Goal: Task Accomplishment & Management: Use online tool/utility

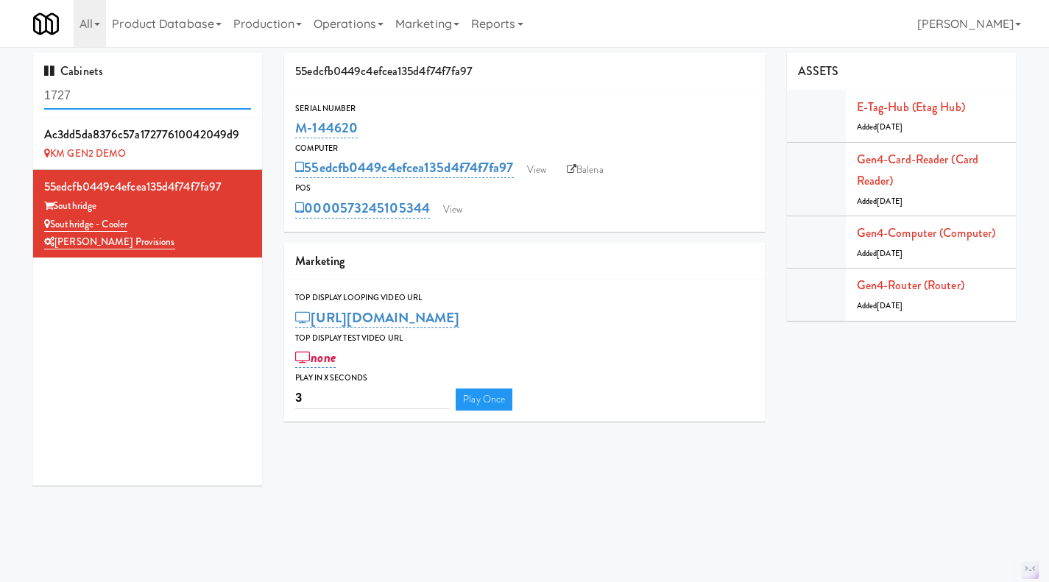
click at [154, 88] on input "1727" at bounding box center [147, 95] width 207 height 27
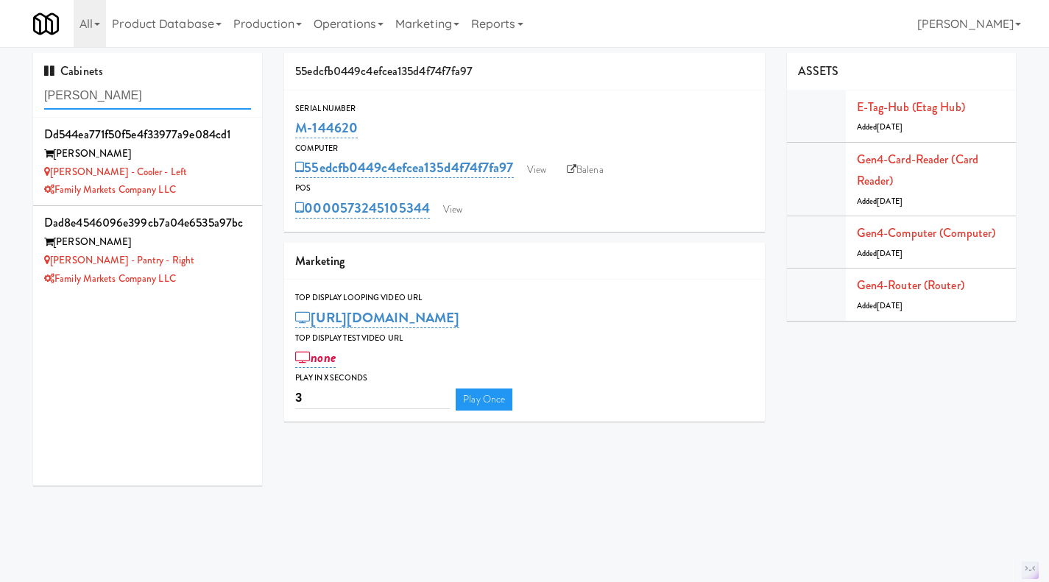
type input "[PERSON_NAME]"
click at [214, 180] on div "[PERSON_NAME] - Cooler - Left" at bounding box center [147, 172] width 207 height 18
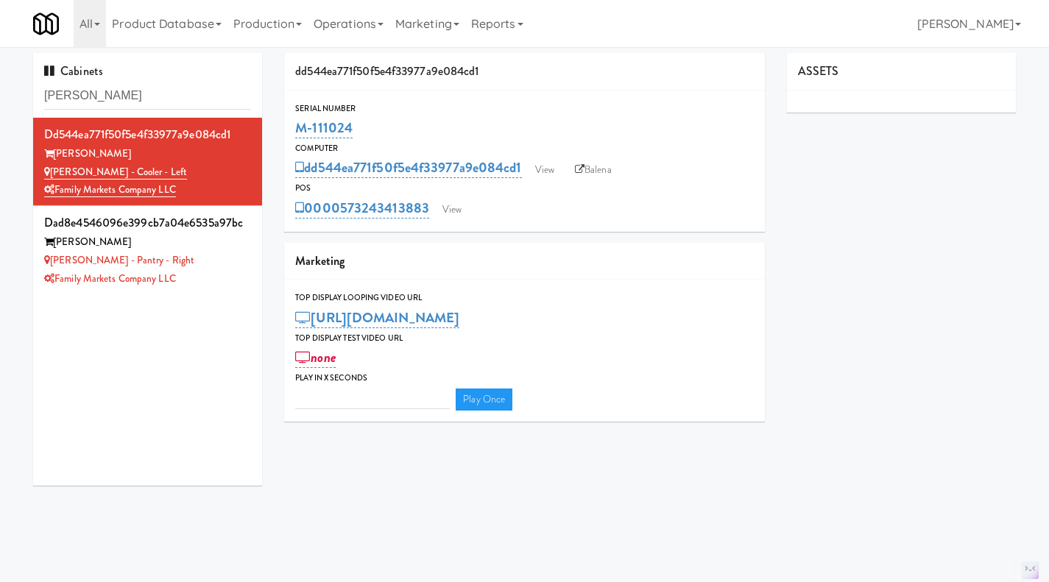
type input "3"
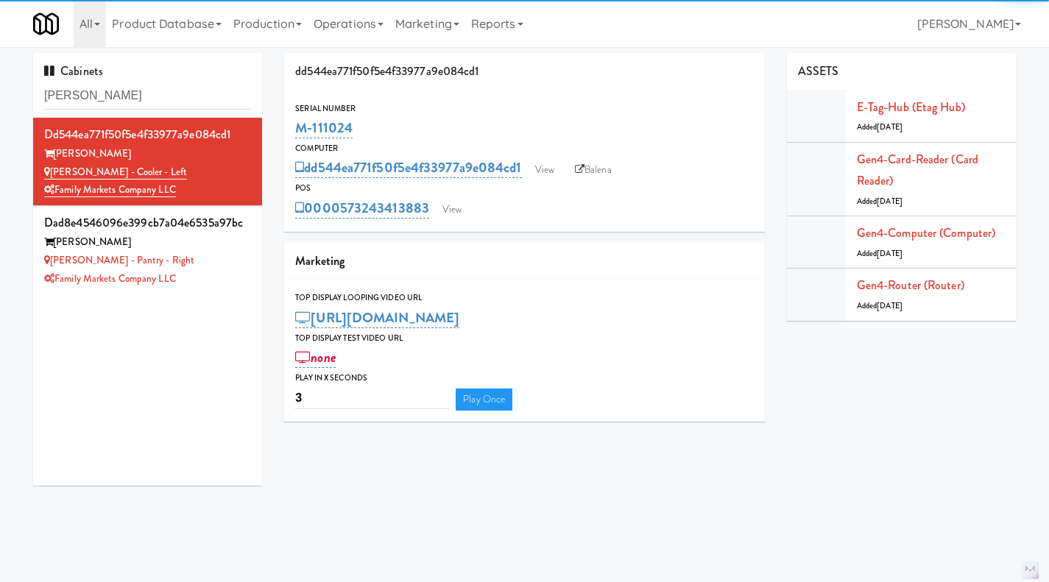
click at [242, 270] on li "dad8e4546096e399cb7a04e6535a97bc [PERSON_NAME] [PERSON_NAME] - Pantry - Right F…" at bounding box center [147, 250] width 229 height 88
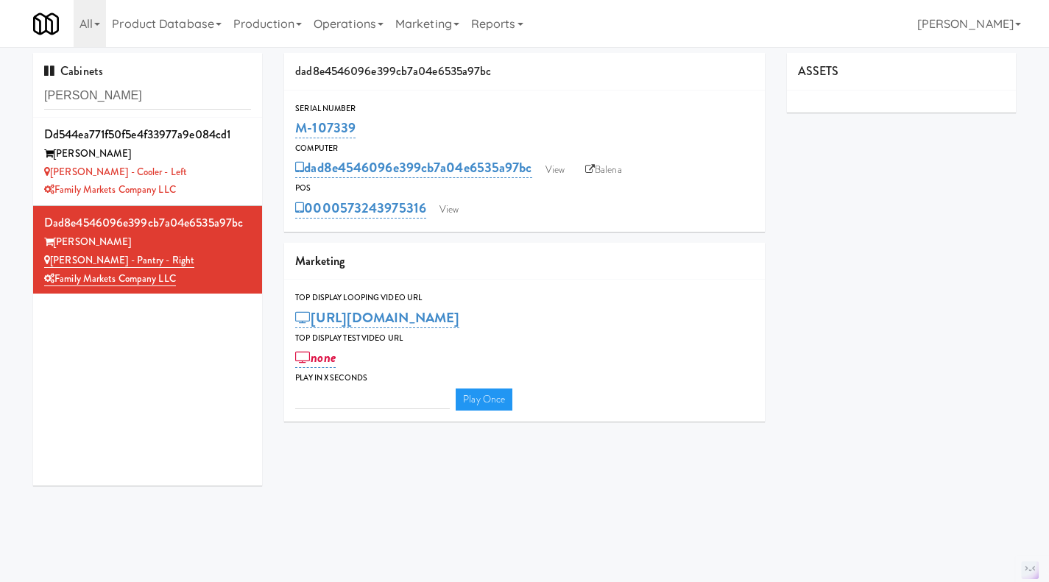
type input "3"
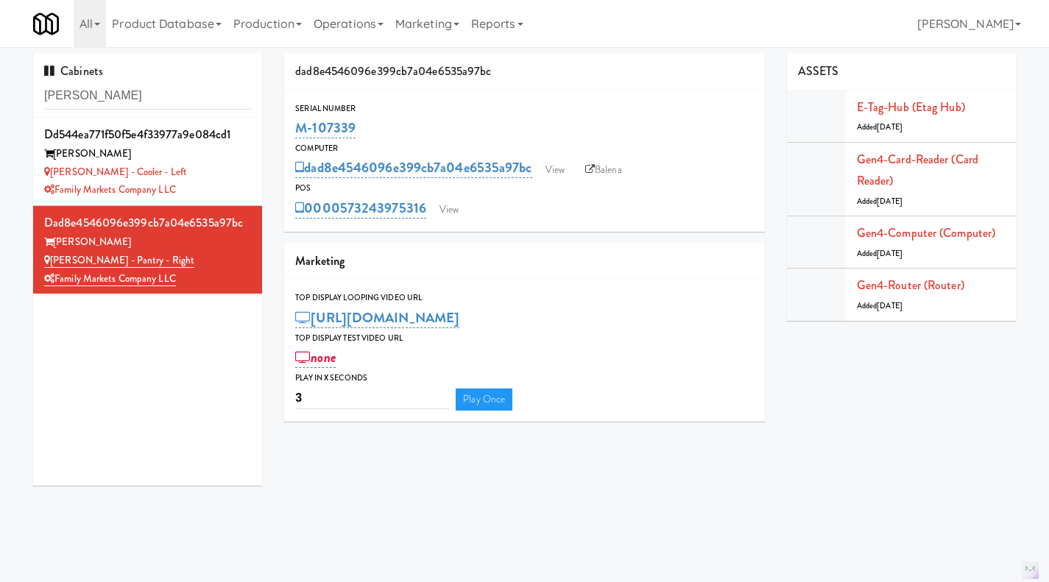
drag, startPoint x: 381, startPoint y: 118, endPoint x: 282, endPoint y: 129, distance: 99.9
click at [282, 129] on div "dad8e4546096e399cb7a04e6535a97bc Serial Number M-107339 Computer dad8e4546096e3…" at bounding box center [524, 243] width 503 height 380
copy link "M-107339"
click at [205, 172] on div "[PERSON_NAME] - Cooler - Left" at bounding box center [147, 172] width 207 height 18
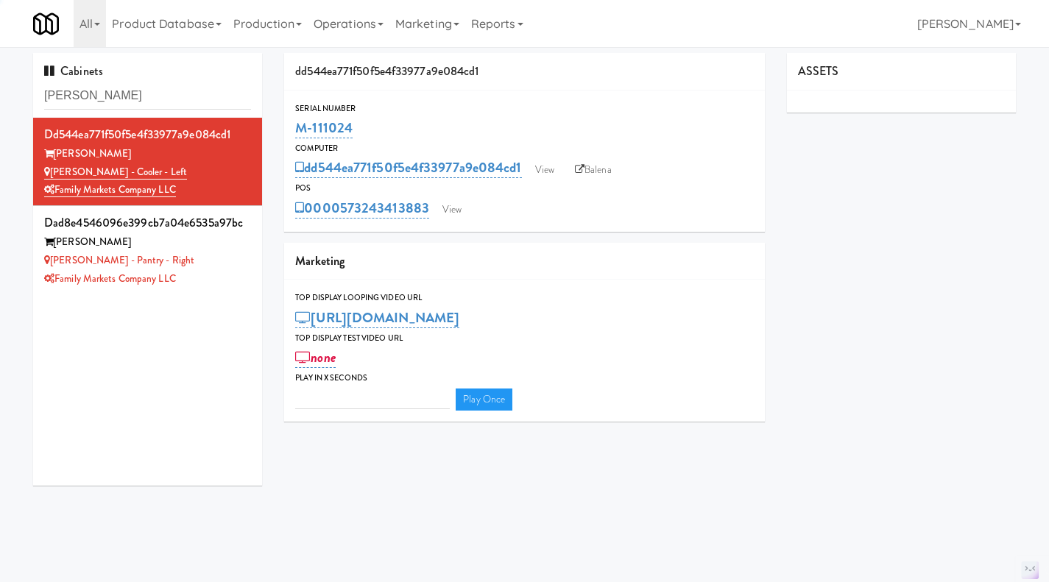
type input "3"
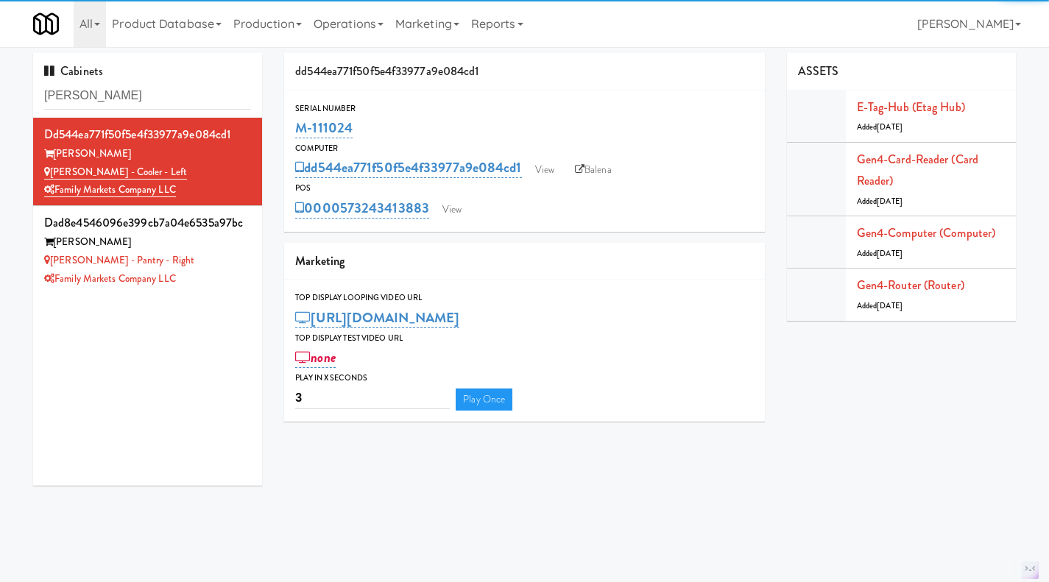
drag, startPoint x: 381, startPoint y: 132, endPoint x: 289, endPoint y: 130, distance: 92.0
click at [288, 130] on div "Serial Number M-111024" at bounding box center [524, 122] width 481 height 40
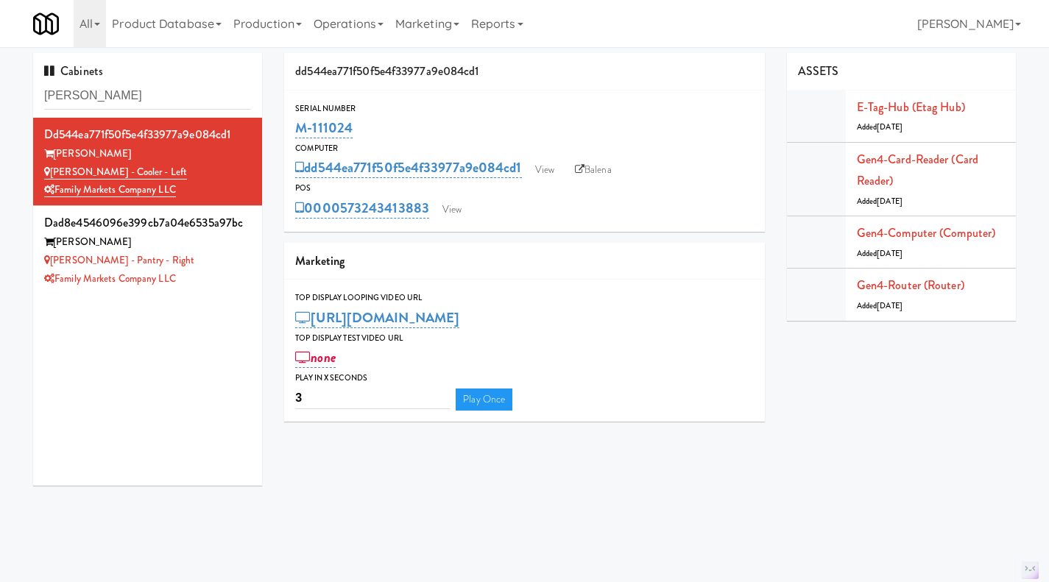
copy link "M-111024"
click at [169, 81] on div "Cabinets [PERSON_NAME]" at bounding box center [147, 85] width 229 height 65
click at [167, 93] on input "[PERSON_NAME]" at bounding box center [147, 95] width 207 height 27
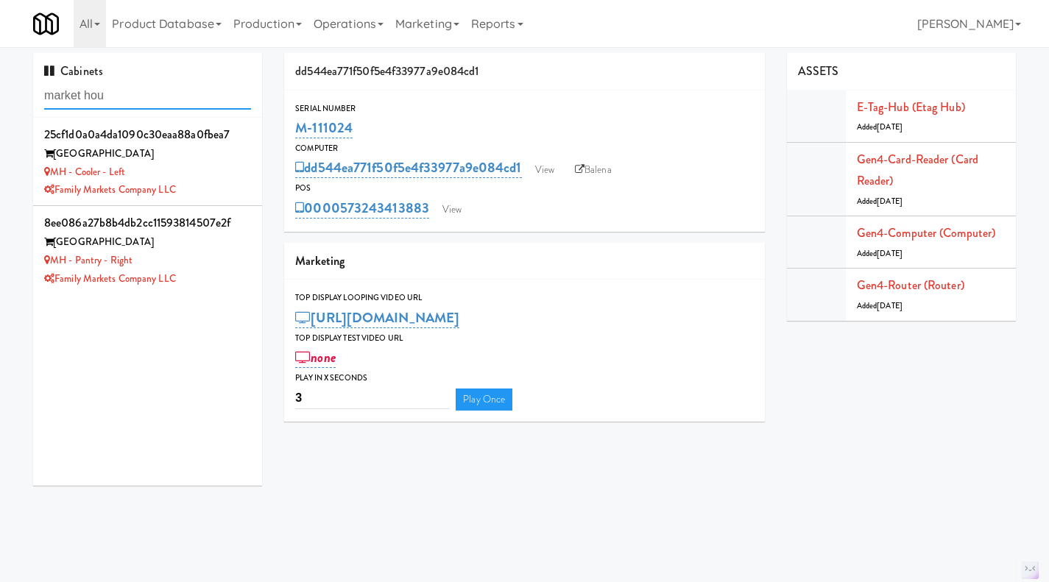
type input "market hou"
click at [228, 275] on div "Family Markets Company LLC" at bounding box center [147, 279] width 207 height 18
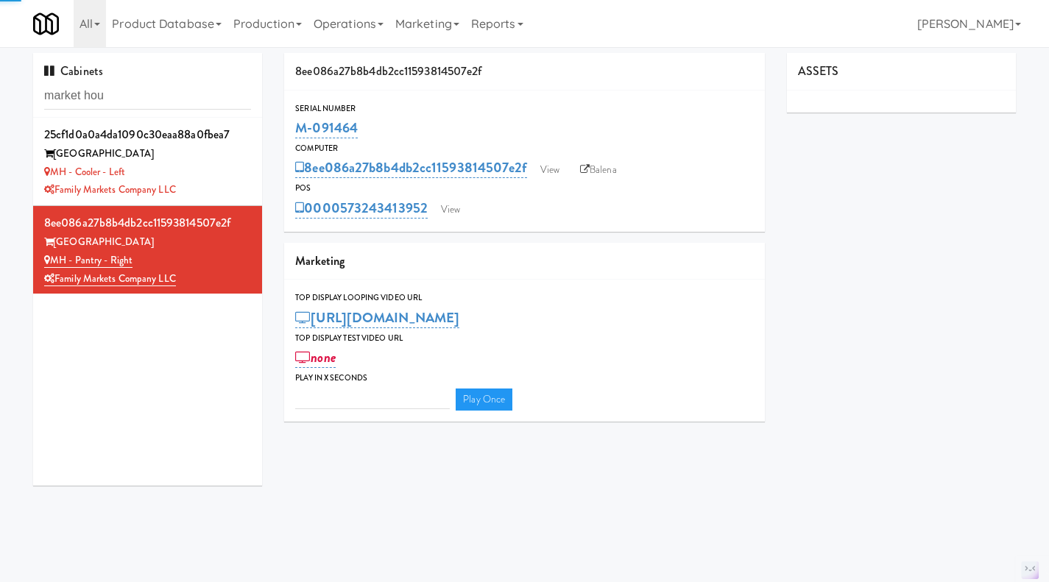
type input "3"
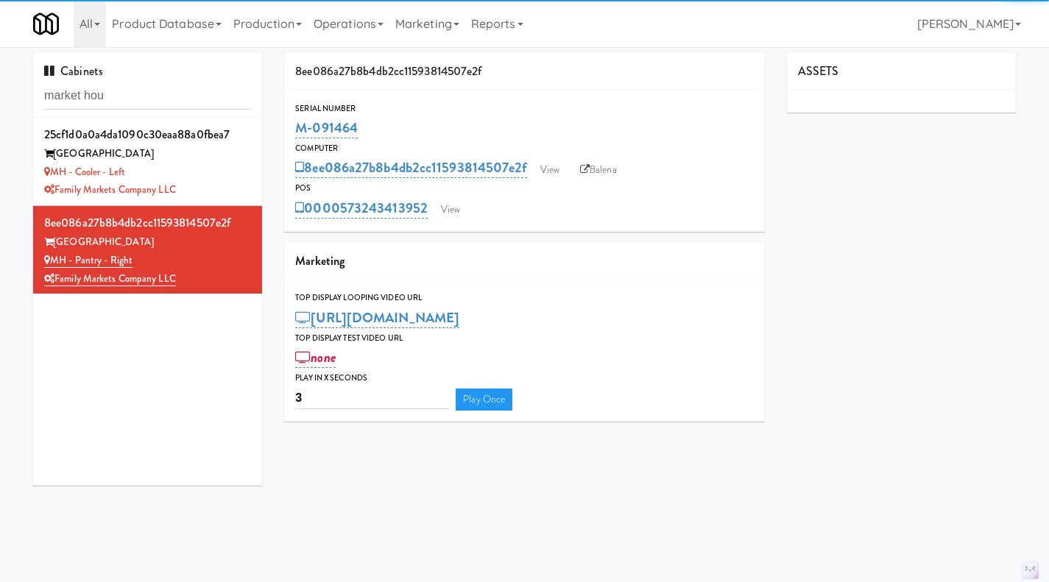
click at [223, 176] on div "MH - Cooler - Left" at bounding box center [147, 172] width 207 height 18
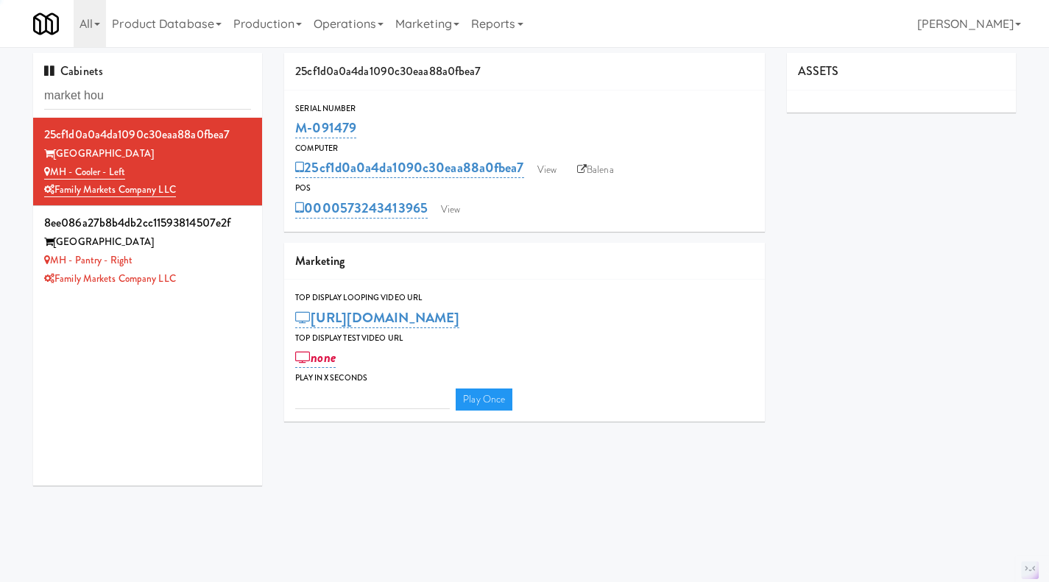
type input "3"
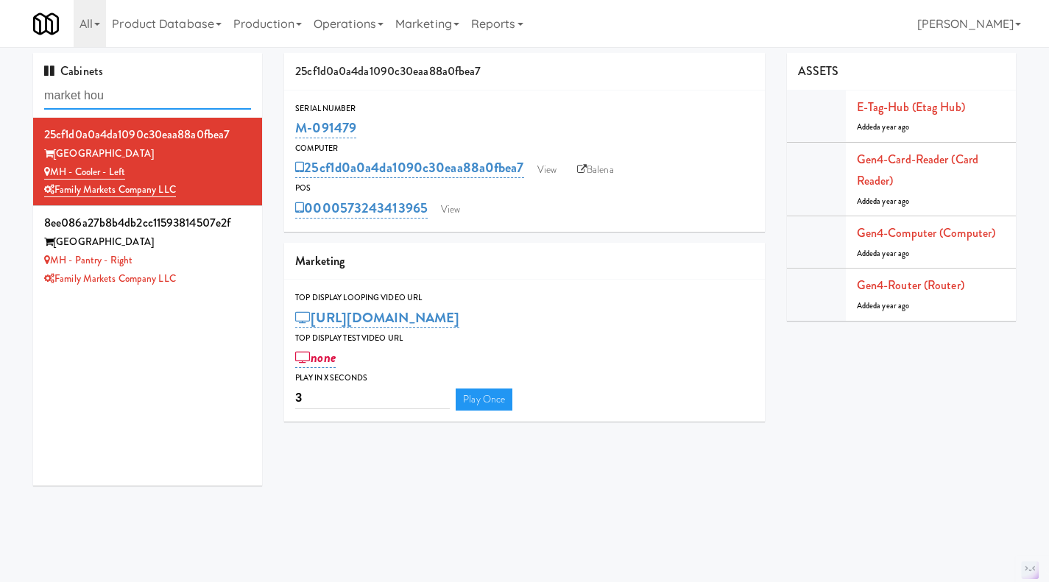
click at [116, 97] on input "market hou" at bounding box center [147, 95] width 207 height 27
paste input "M-114189"
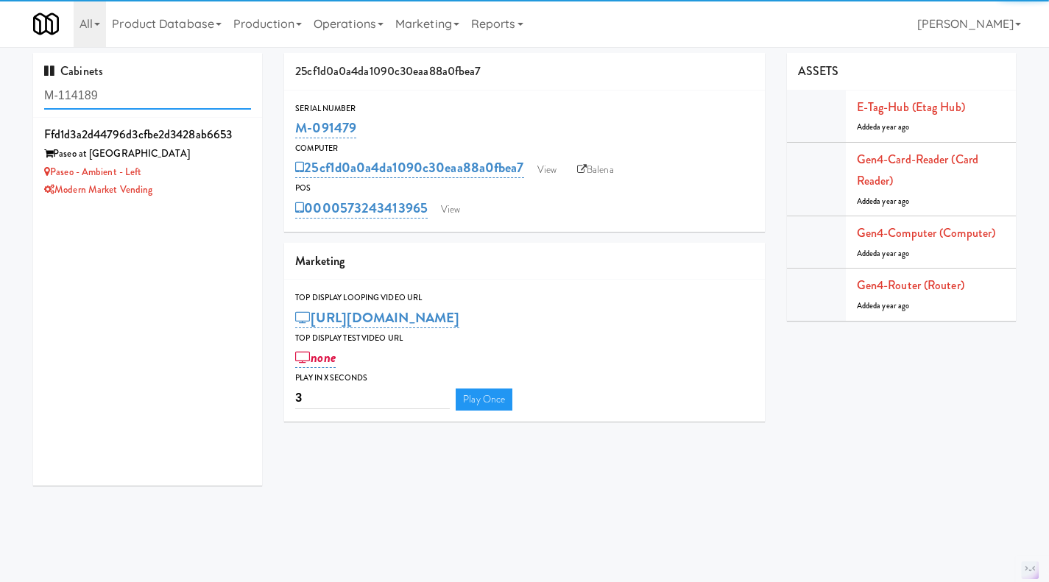
type input "M-114189"
click at [207, 169] on div "Paseo - Ambient - Left" at bounding box center [147, 172] width 207 height 18
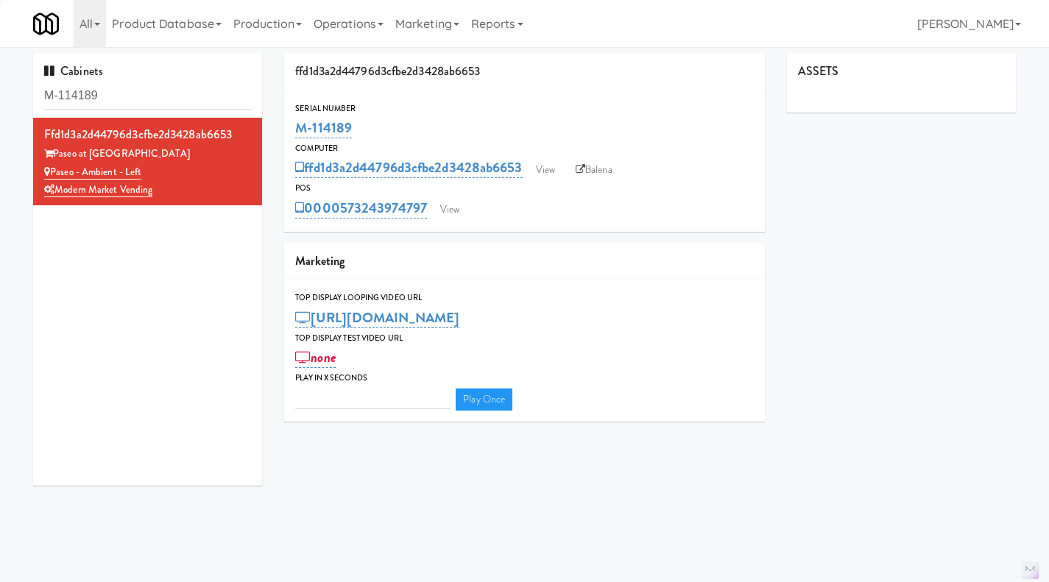
type input "3"
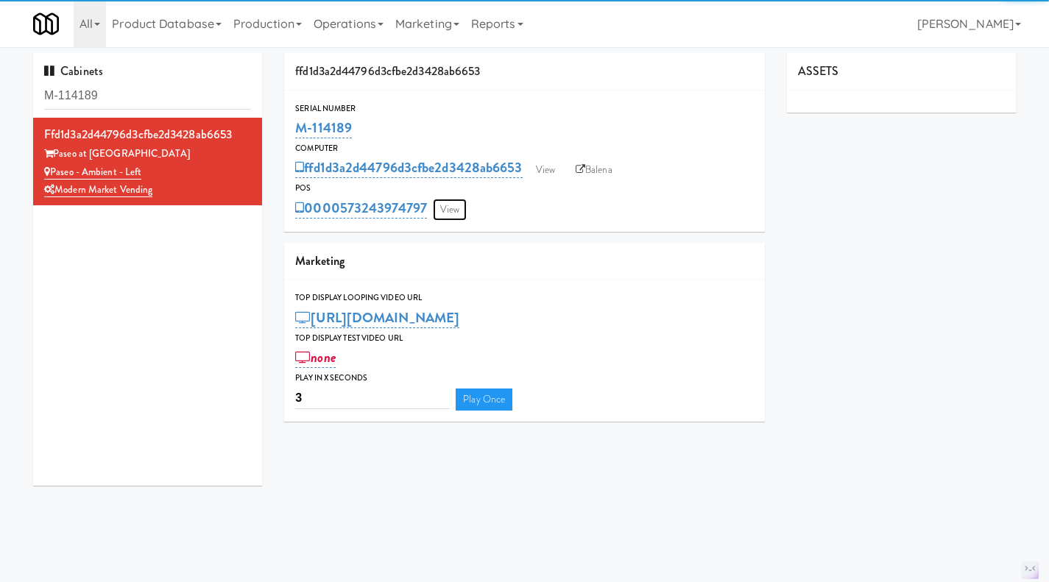
click at [456, 211] on link "View" at bounding box center [450, 210] width 34 height 22
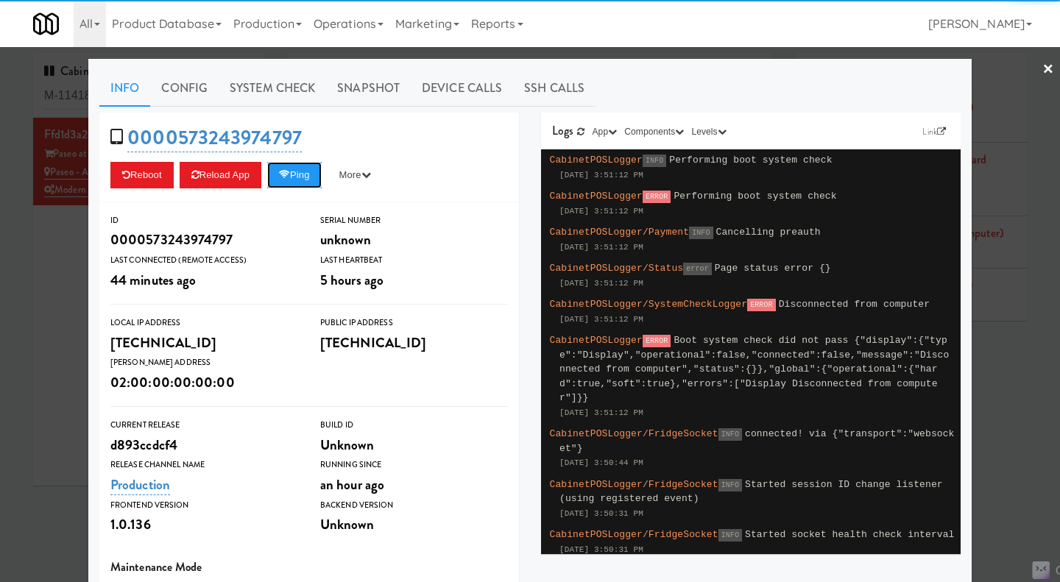
click at [289, 182] on button "Ping" at bounding box center [294, 175] width 54 height 26
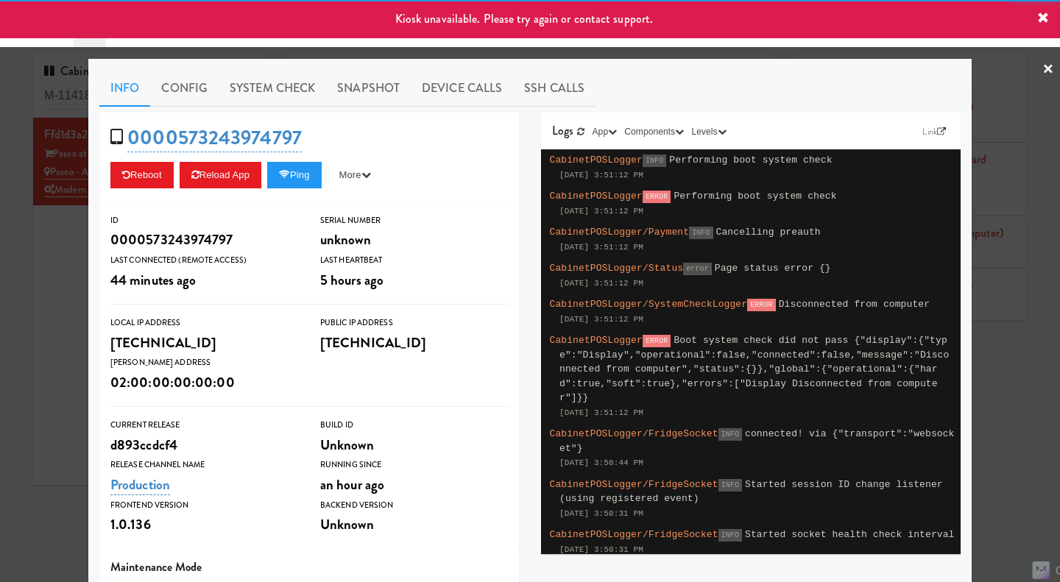
click at [60, 283] on div at bounding box center [530, 291] width 1060 height 582
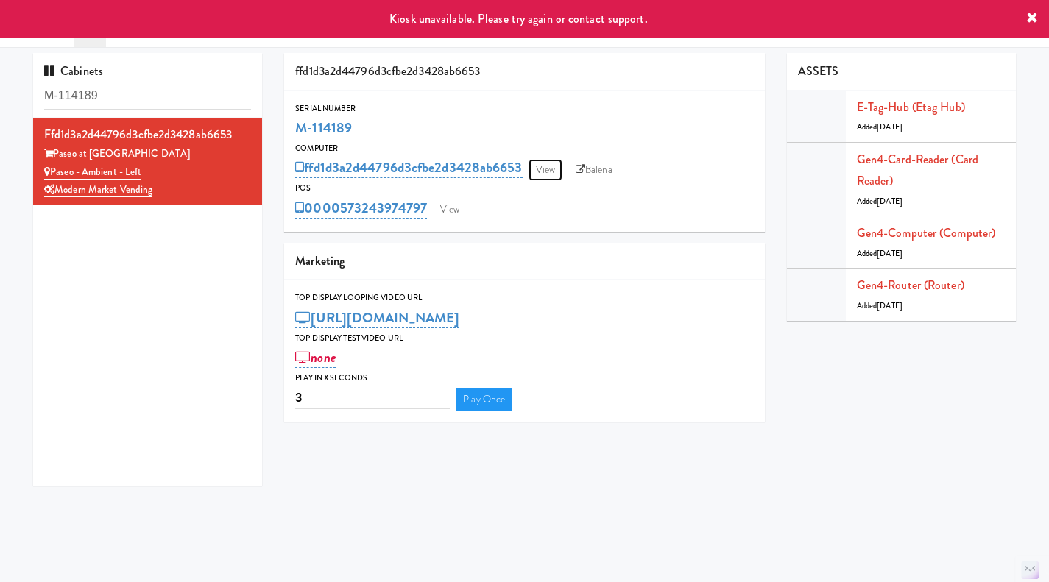
click at [549, 167] on link "View" at bounding box center [545, 170] width 34 height 22
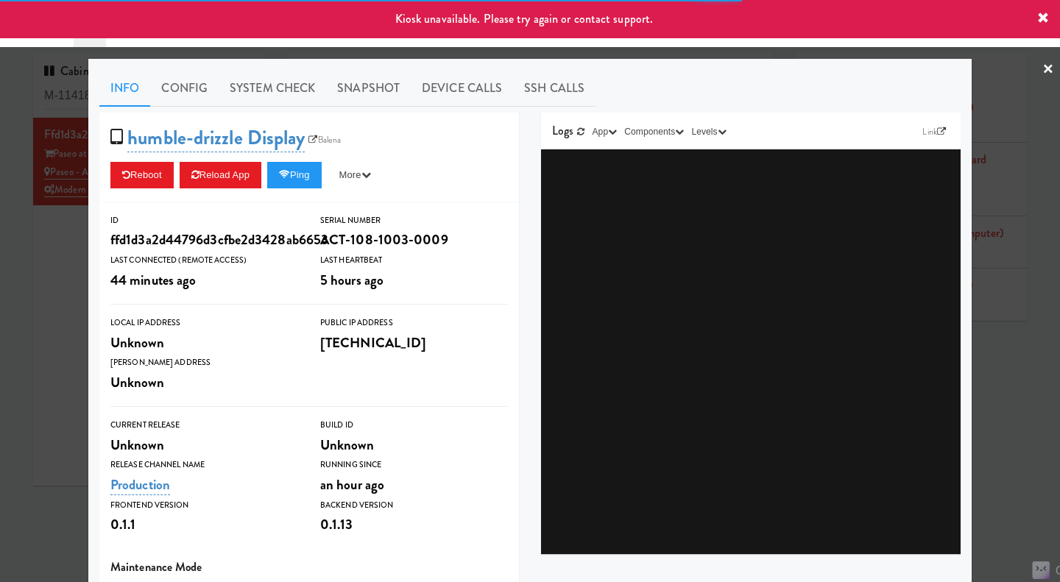
click at [74, 290] on div at bounding box center [530, 291] width 1060 height 582
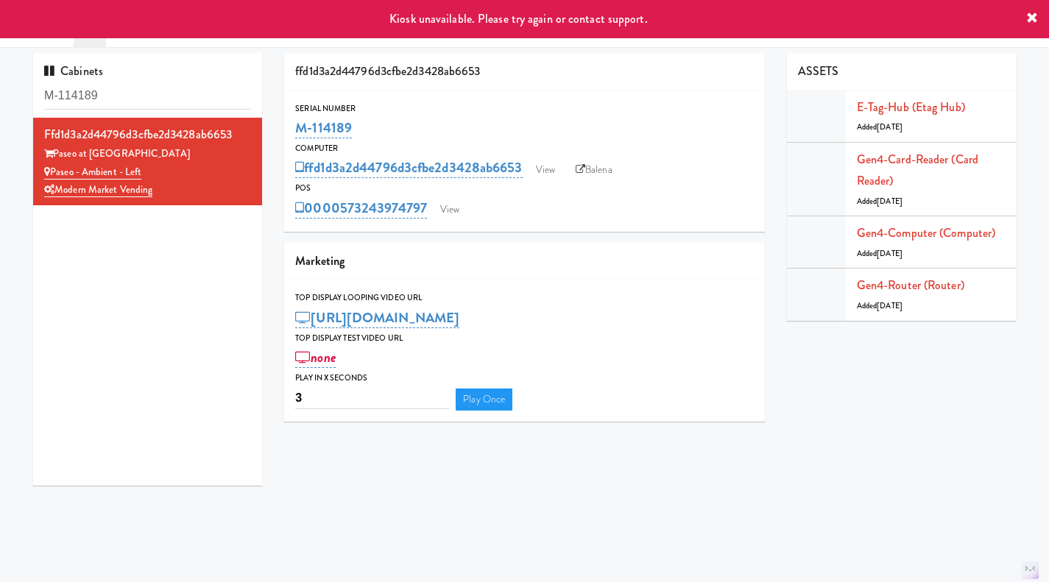
click at [598, 172] on link "Balena" at bounding box center [594, 170] width 52 height 22
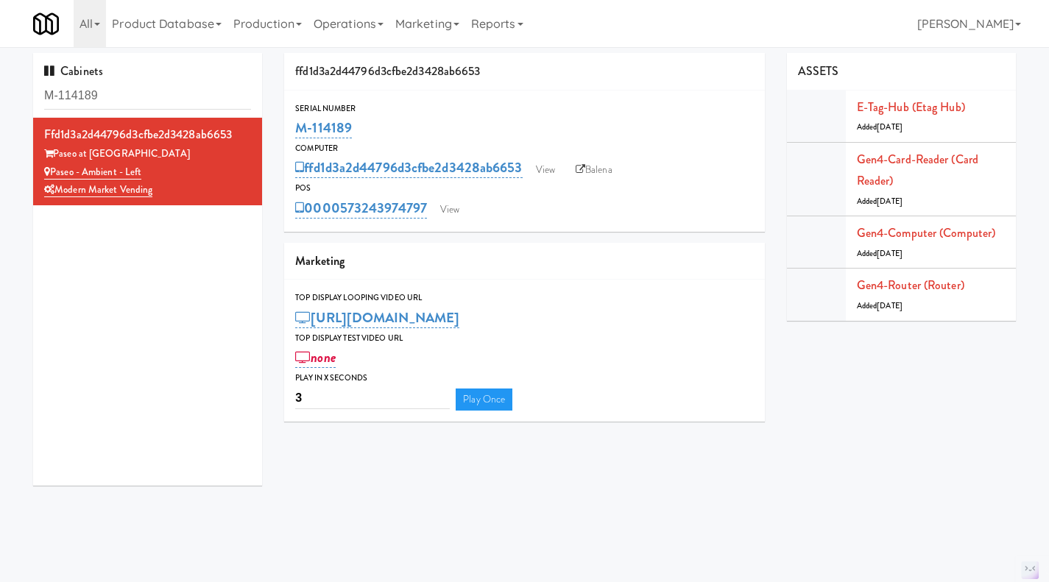
drag, startPoint x: 379, startPoint y: 133, endPoint x: 296, endPoint y: 125, distance: 83.6
click at [296, 125] on div "M-114189" at bounding box center [524, 128] width 459 height 25
copy link "M-114189"
drag, startPoint x: 171, startPoint y: 193, endPoint x: 58, endPoint y: 196, distance: 113.4
click at [58, 196] on div "Modern Market Vending" at bounding box center [147, 190] width 207 height 18
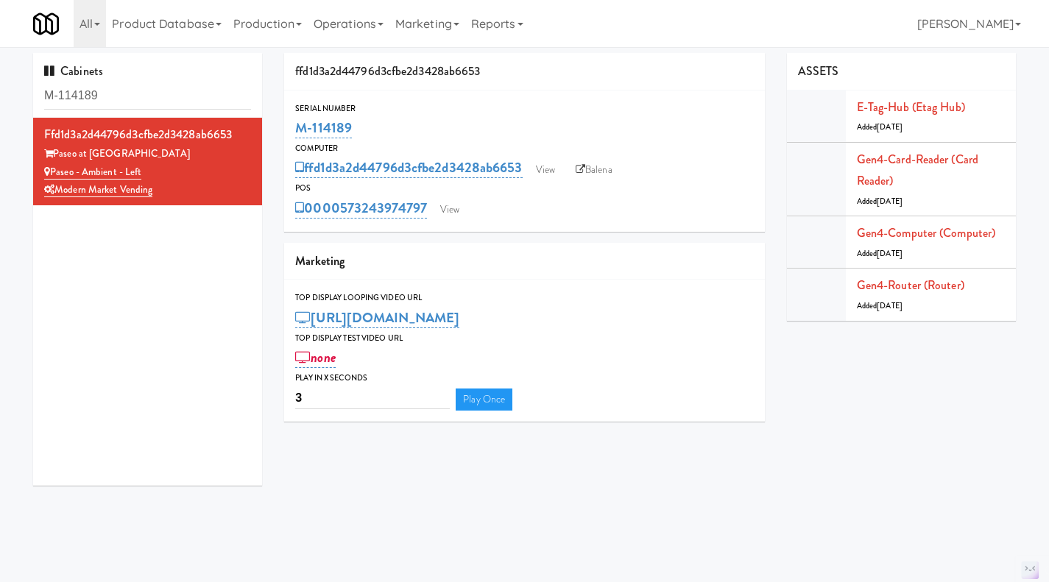
copy link "Modern Market Vending"
click at [150, 91] on input "M-114189" at bounding box center [147, 95] width 207 height 27
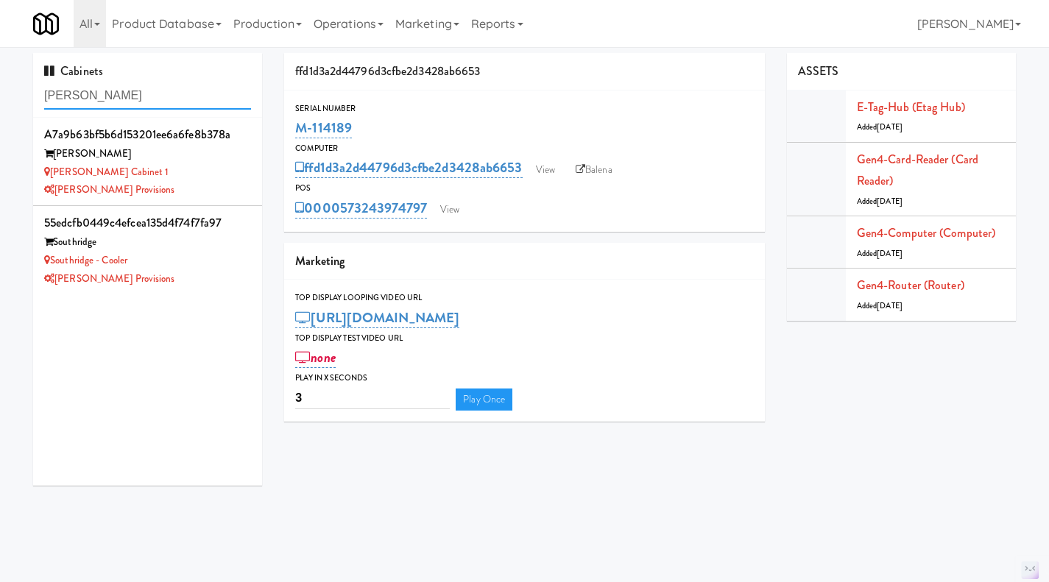
type input "[PERSON_NAME]"
drag, startPoint x: 140, startPoint y: 263, endPoint x: 53, endPoint y: 265, distance: 86.9
click at [53, 265] on div "Southridge - Cooler" at bounding box center [147, 261] width 207 height 18
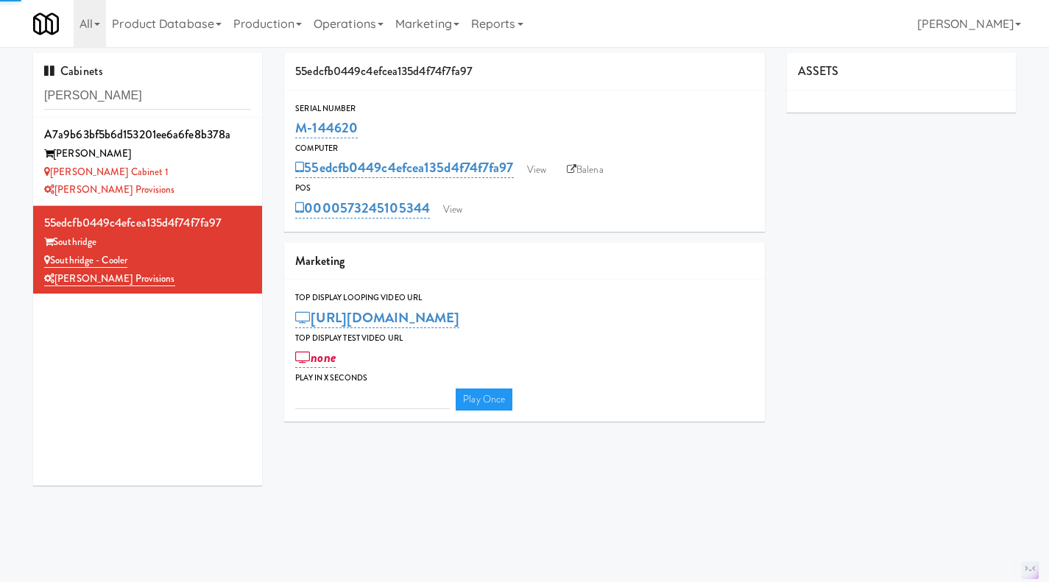
type input "3"
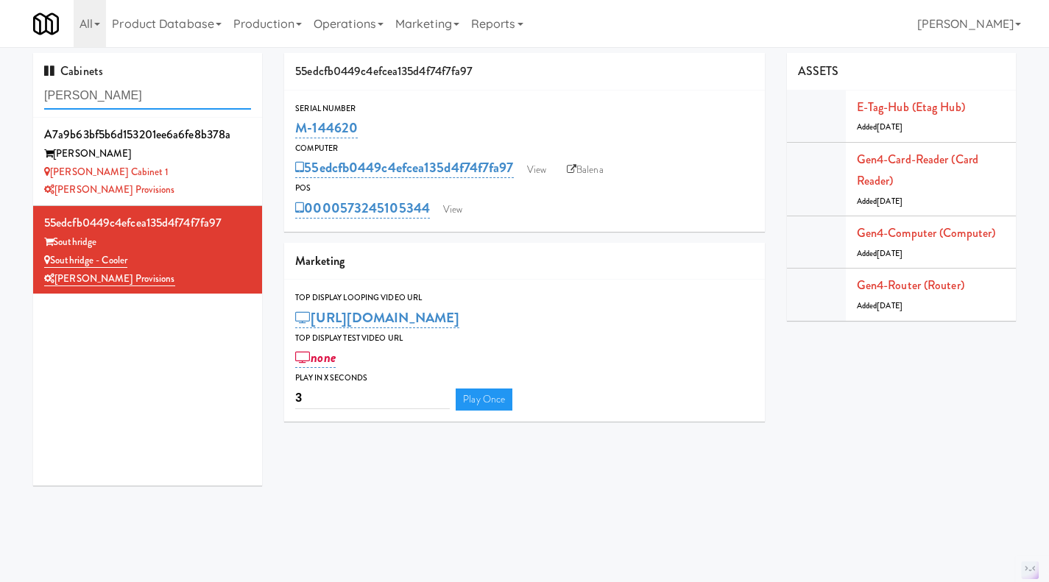
click at [95, 99] on input "[PERSON_NAME]" at bounding box center [147, 95] width 207 height 27
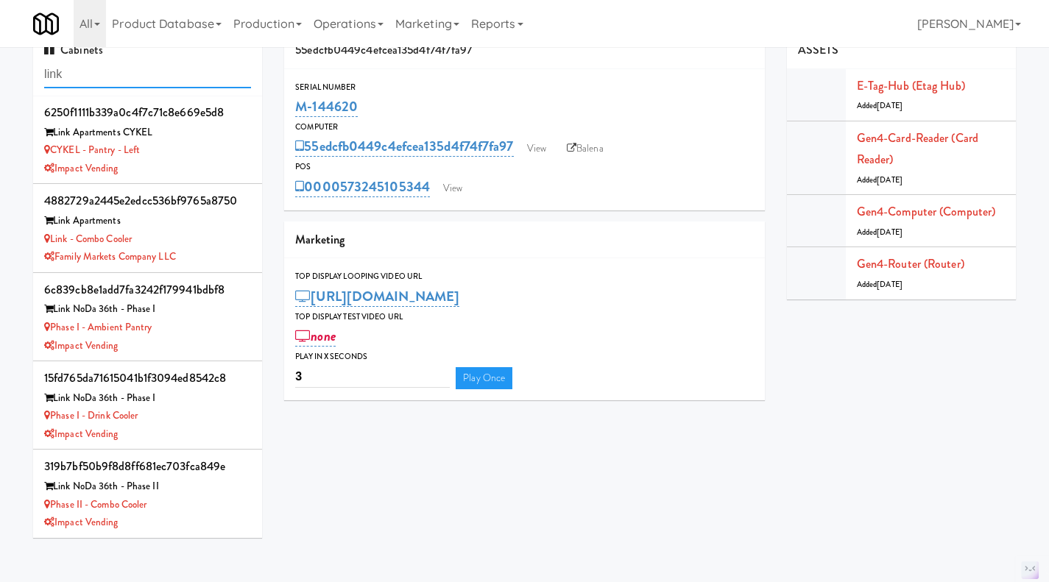
scroll to position [47, 0]
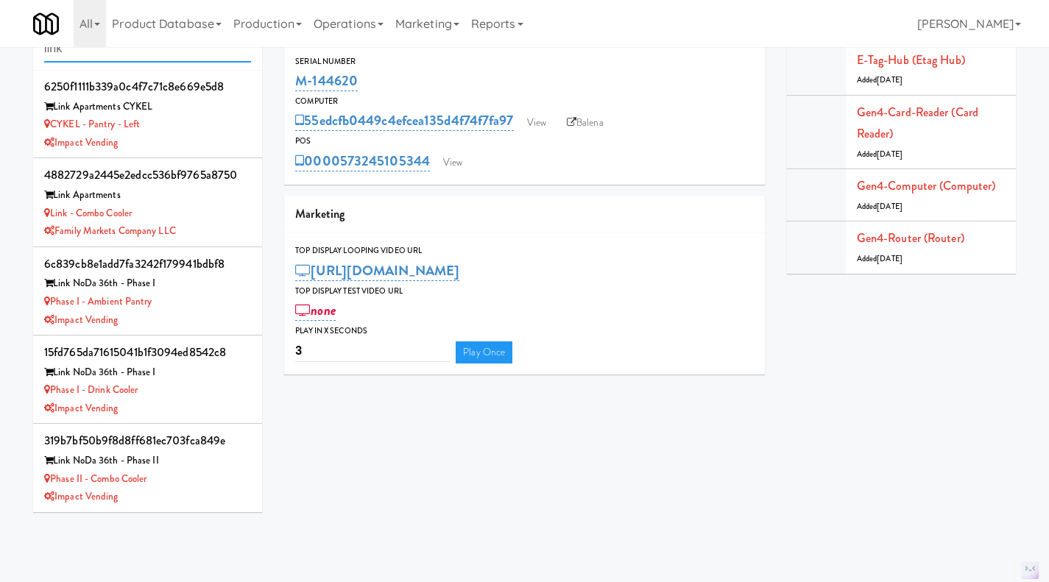
type input "link"
click at [204, 213] on div "Link - Combo Cooler" at bounding box center [147, 214] width 207 height 18
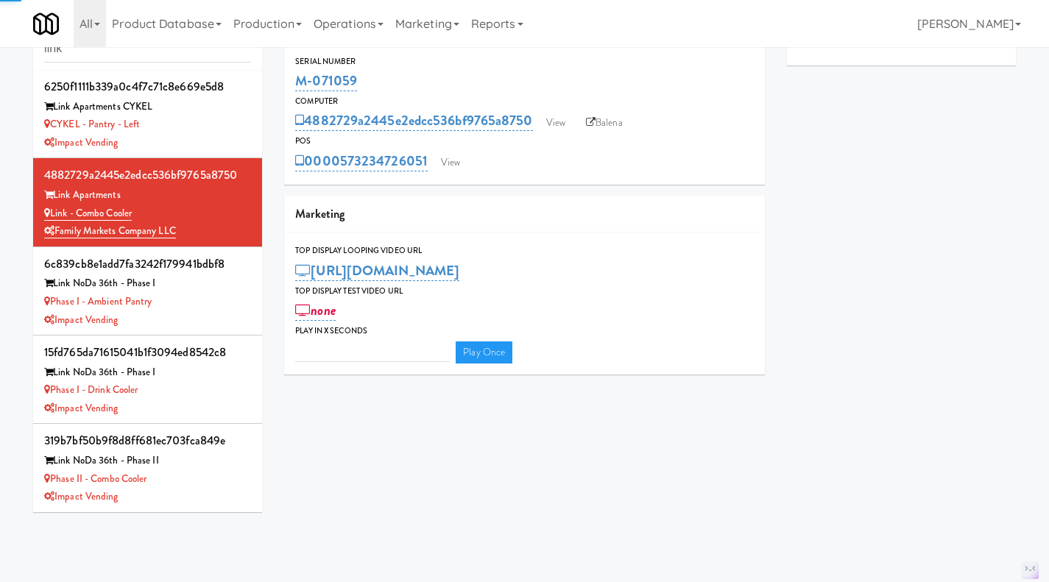
type input "3"
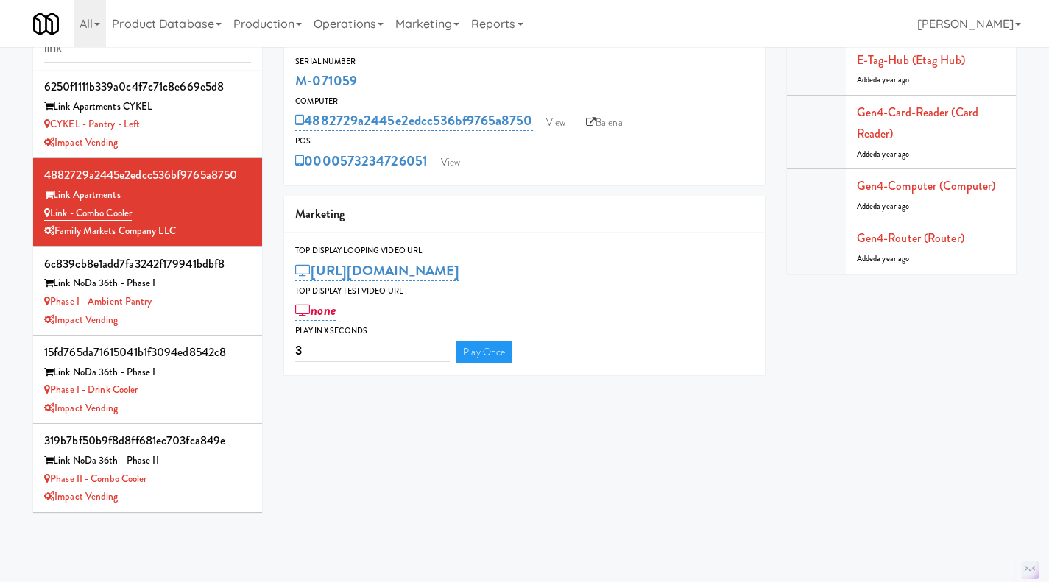
drag, startPoint x: 388, startPoint y: 82, endPoint x: 283, endPoint y: 87, distance: 105.4
click at [283, 87] on div "4882729a2445e2edcc536bf9765a8750 Serial Number M-071059 Computer 4882729a2445e2…" at bounding box center [524, 196] width 503 height 380
copy link "M-071059"
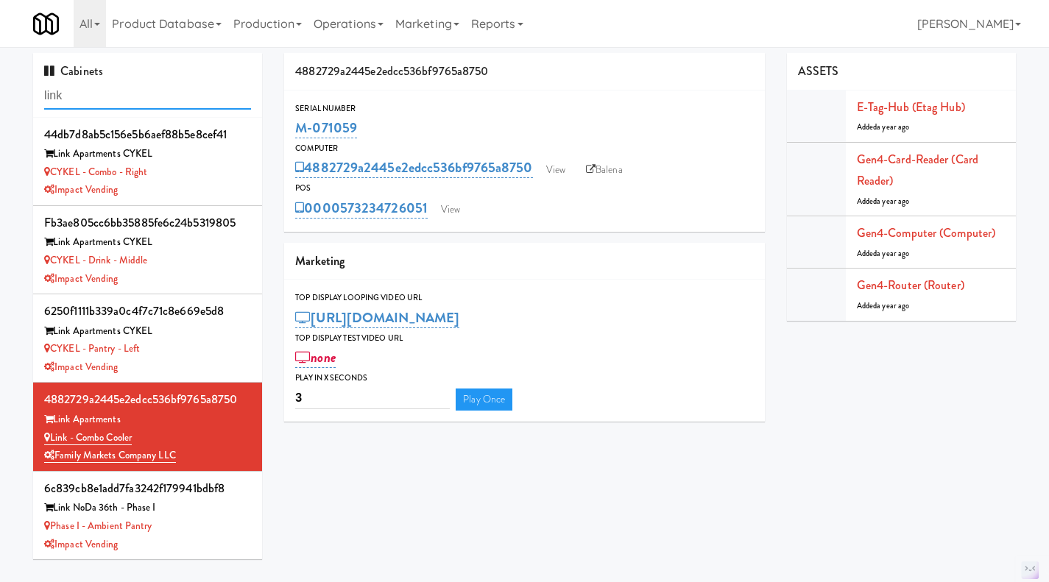
click at [79, 95] on input "link" at bounding box center [147, 95] width 207 height 27
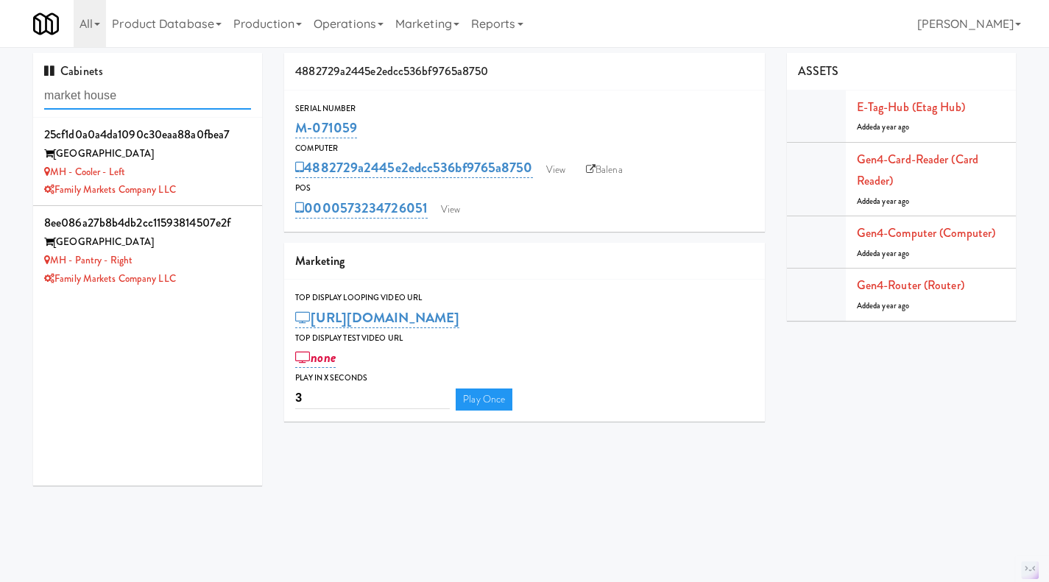
type input "market house"
click at [225, 277] on div "Family Markets Company LLC" at bounding box center [147, 279] width 207 height 18
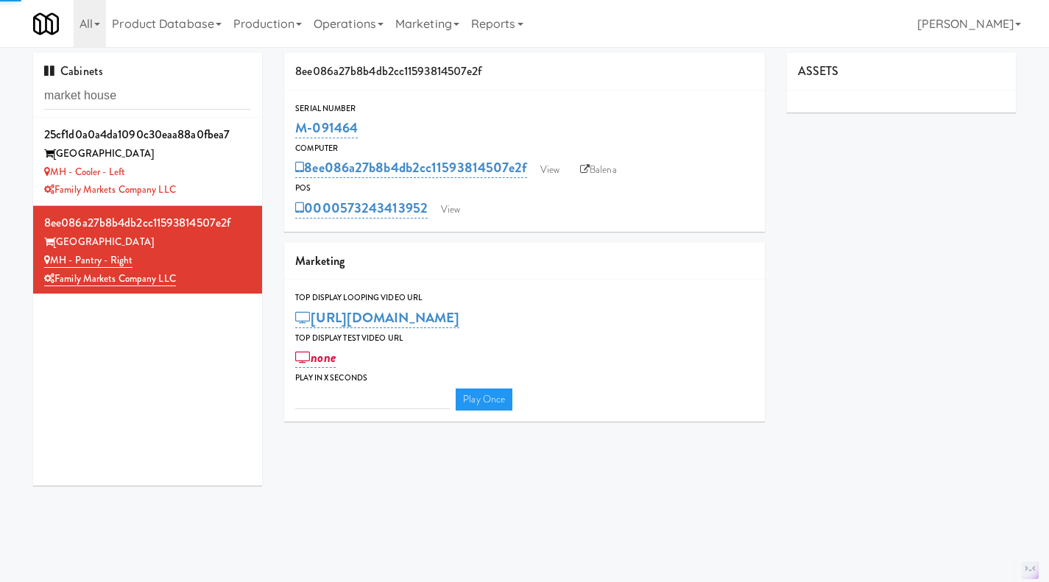
type input "3"
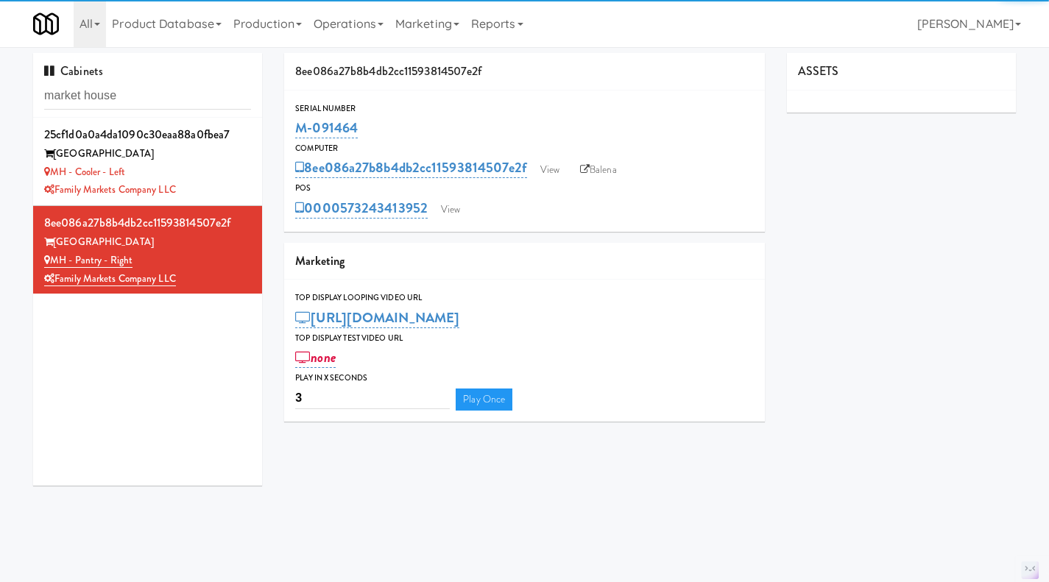
click at [214, 178] on div "MH - Cooler - Left" at bounding box center [147, 172] width 207 height 18
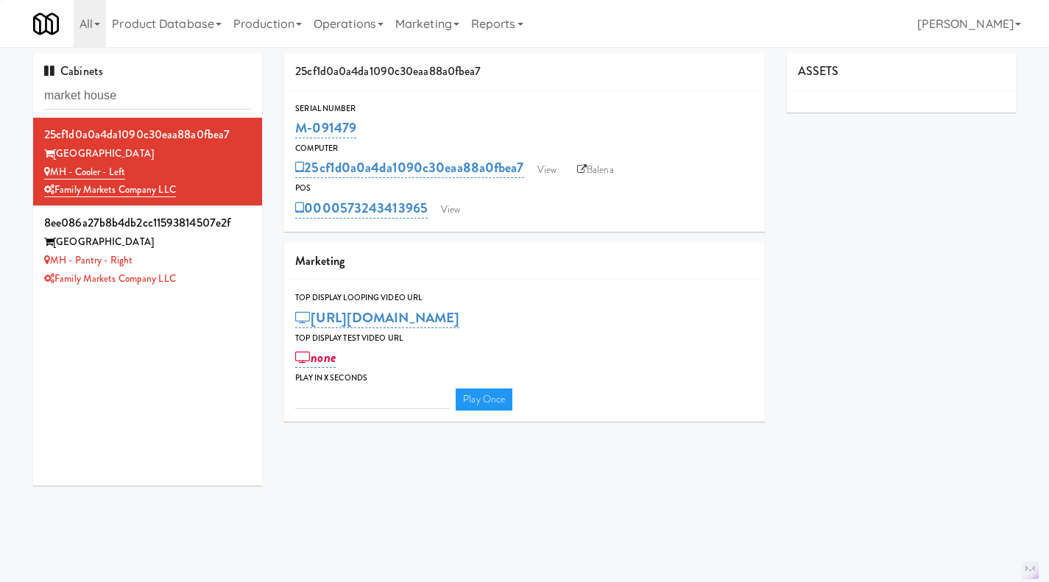
type input "3"
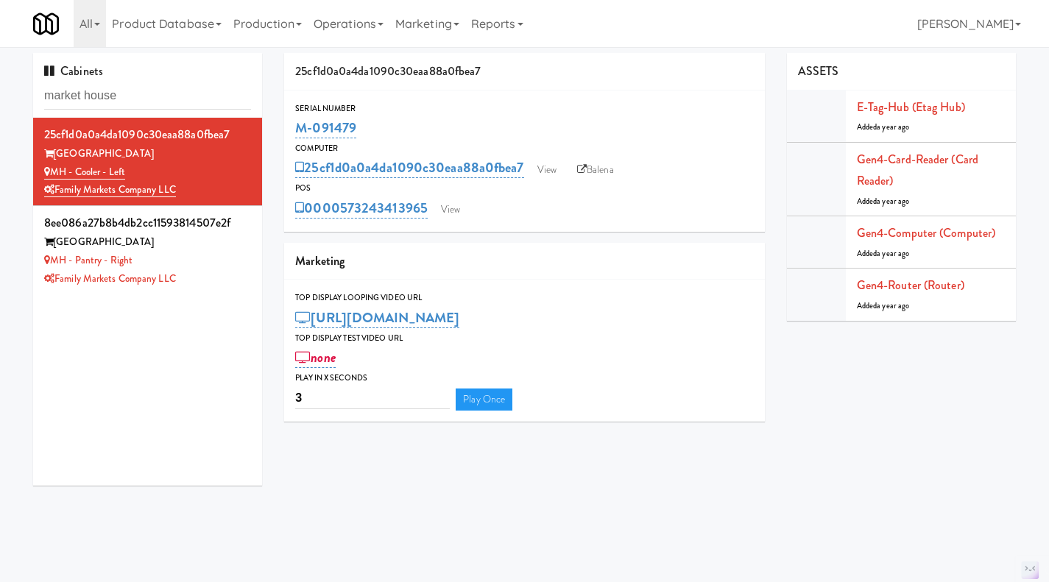
drag, startPoint x: 386, startPoint y: 132, endPoint x: 295, endPoint y: 135, distance: 90.6
click at [295, 135] on div "M-091479" at bounding box center [524, 128] width 459 height 25
copy link "M-091479"
click at [227, 266] on div "MH - Pantry - Right" at bounding box center [147, 261] width 207 height 18
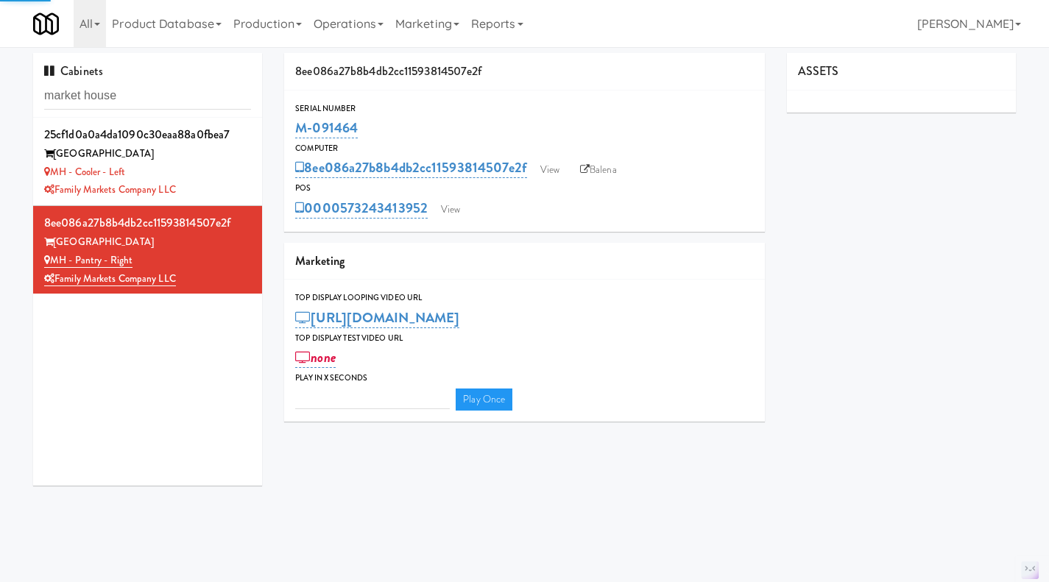
type input "3"
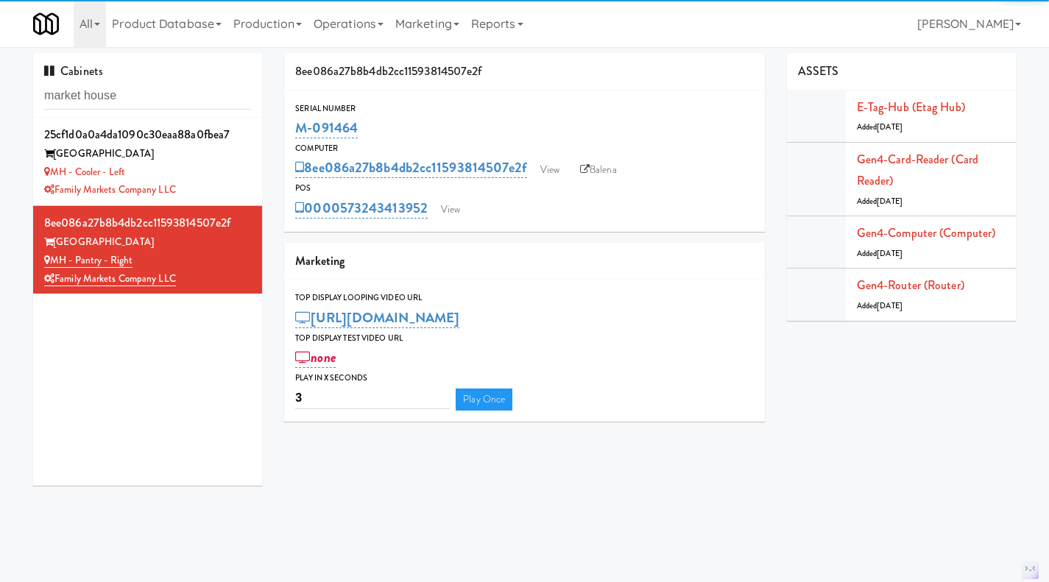
drag, startPoint x: 373, startPoint y: 131, endPoint x: 288, endPoint y: 133, distance: 85.4
click at [288, 133] on div "Serial Number M-091464" at bounding box center [524, 122] width 481 height 40
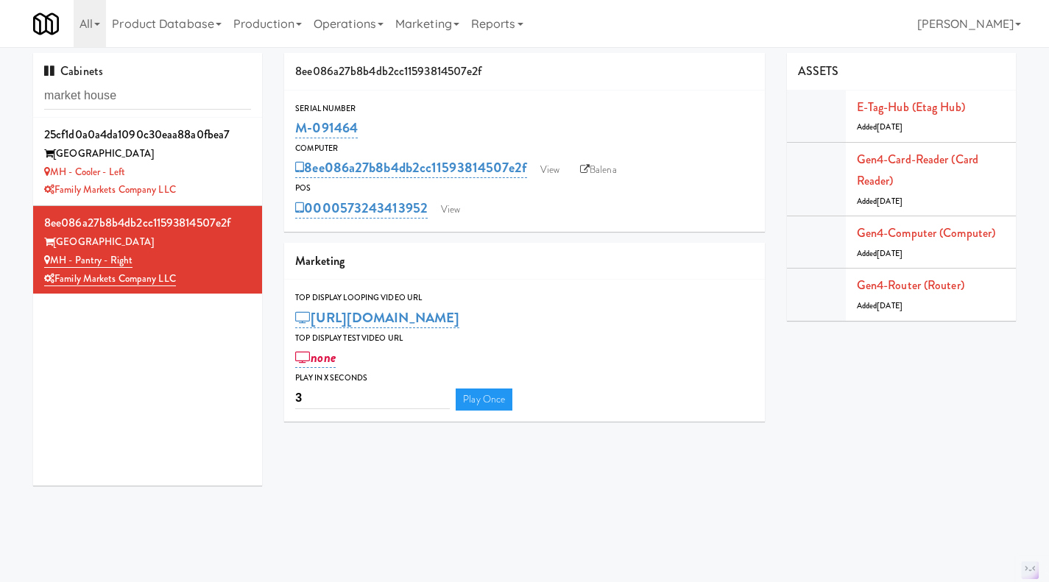
copy link "M-091464"
click at [206, 171] on div "MH - Cooler - Left" at bounding box center [147, 172] width 207 height 18
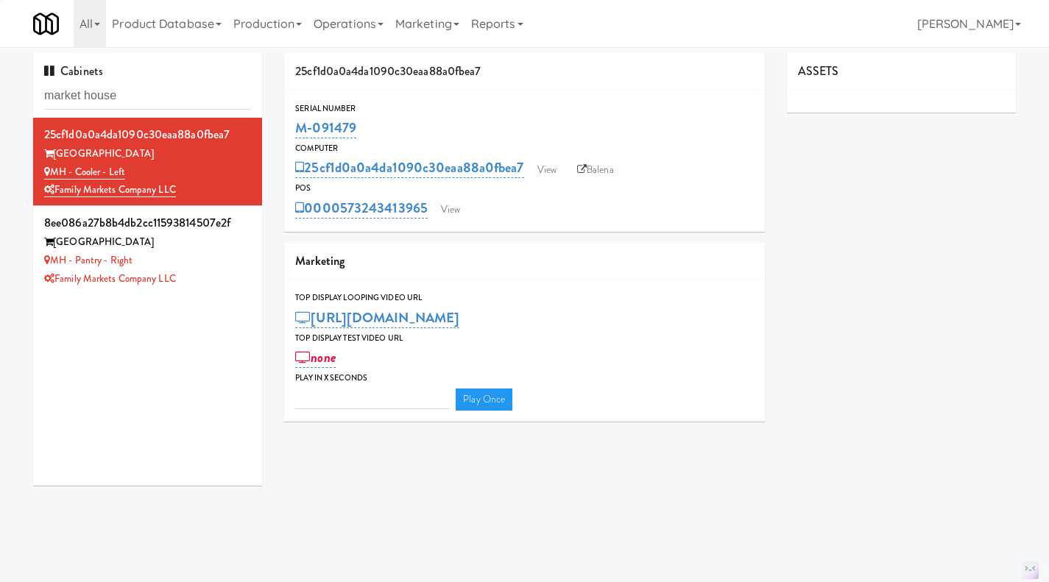
type input "3"
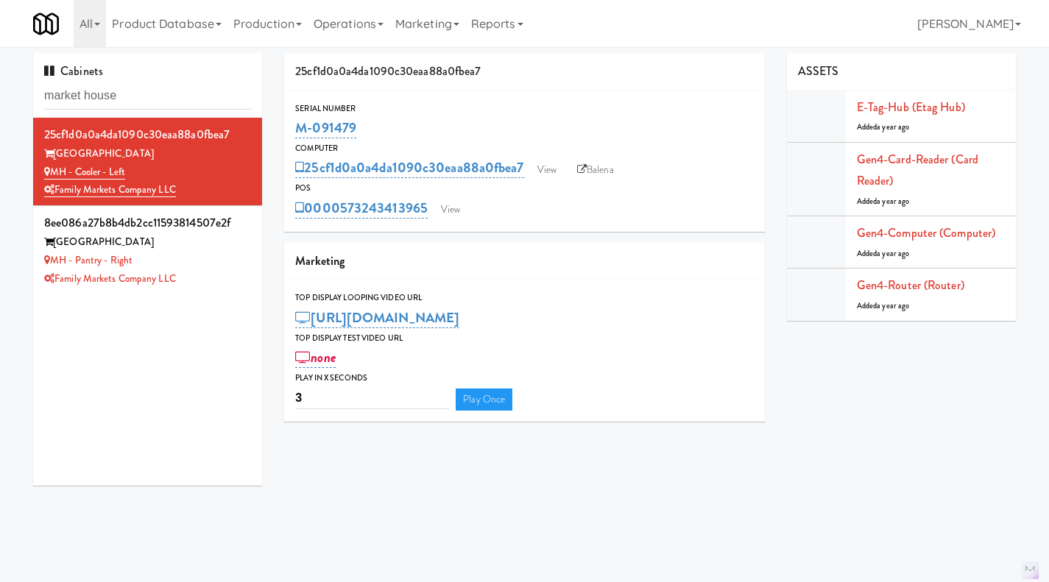
drag, startPoint x: 371, startPoint y: 132, endPoint x: 295, endPoint y: 137, distance: 75.9
click at [295, 137] on div "M-091479" at bounding box center [524, 128] width 459 height 25
copy link "M-091479"
click at [217, 268] on div "MH - Pantry - Right" at bounding box center [147, 261] width 207 height 18
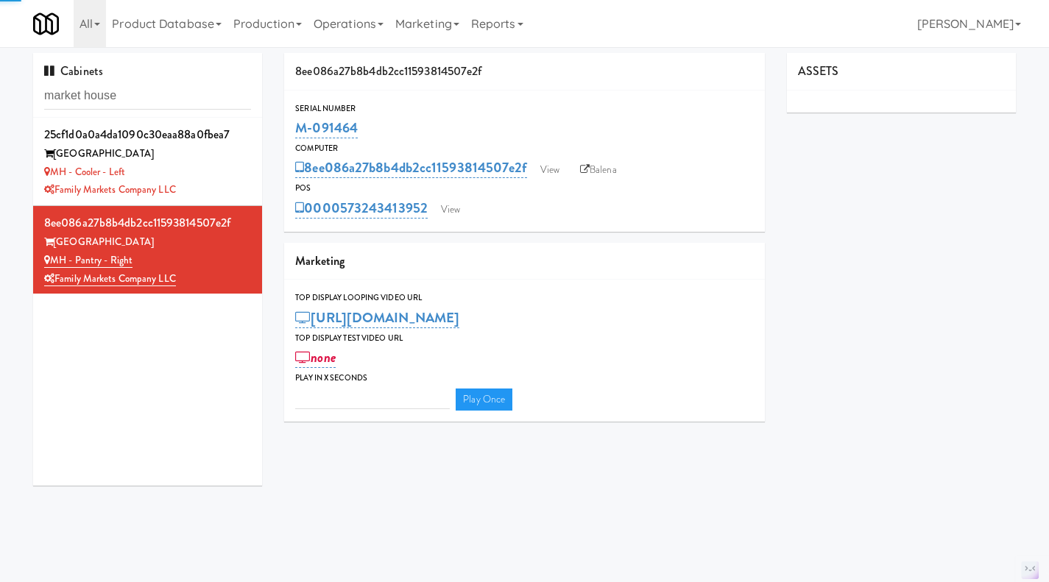
type input "3"
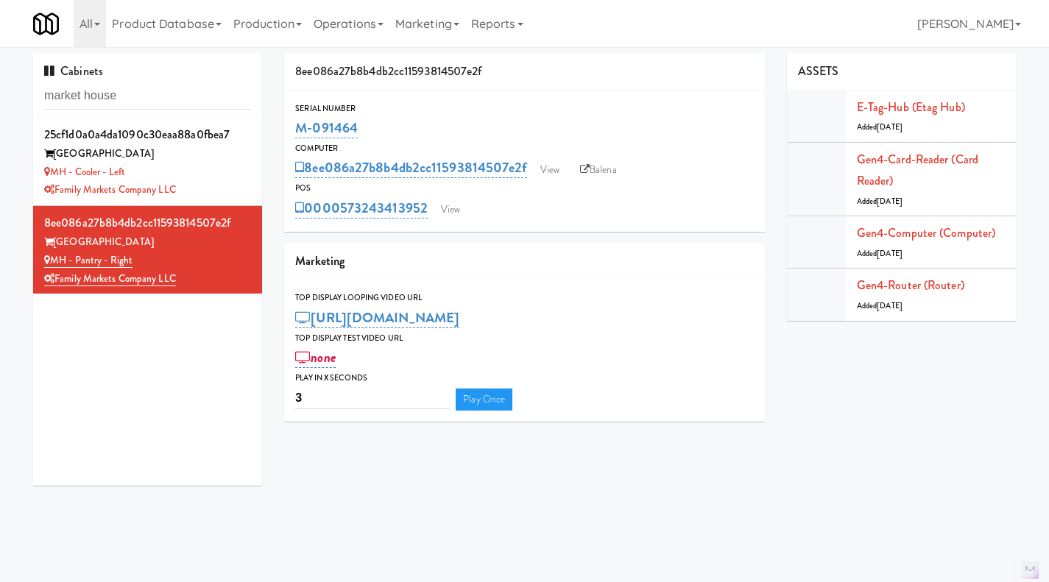
drag, startPoint x: 383, startPoint y: 117, endPoint x: 275, endPoint y: 137, distance: 109.3
click at [275, 137] on div "8ee086a27b8b4db2cc11593814507e2f Serial Number M-091464 Computer 8ee086a27b8b4d…" at bounding box center [524, 243] width 503 height 380
copy link "M-091464"
click at [165, 98] on input "market house" at bounding box center [147, 95] width 207 height 27
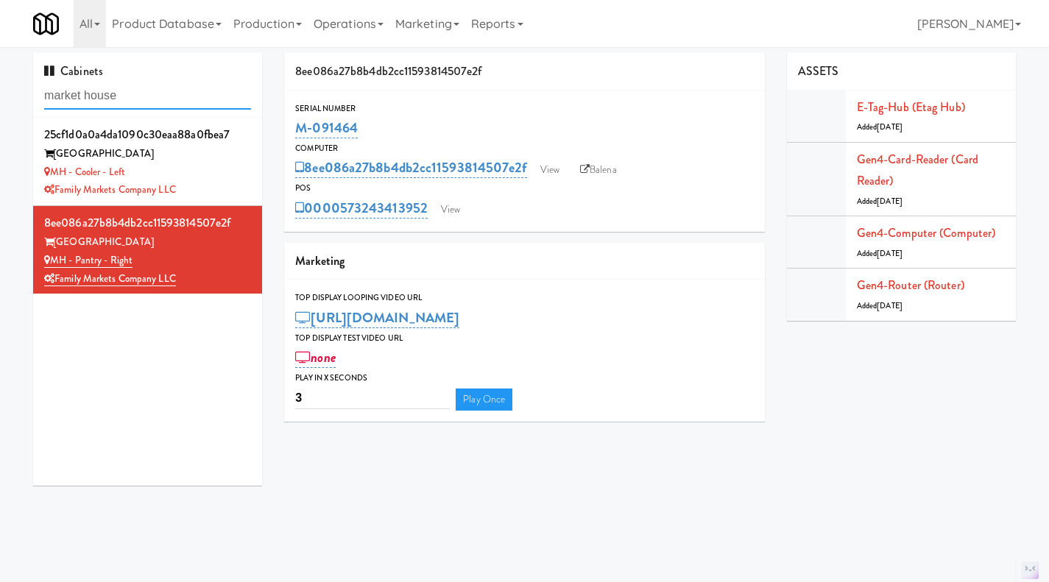
click at [165, 98] on input "market house" at bounding box center [147, 95] width 207 height 27
click at [114, 91] on input "market house" at bounding box center [147, 95] width 207 height 27
click at [83, 95] on input "market house" at bounding box center [147, 95] width 207 height 27
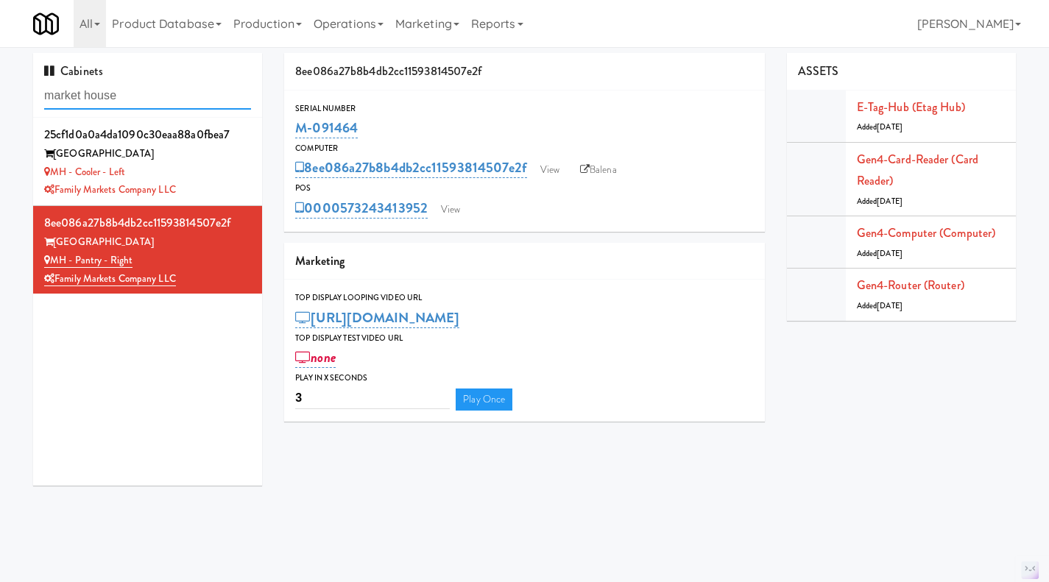
click at [83, 95] on input "market house" at bounding box center [147, 95] width 207 height 27
click at [219, 169] on div "MH - Cooler - Left" at bounding box center [147, 172] width 207 height 18
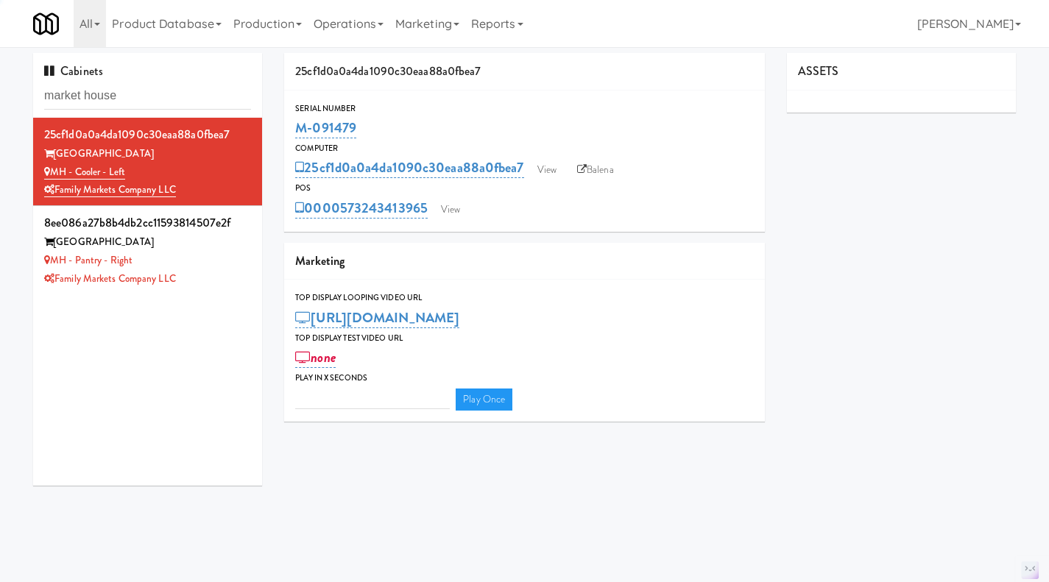
type input "3"
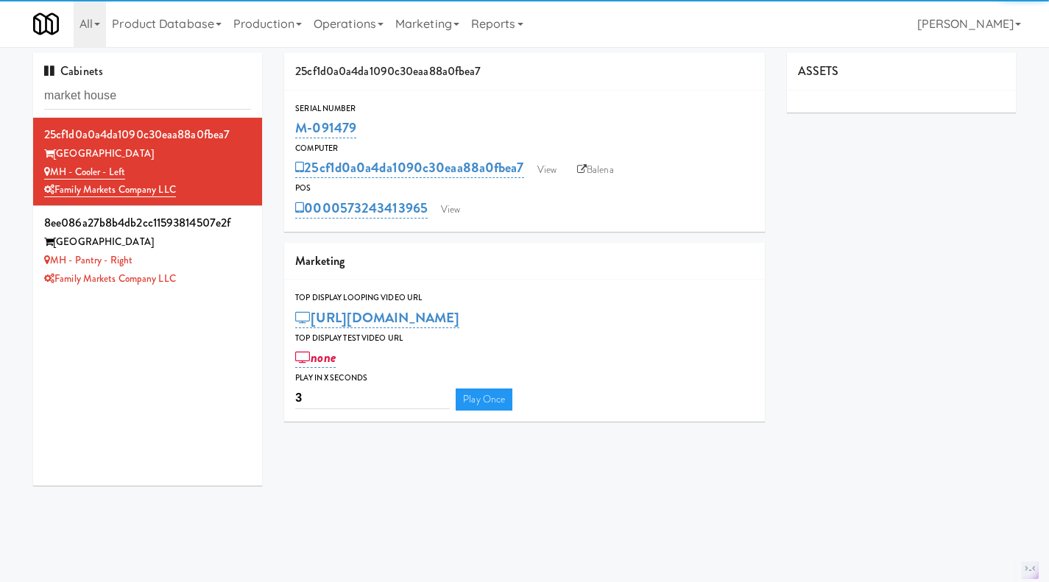
click at [228, 276] on div "Family Markets Company LLC" at bounding box center [147, 279] width 207 height 18
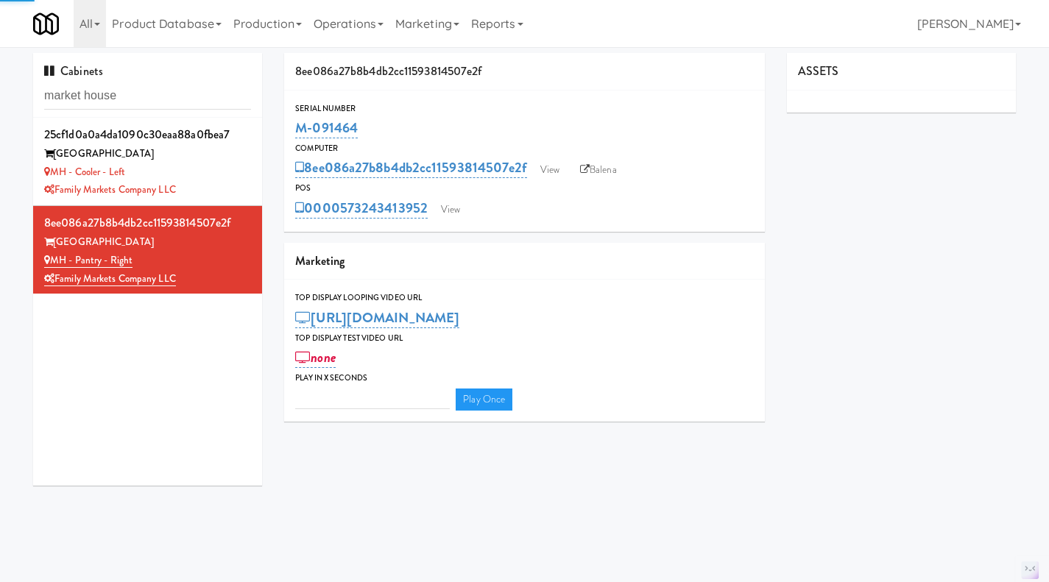
type input "3"
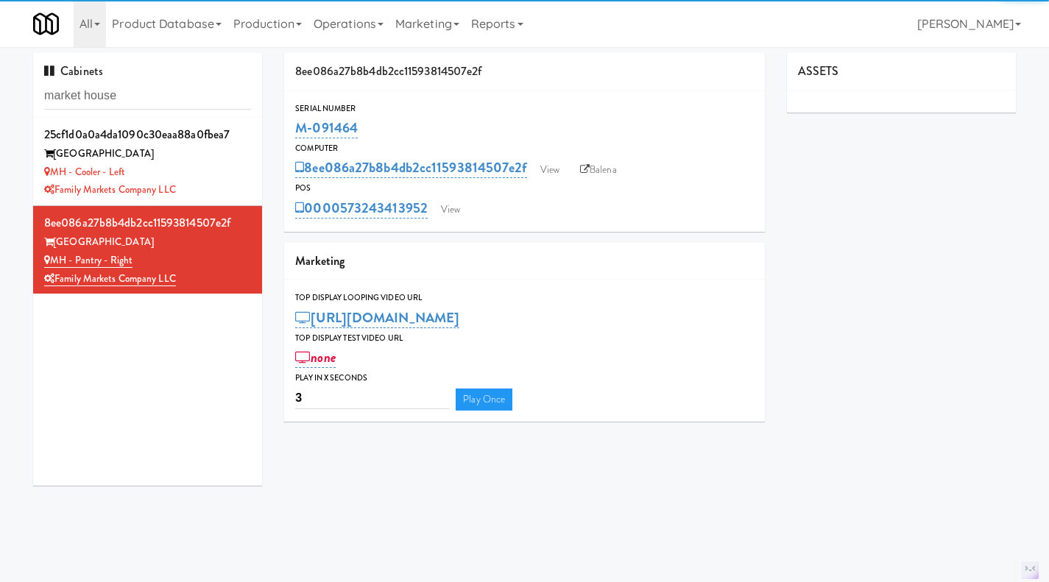
click at [218, 167] on div "MH - Cooler - Left" at bounding box center [147, 172] width 207 height 18
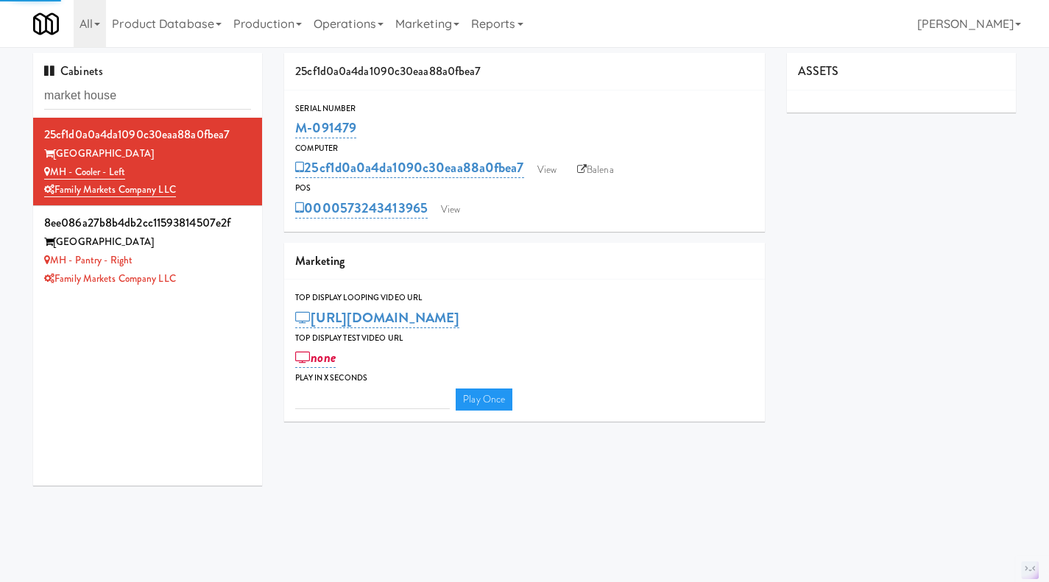
type input "3"
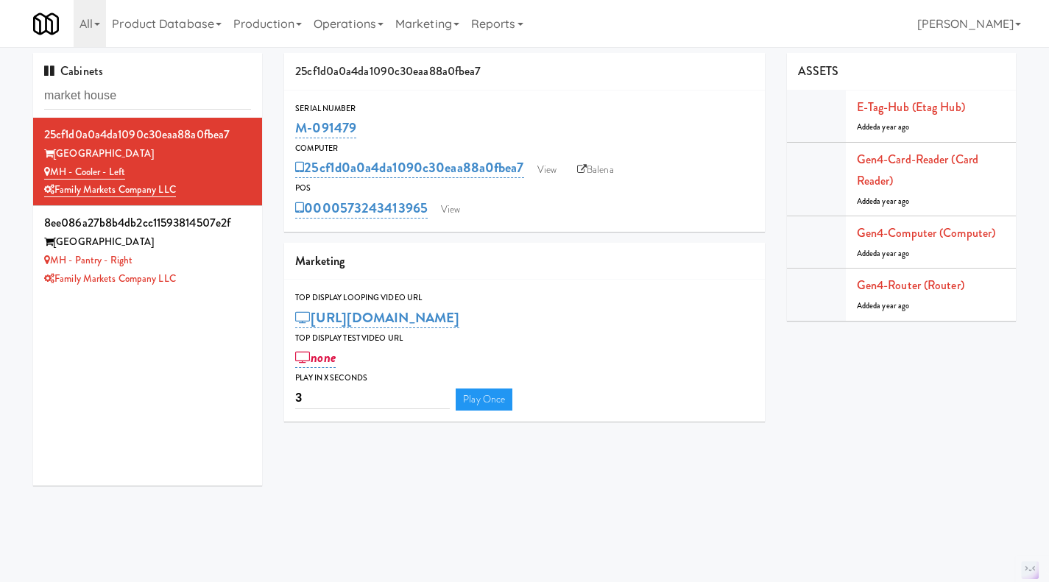
click at [220, 262] on div "MH - Pantry - Right" at bounding box center [147, 261] width 207 height 18
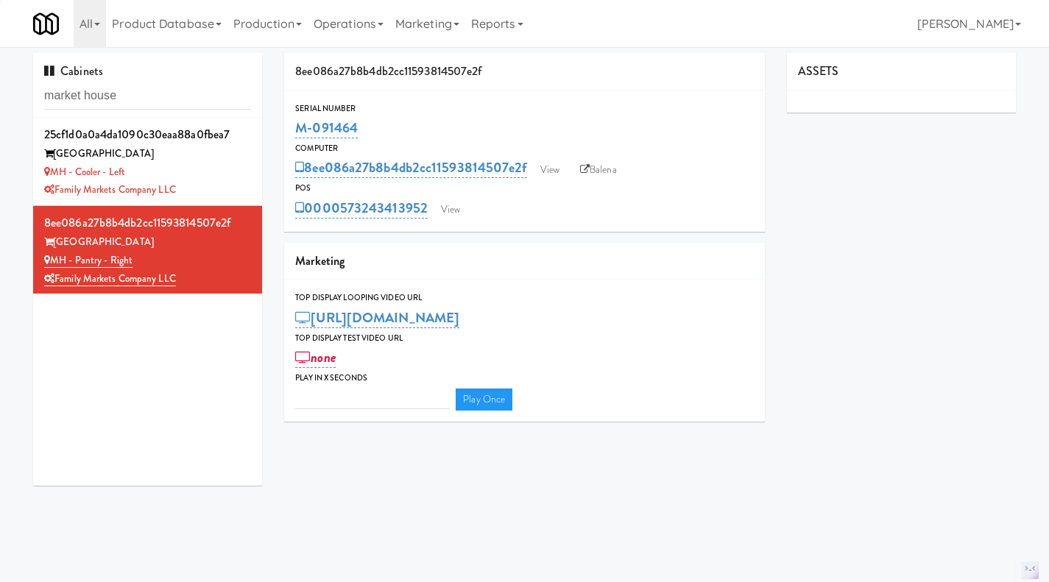
type input "3"
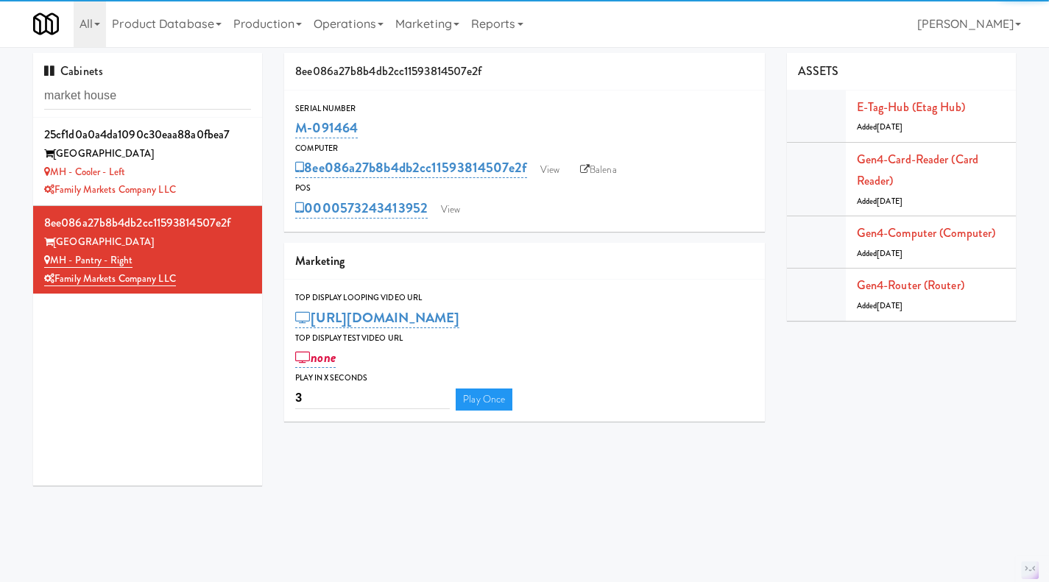
click at [236, 170] on div "MH - Cooler - Left" at bounding box center [147, 172] width 207 height 18
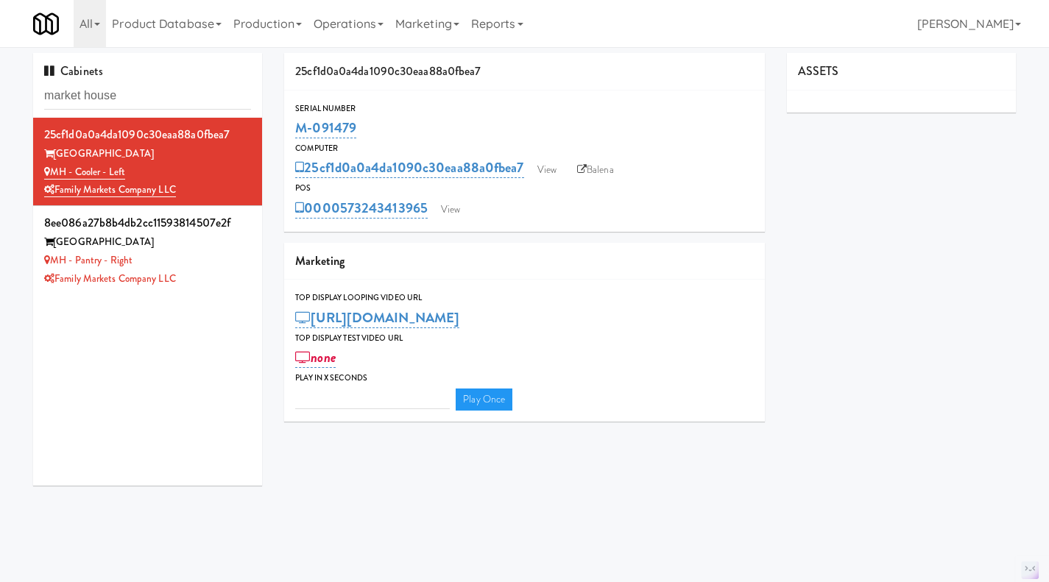
type input "3"
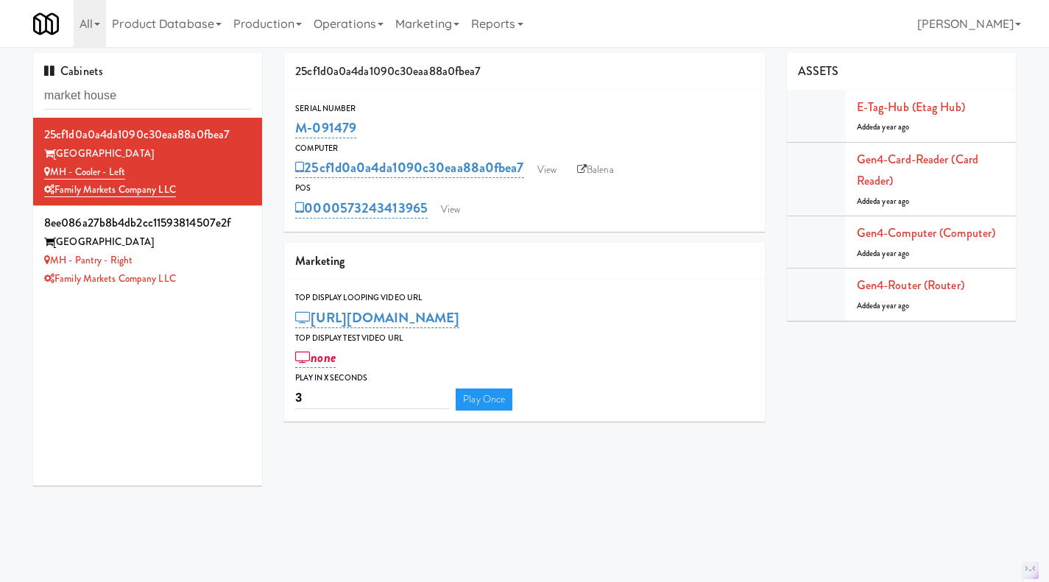
click at [223, 263] on div "MH - Pantry - Right" at bounding box center [147, 261] width 207 height 18
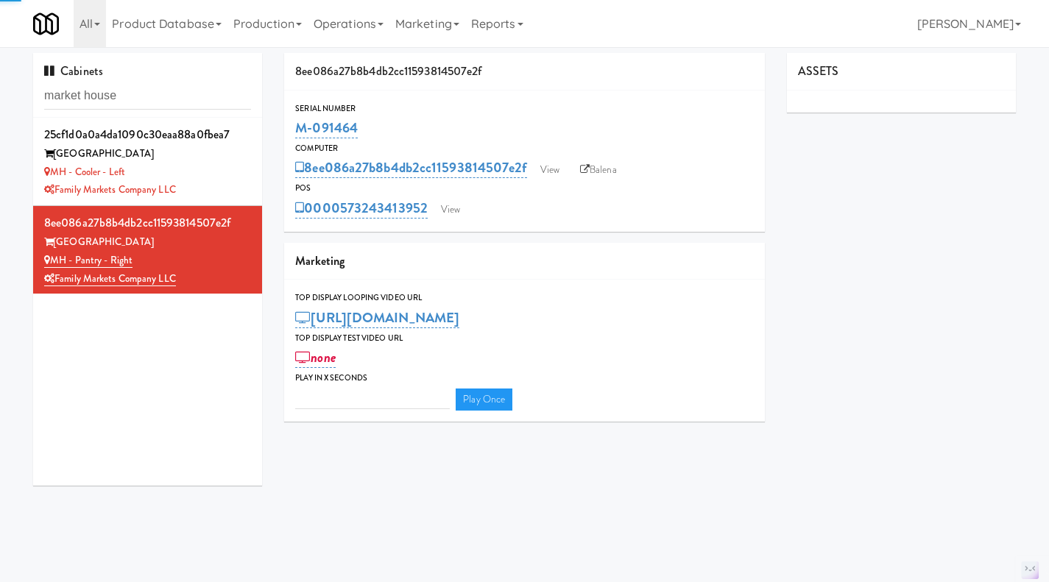
type input "3"
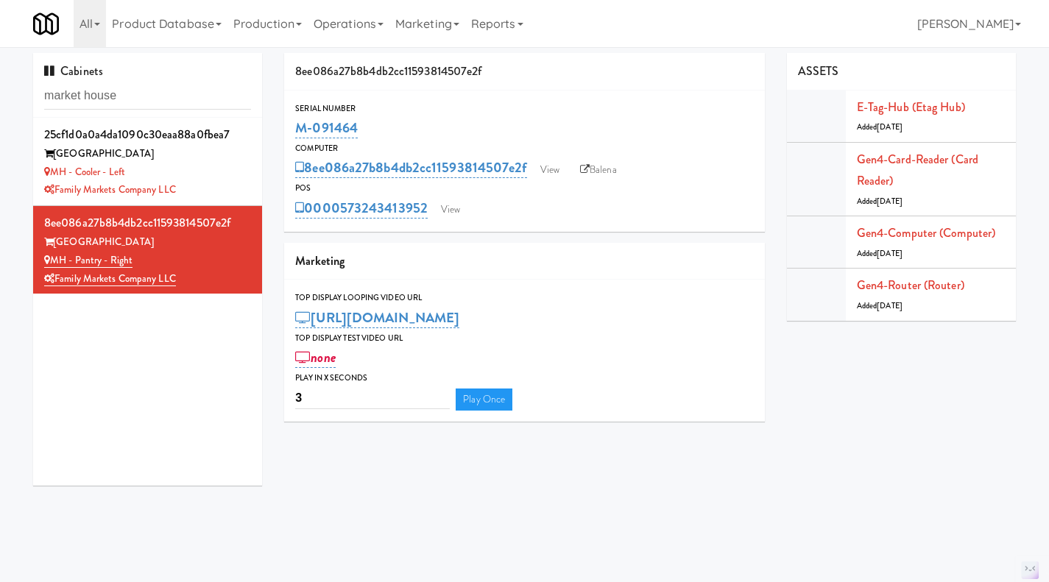
click at [195, 170] on div "MH - Cooler - Left" at bounding box center [147, 172] width 207 height 18
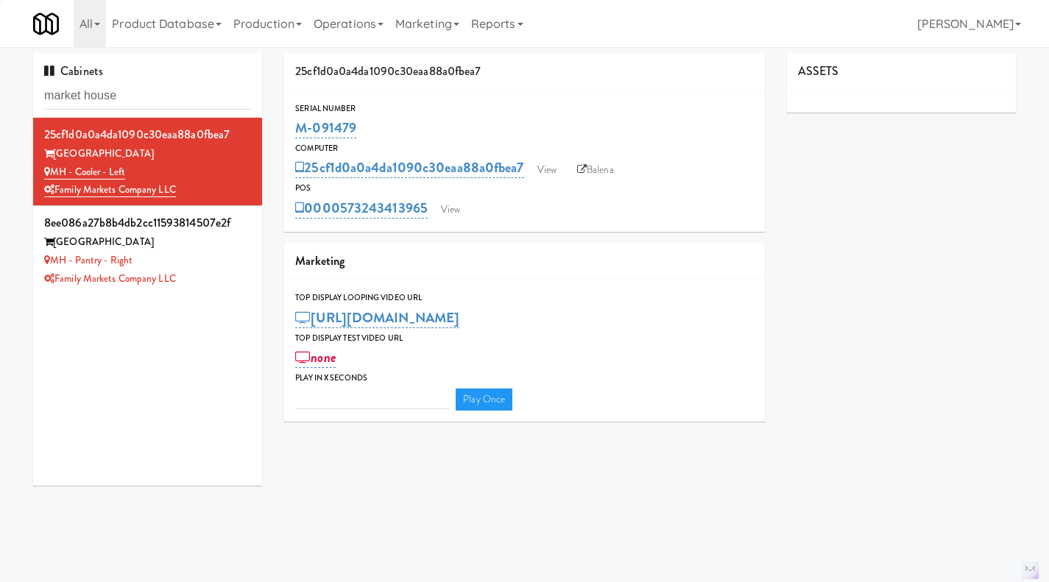
type input "3"
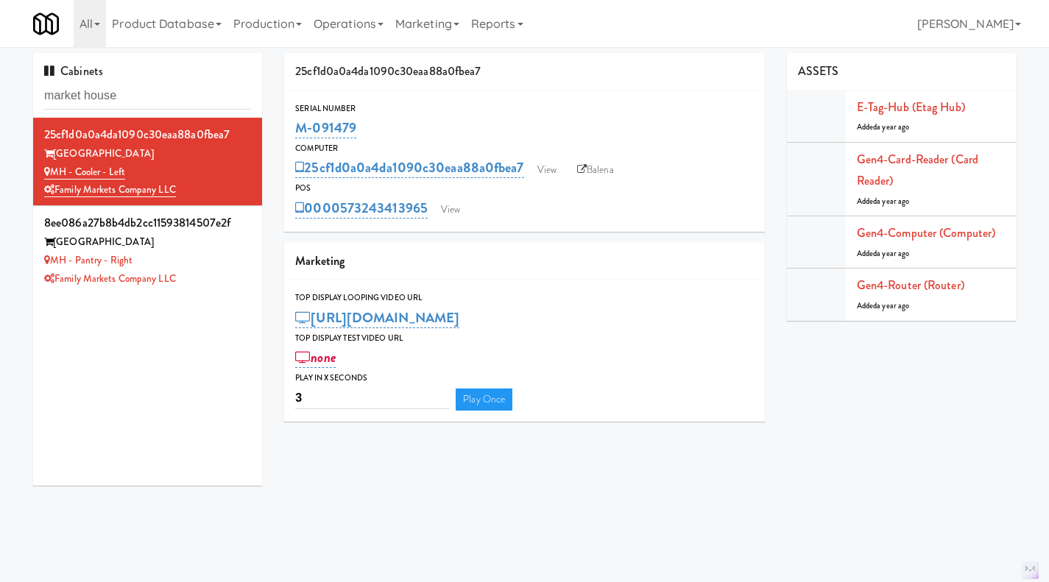
click at [216, 266] on div "MH - Pantry - Right" at bounding box center [147, 261] width 207 height 18
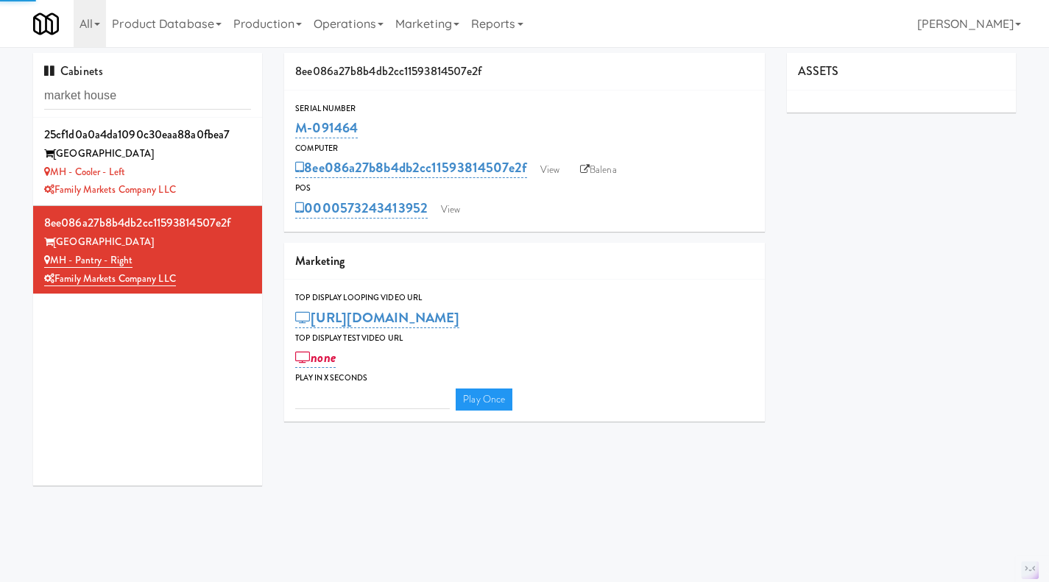
type input "3"
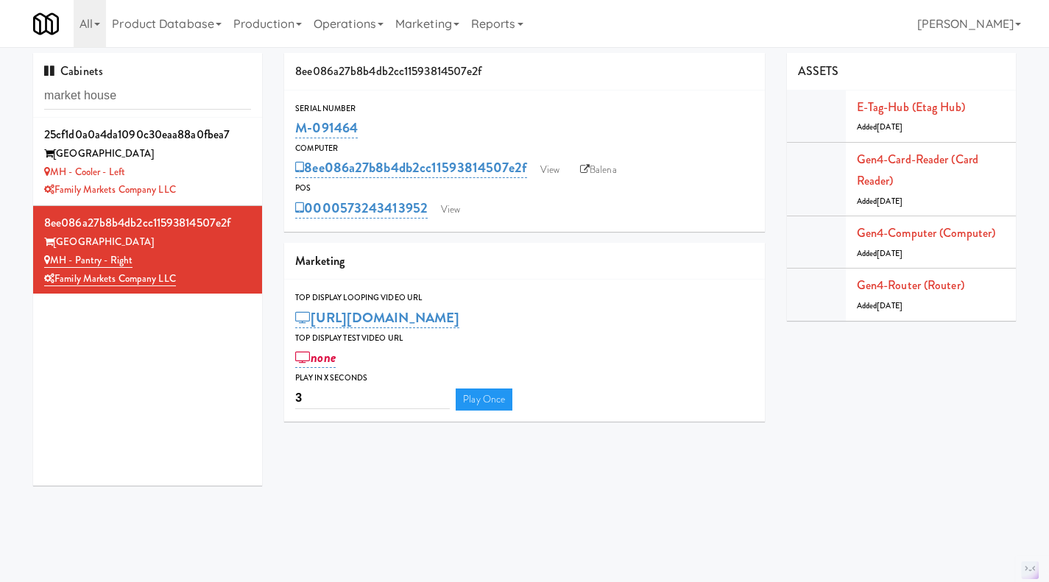
click at [222, 174] on div "MH - Cooler - Left" at bounding box center [147, 172] width 207 height 18
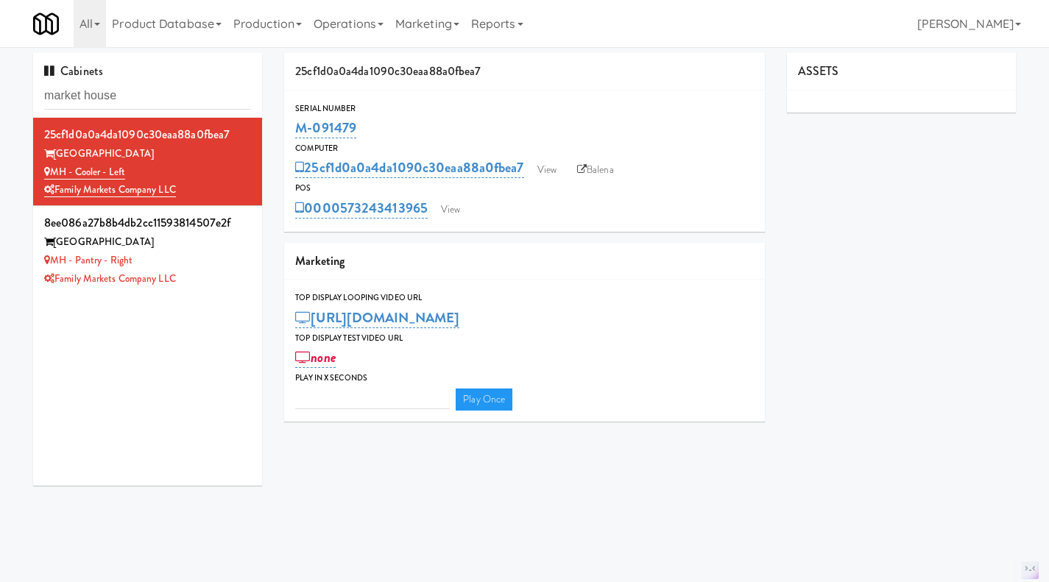
type input "3"
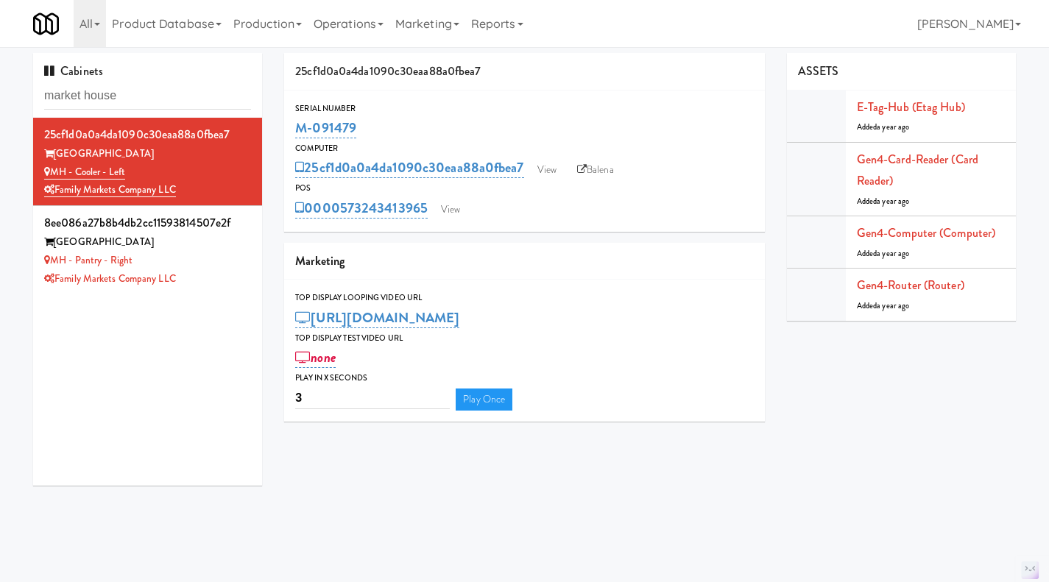
click at [220, 257] on div "MH - Pantry - Right" at bounding box center [147, 261] width 207 height 18
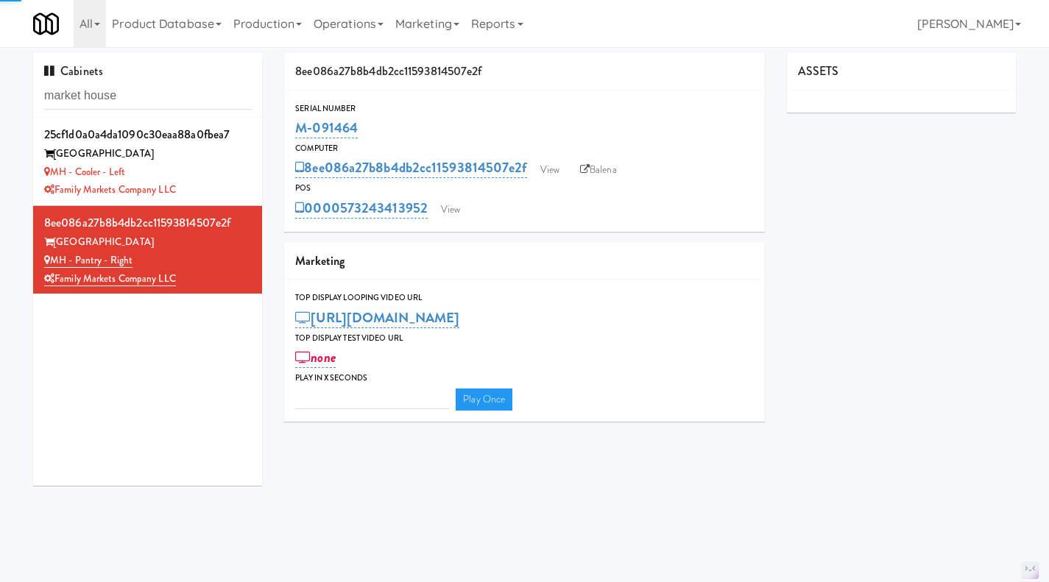
type input "3"
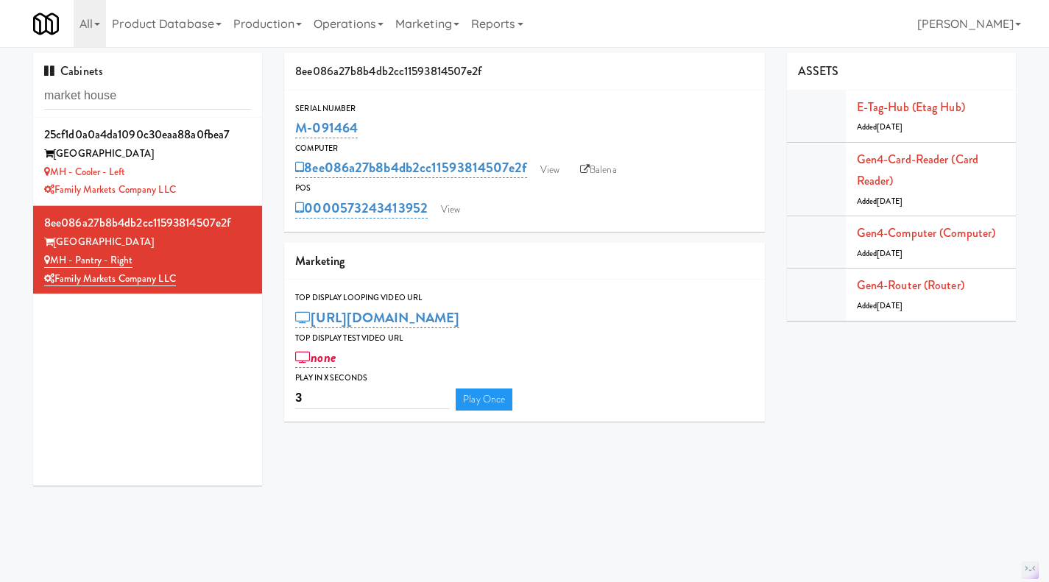
click at [222, 166] on div "MH - Cooler - Left" at bounding box center [147, 172] width 207 height 18
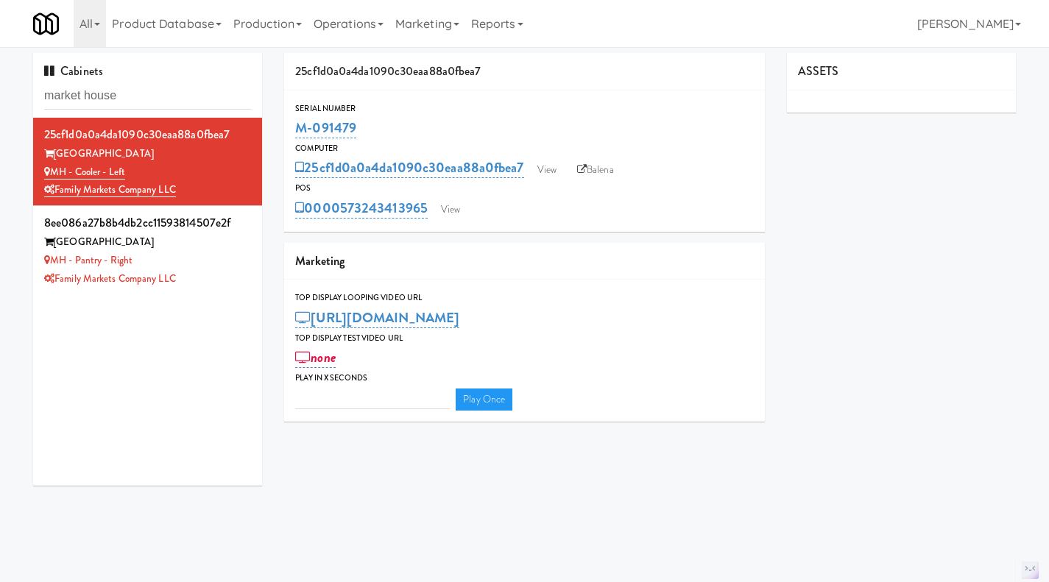
type input "3"
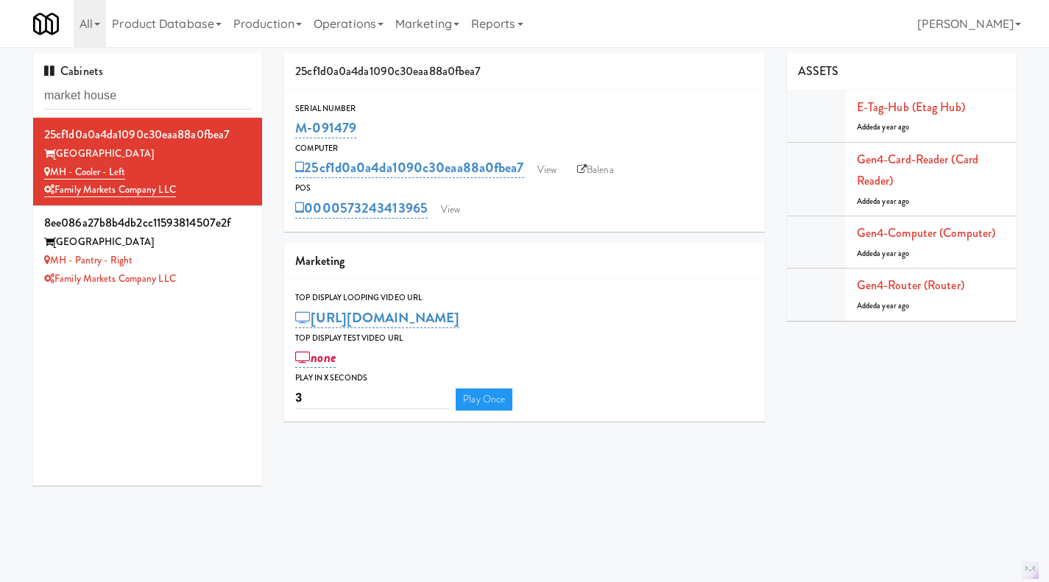
click at [205, 275] on div "Family Markets Company LLC" at bounding box center [147, 279] width 207 height 18
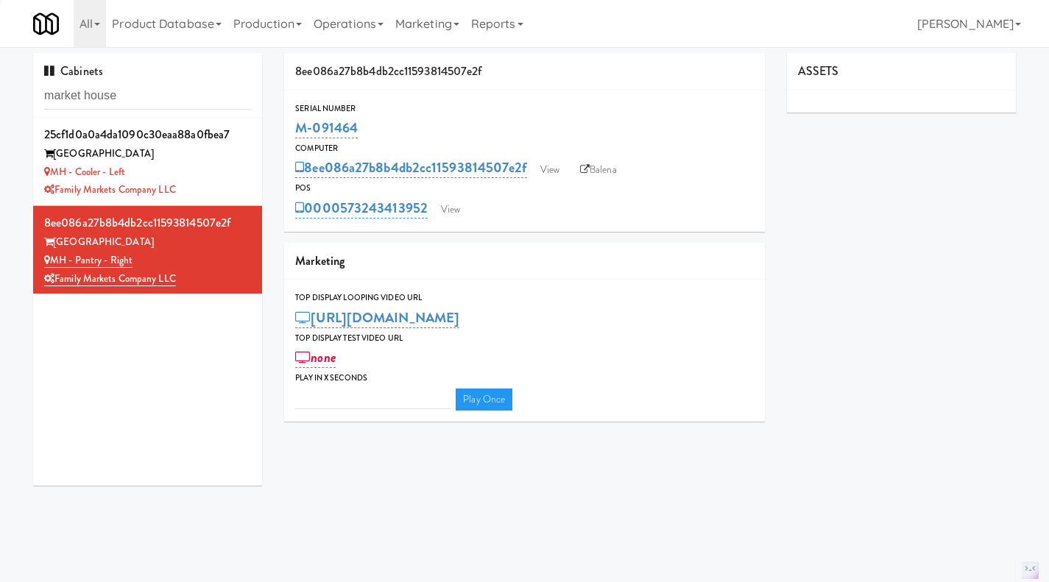
type input "3"
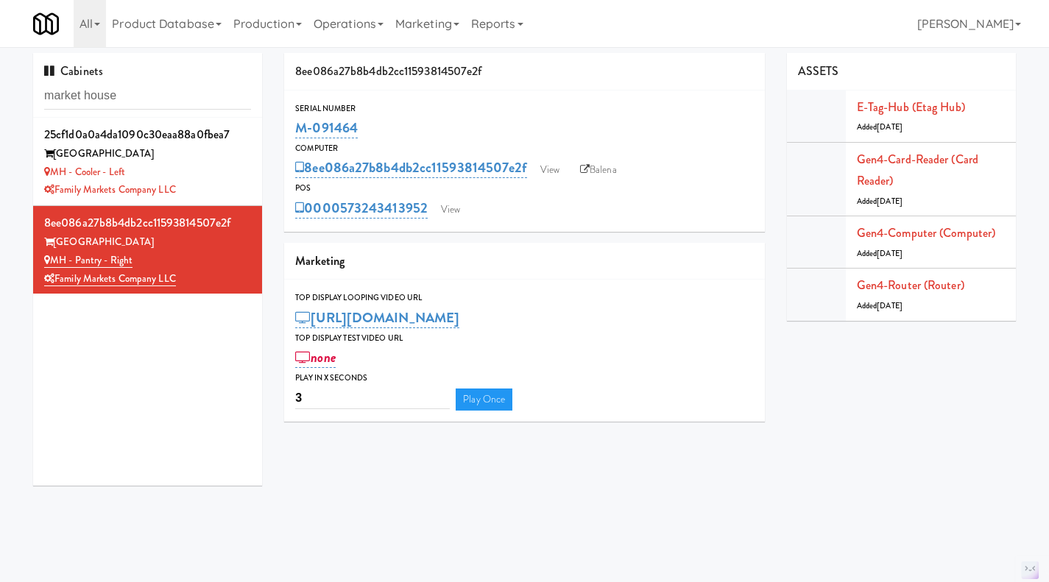
drag, startPoint x: 372, startPoint y: 126, endPoint x: 283, endPoint y: 128, distance: 89.1
click at [283, 128] on div "8ee086a27b8b4db2cc11593814507e2f Serial Number M-091464 Computer 8ee086a27b8b4d…" at bounding box center [524, 243] width 503 height 380
copy link "M-091464"
click at [228, 188] on div "Family Markets Company LLC" at bounding box center [147, 190] width 207 height 18
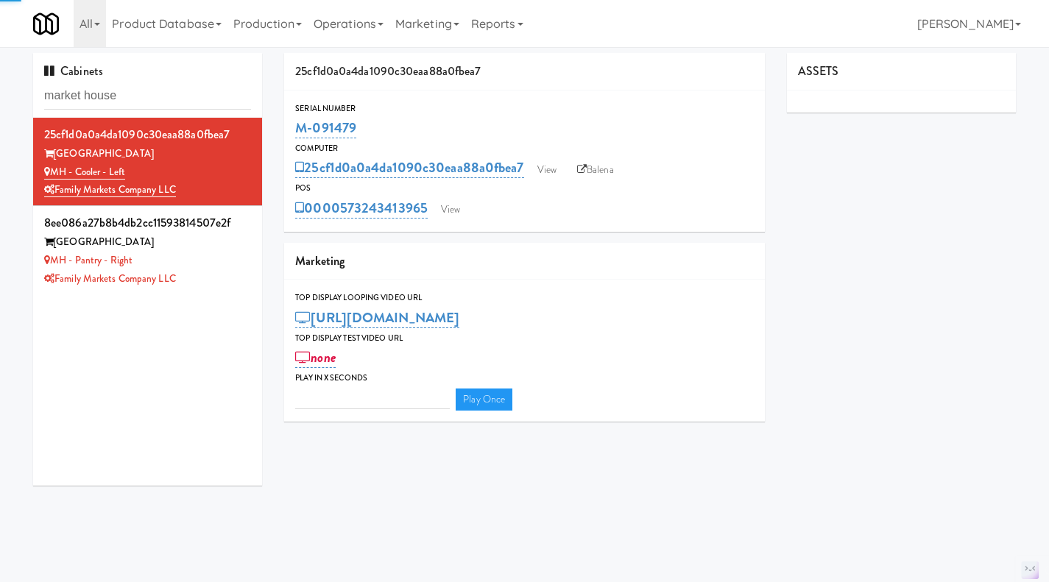
type input "3"
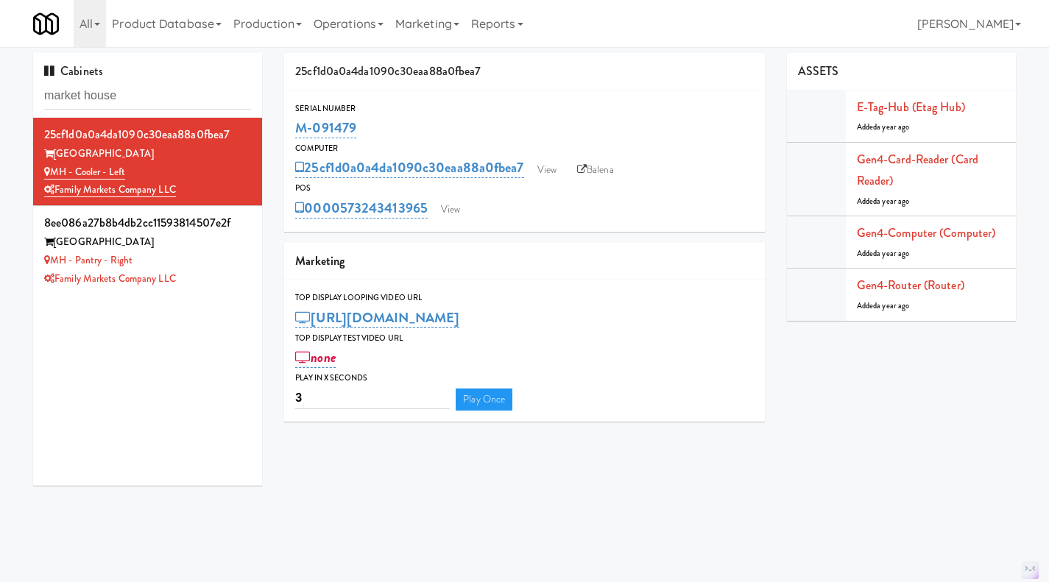
drag, startPoint x: 407, startPoint y: 131, endPoint x: 295, endPoint y: 132, distance: 111.9
click at [295, 132] on div "M-091479" at bounding box center [524, 128] width 459 height 25
click at [208, 252] on div "MH - Pantry - Right" at bounding box center [147, 261] width 207 height 18
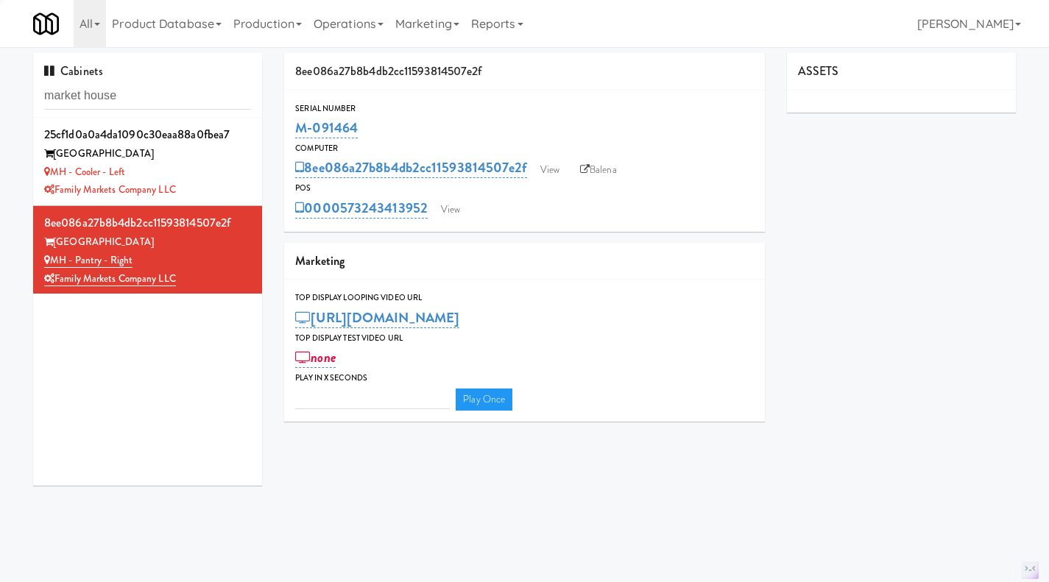
type input "3"
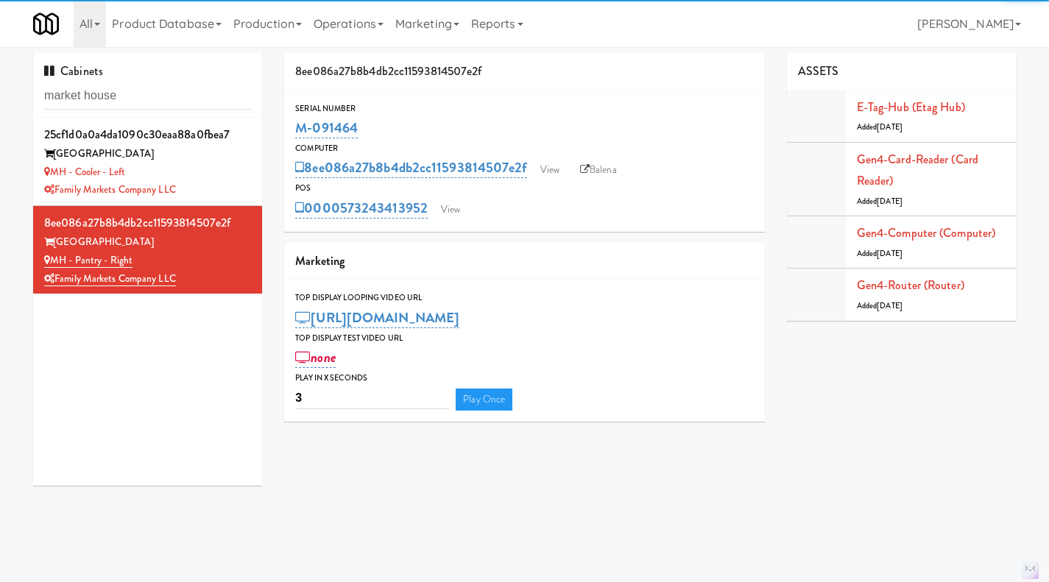
drag, startPoint x: 376, startPoint y: 130, endPoint x: 295, endPoint y: 127, distance: 81.0
click at [295, 127] on div "M-091464" at bounding box center [524, 128] width 459 height 25
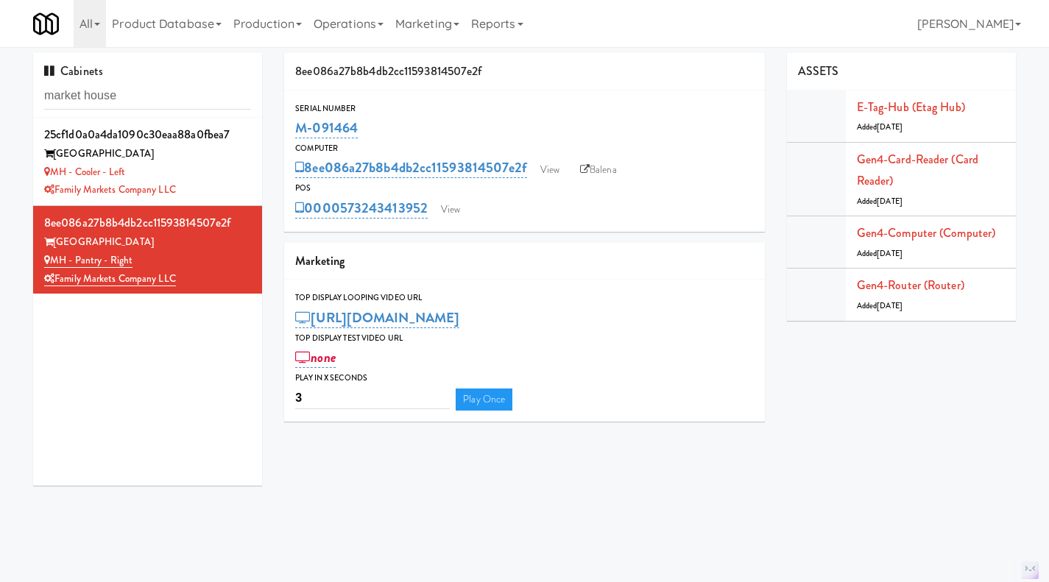
click at [215, 169] on div "MH - Cooler - Left" at bounding box center [147, 172] width 207 height 18
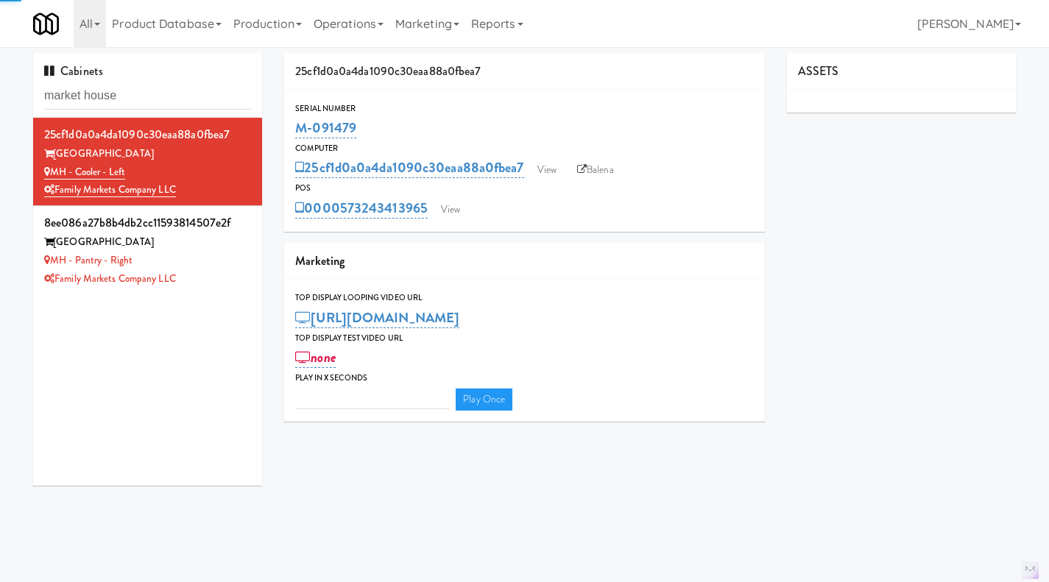
type input "3"
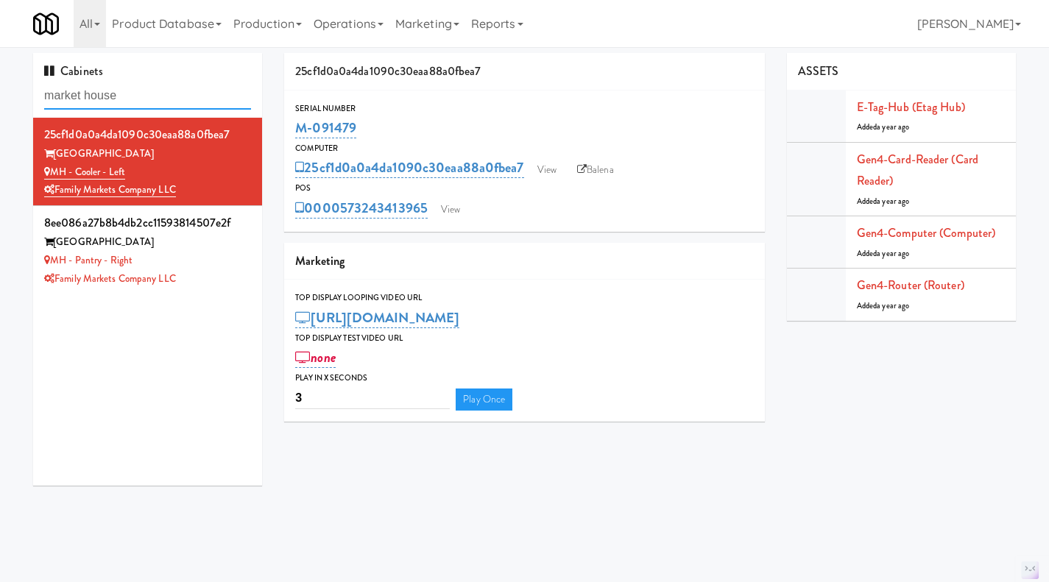
click at [138, 99] on input "market house" at bounding box center [147, 95] width 207 height 27
click at [89, 93] on input "market house" at bounding box center [147, 95] width 207 height 27
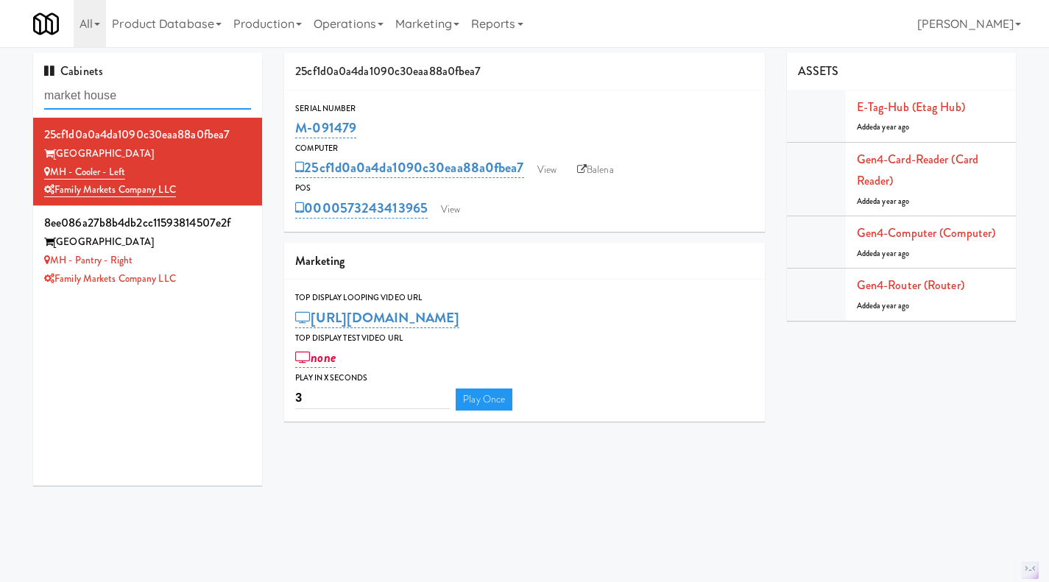
click at [89, 93] on input "market house" at bounding box center [147, 95] width 207 height 27
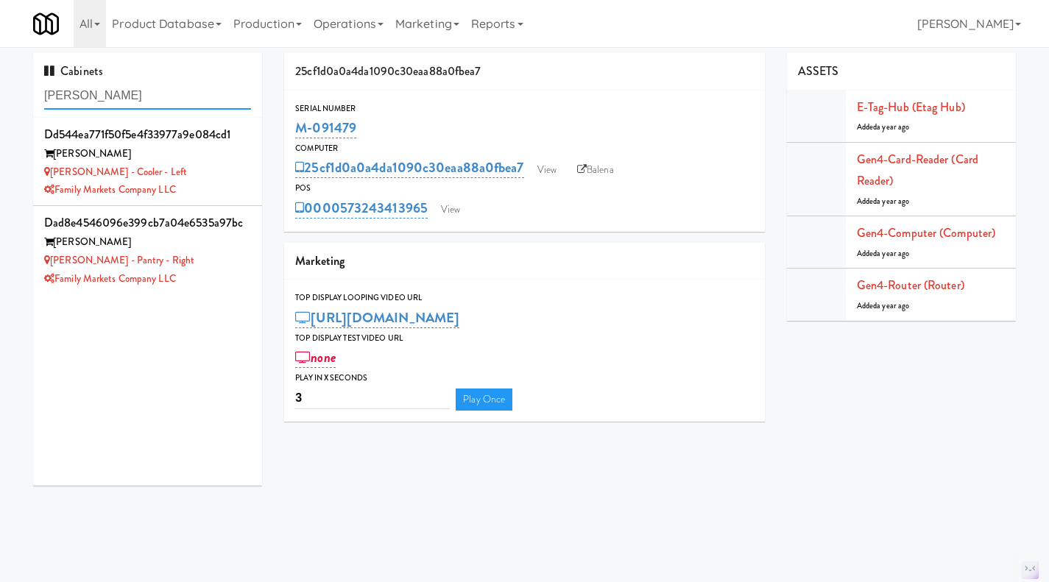
type input "[PERSON_NAME]"
click at [224, 176] on div "[PERSON_NAME] - Cooler - Left" at bounding box center [147, 172] width 207 height 18
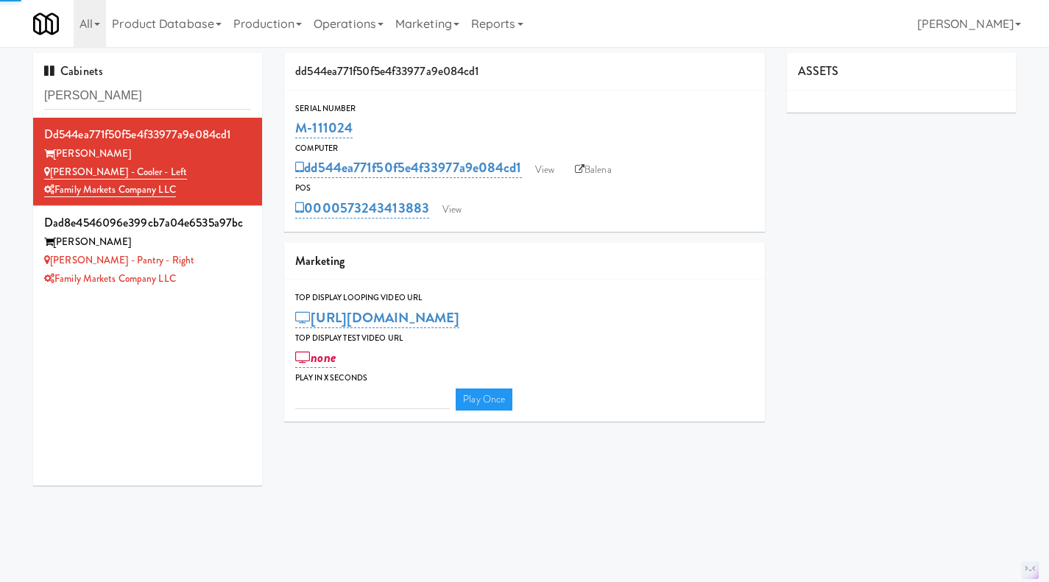
type input "3"
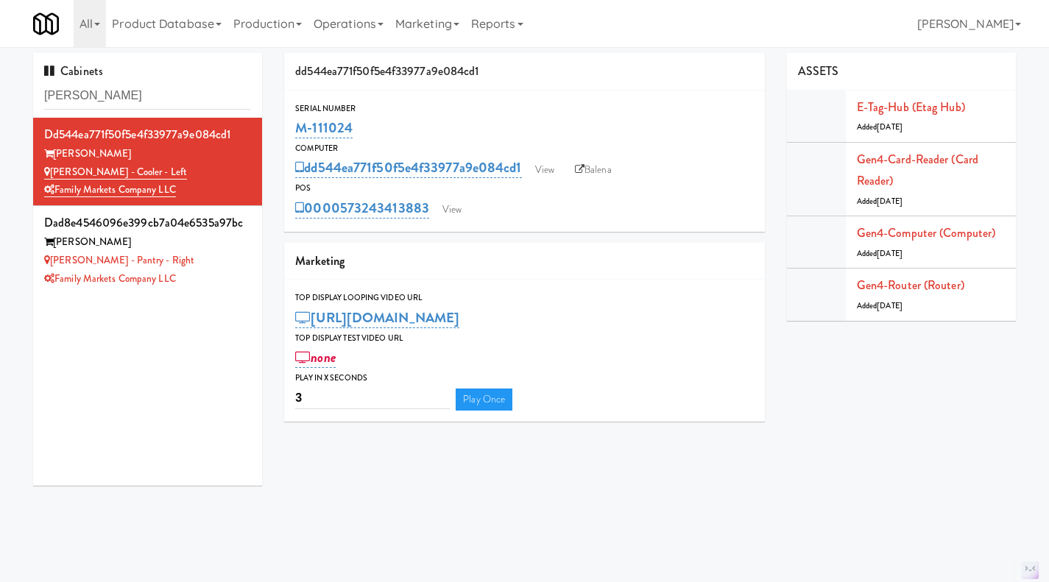
click at [208, 266] on div "[PERSON_NAME] - Pantry - Right" at bounding box center [147, 261] width 207 height 18
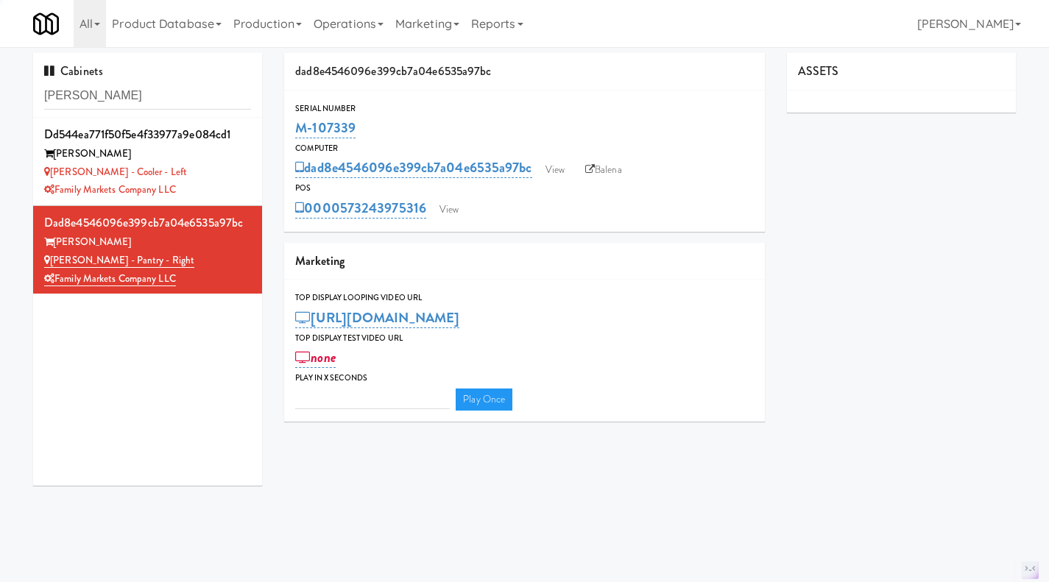
type input "3"
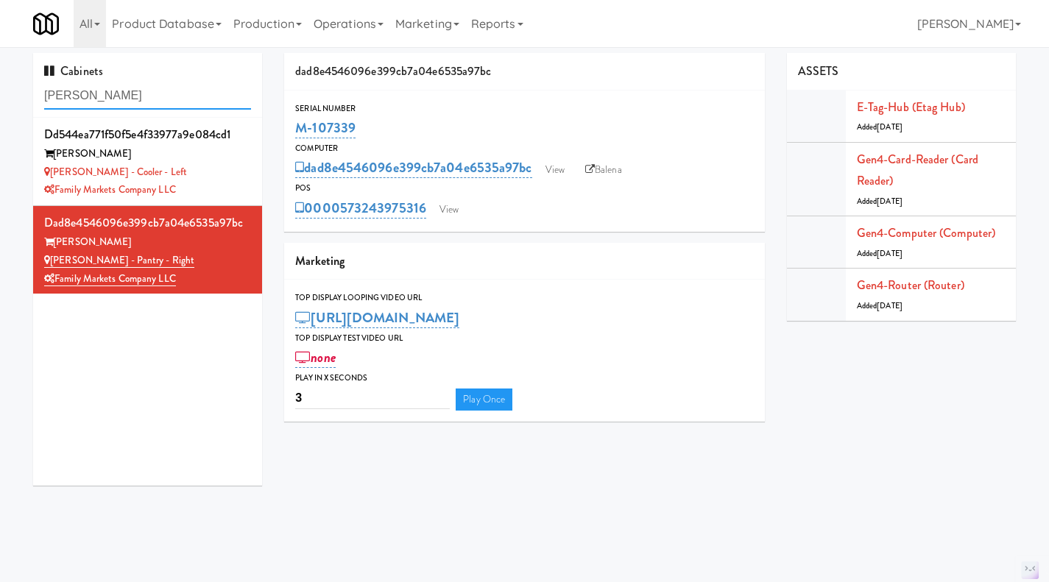
click at [111, 88] on input "[PERSON_NAME]" at bounding box center [147, 95] width 207 height 27
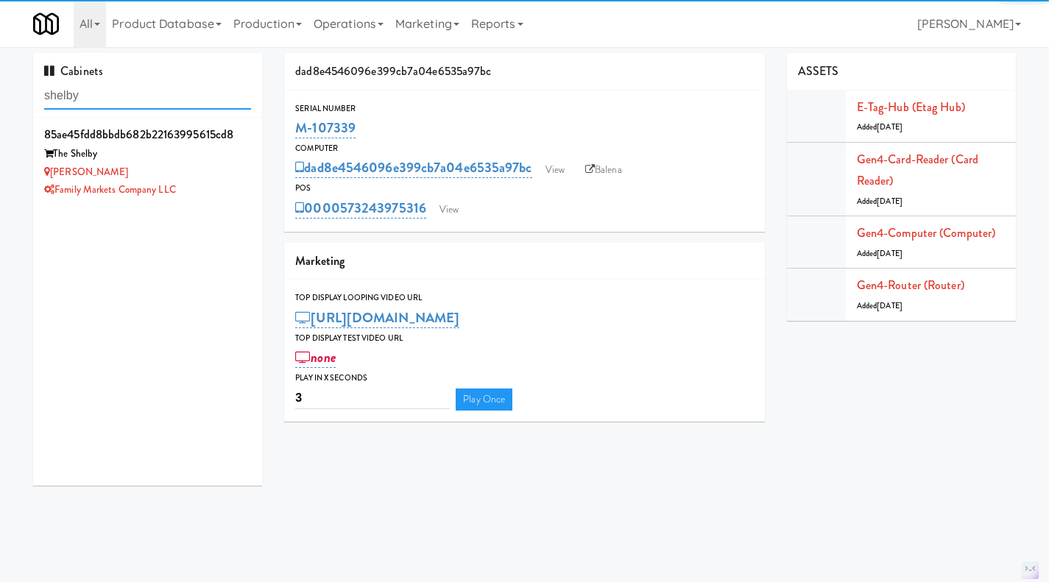
type input "shelby"
click at [219, 181] on div "Family Markets Company LLC" at bounding box center [147, 190] width 207 height 18
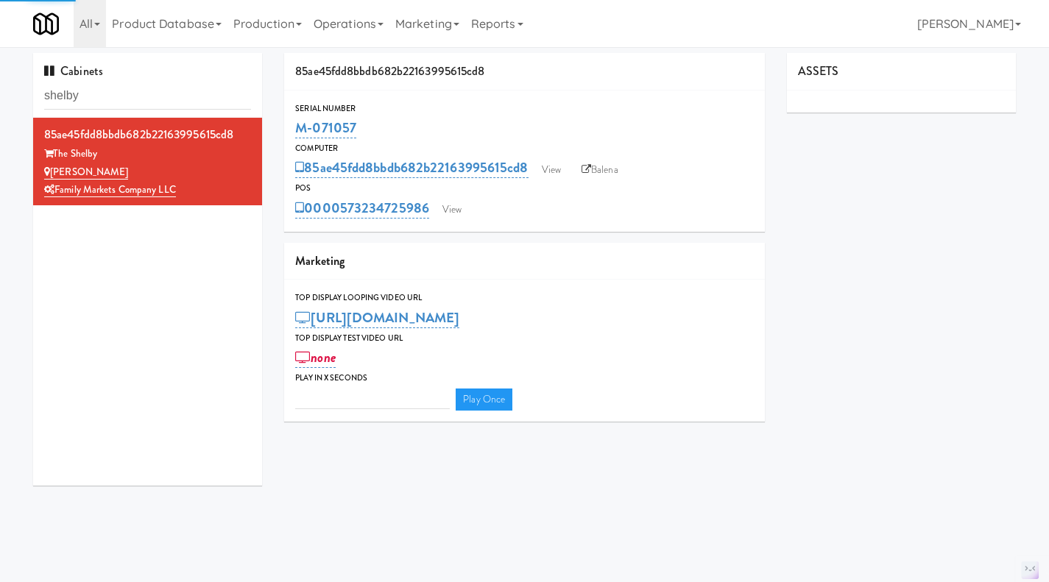
type input "3"
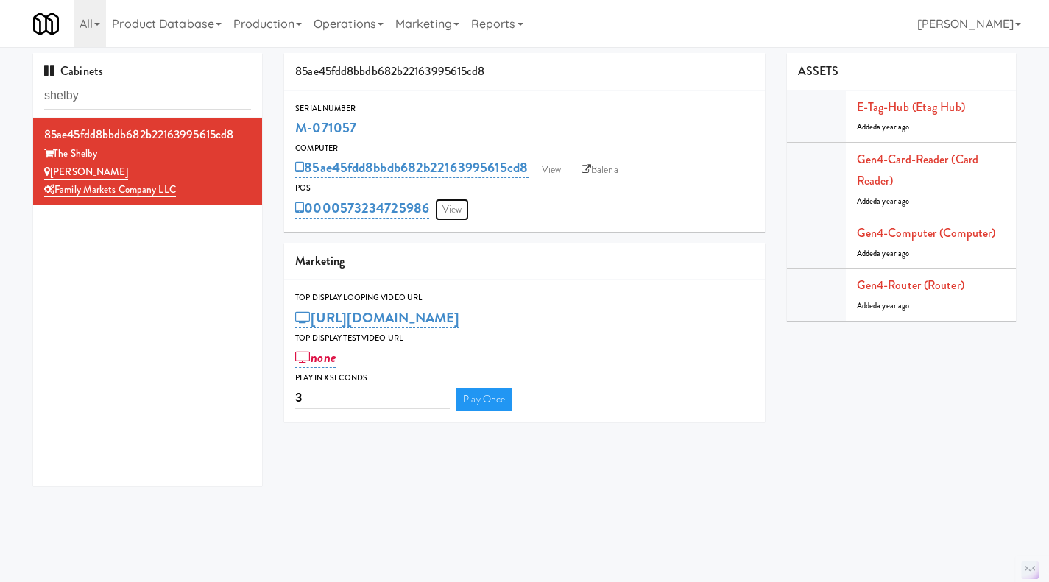
click at [458, 213] on link "View" at bounding box center [452, 210] width 34 height 22
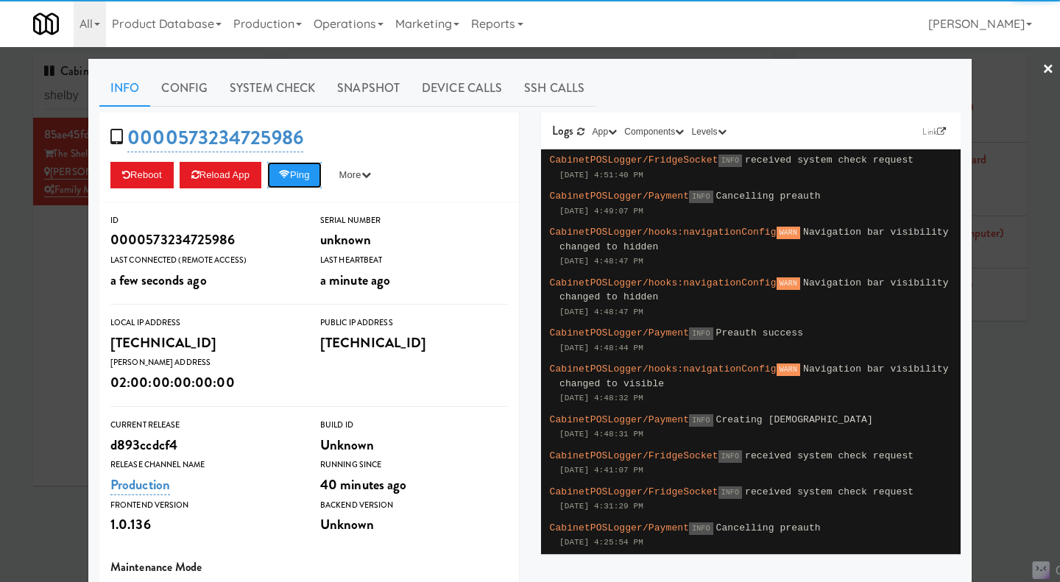
click at [300, 173] on button "Ping" at bounding box center [294, 175] width 54 height 26
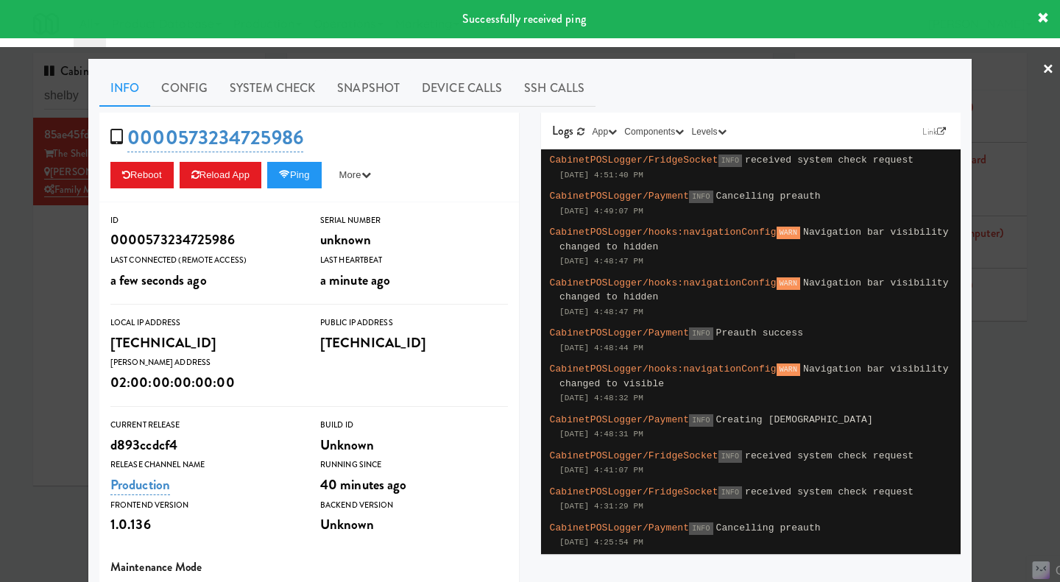
click at [30, 283] on div at bounding box center [530, 291] width 1060 height 582
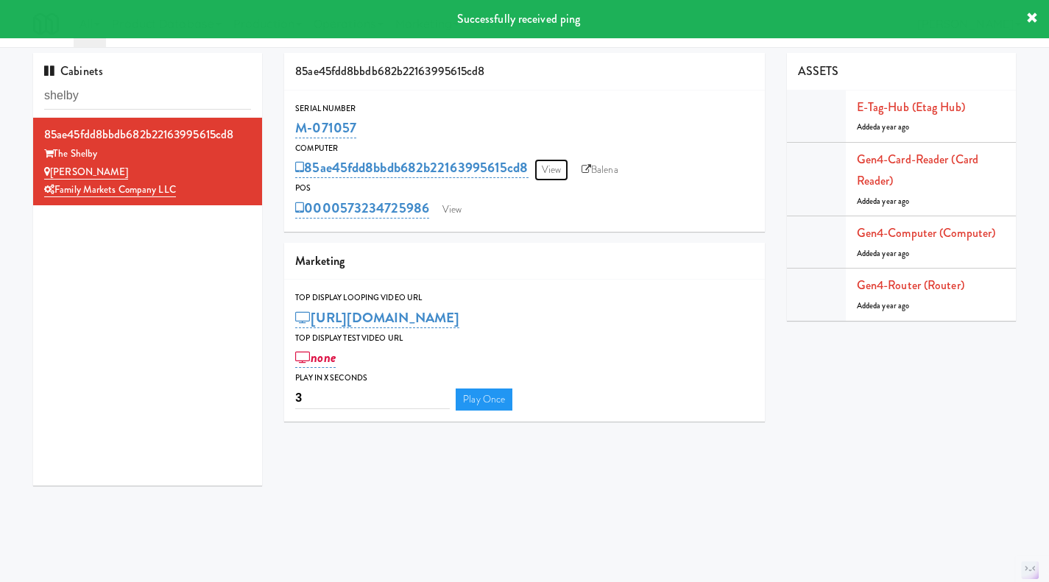
click at [543, 176] on link "View" at bounding box center [551, 170] width 34 height 22
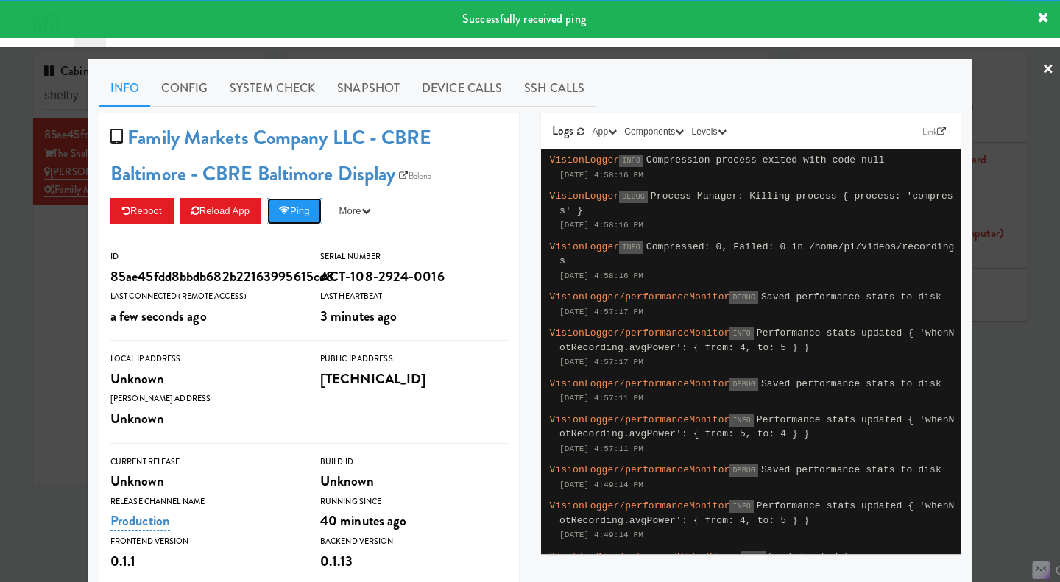
click at [295, 211] on button "Ping" at bounding box center [294, 211] width 54 height 26
click at [270, 87] on link "System Check" at bounding box center [272, 88] width 107 height 37
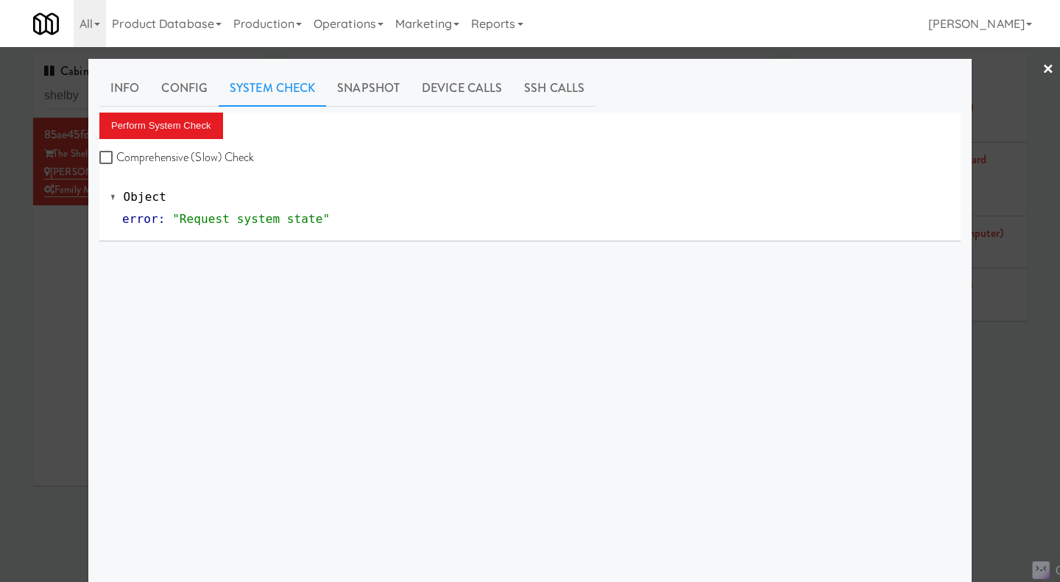
click at [198, 160] on label "Comprehensive (Slow) Check" at bounding box center [176, 157] width 155 height 22
click at [116, 160] on input "Comprehensive (Slow) Check" at bounding box center [107, 158] width 17 height 12
checkbox input "true"
click at [180, 134] on button "Perform System Check" at bounding box center [161, 126] width 124 height 26
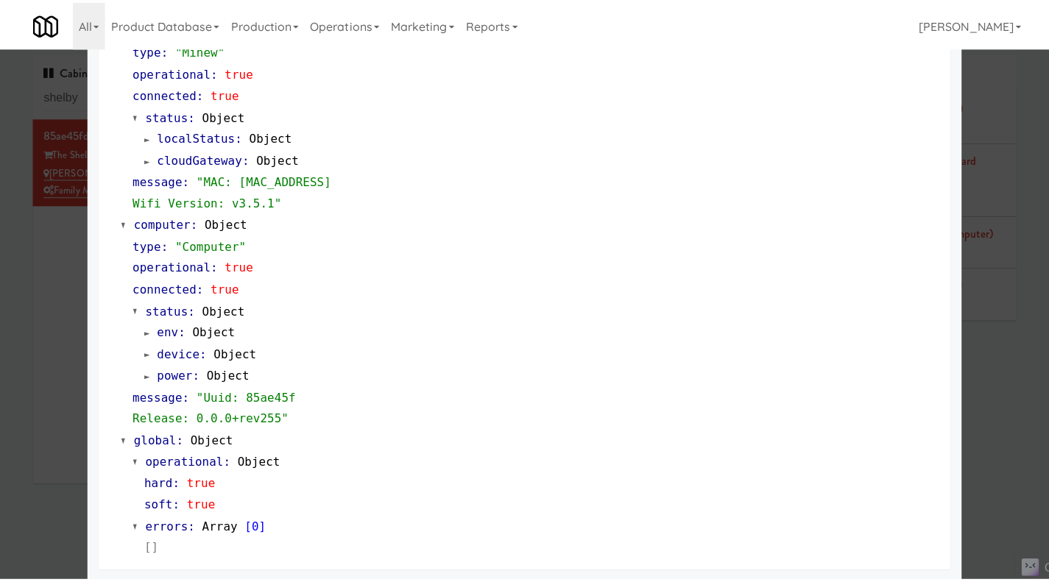
scroll to position [1256, 0]
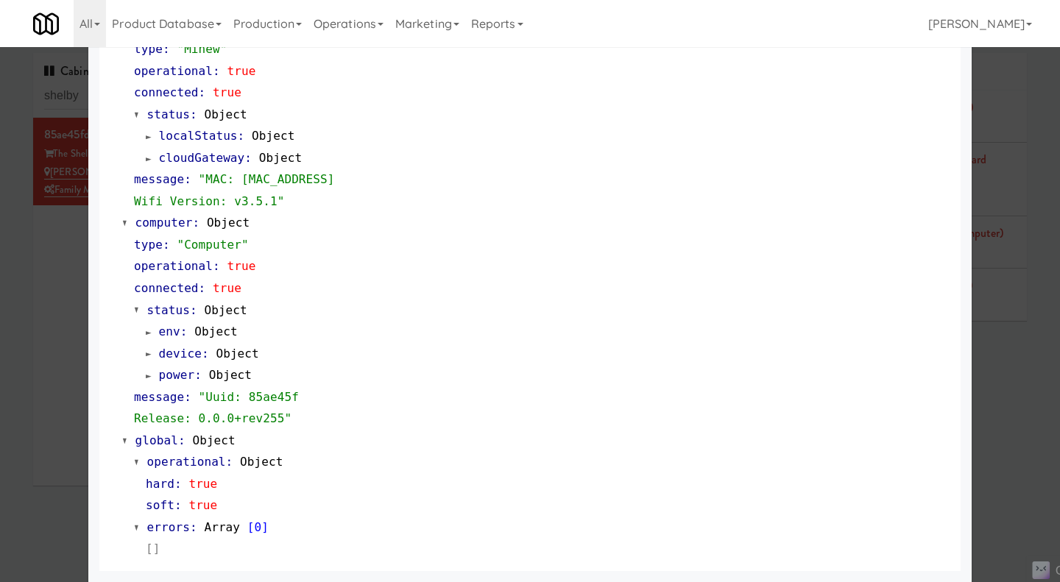
click at [1005, 391] on div at bounding box center [530, 291] width 1060 height 582
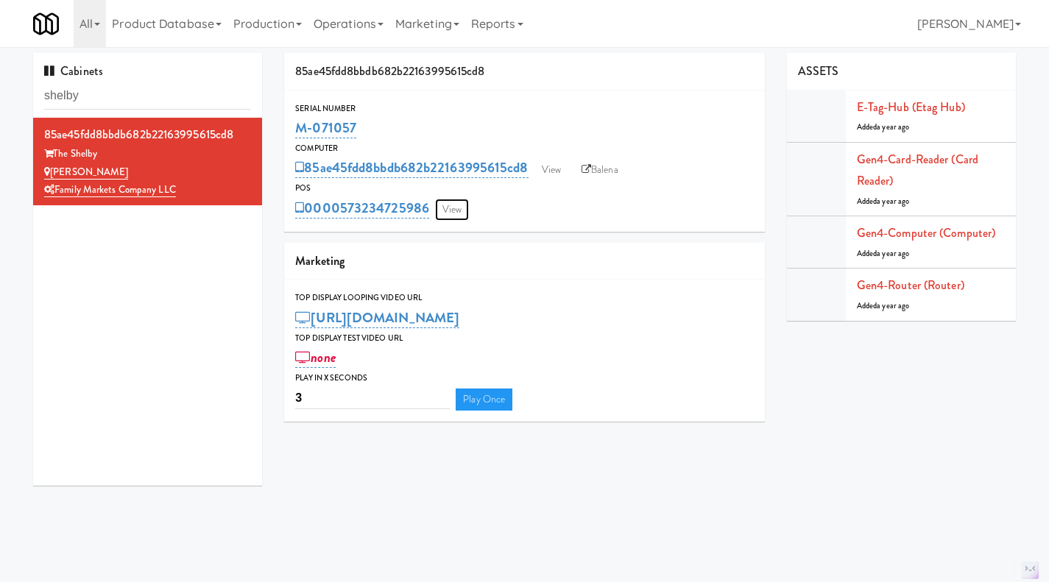
click at [461, 212] on link "View" at bounding box center [452, 210] width 34 height 22
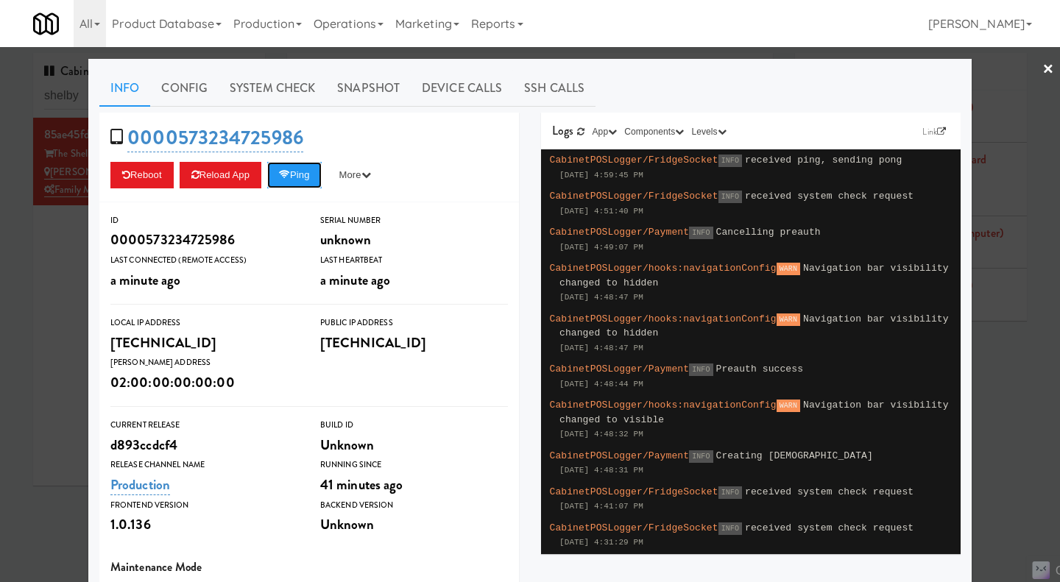
click at [297, 178] on button "Ping" at bounding box center [294, 175] width 54 height 26
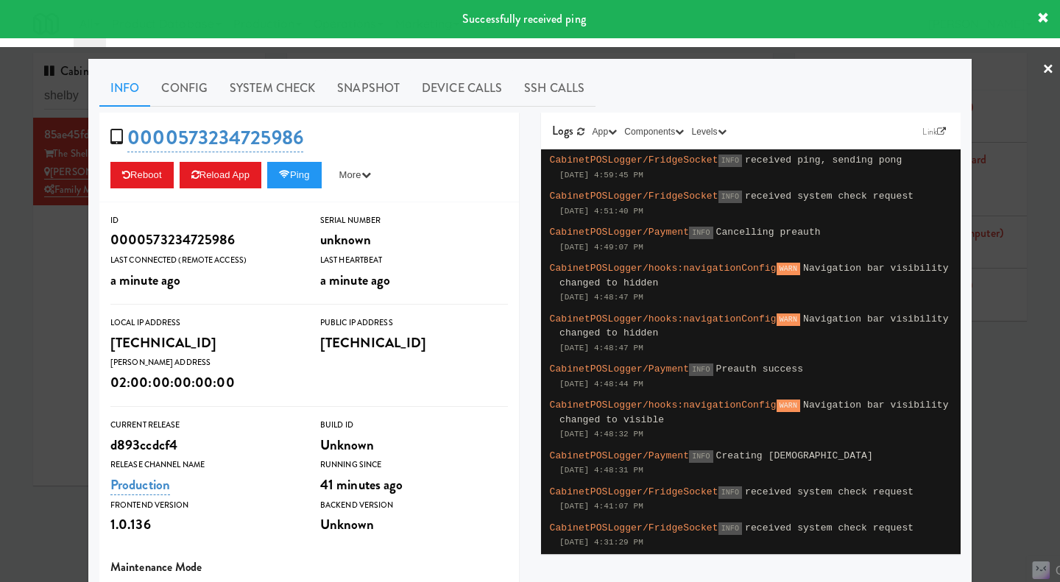
click at [281, 90] on link "System Check" at bounding box center [272, 88] width 107 height 37
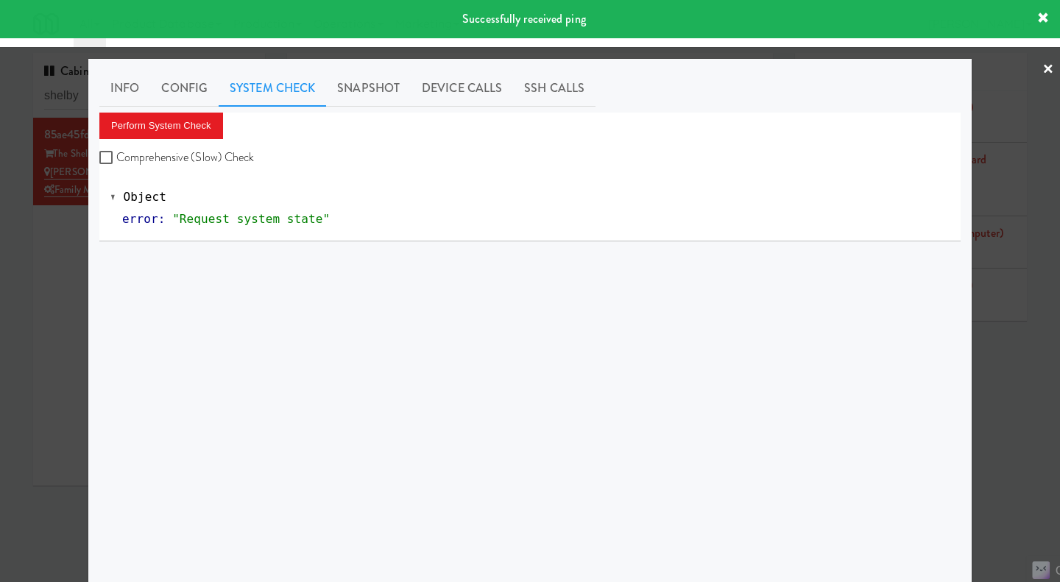
click at [223, 153] on label "Comprehensive (Slow) Check" at bounding box center [176, 157] width 155 height 22
click at [116, 153] on input "Comprehensive (Slow) Check" at bounding box center [107, 158] width 17 height 12
checkbox input "true"
click at [187, 118] on button "Perform System Check" at bounding box center [161, 126] width 124 height 26
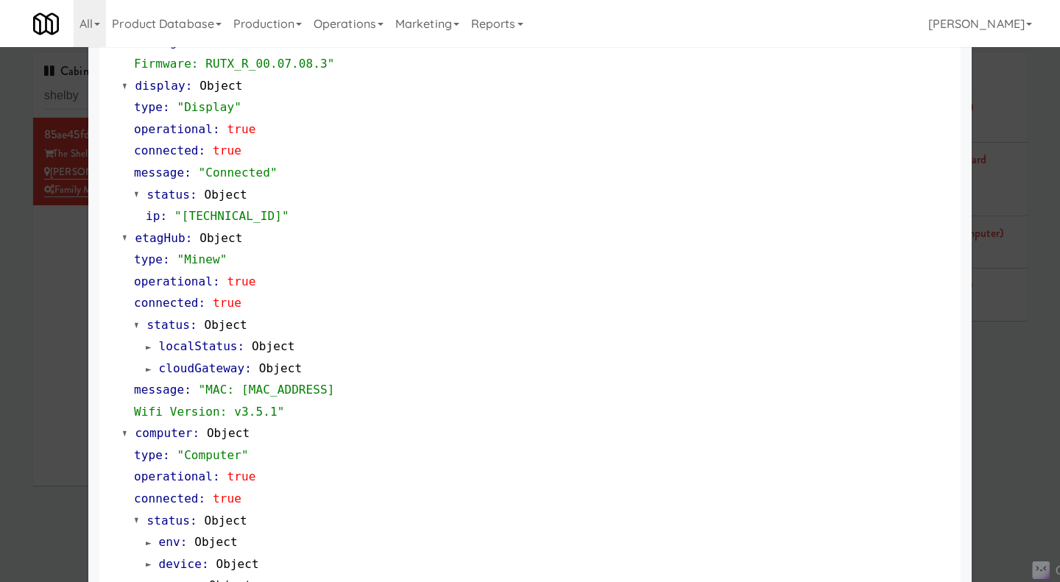
scroll to position [1256, 0]
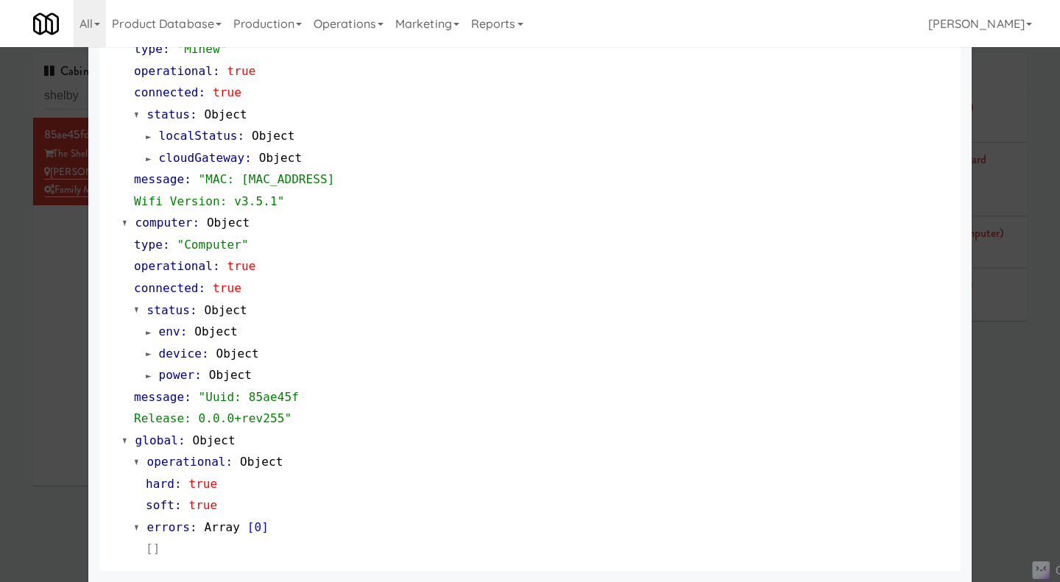
click at [1019, 407] on div at bounding box center [530, 291] width 1060 height 582
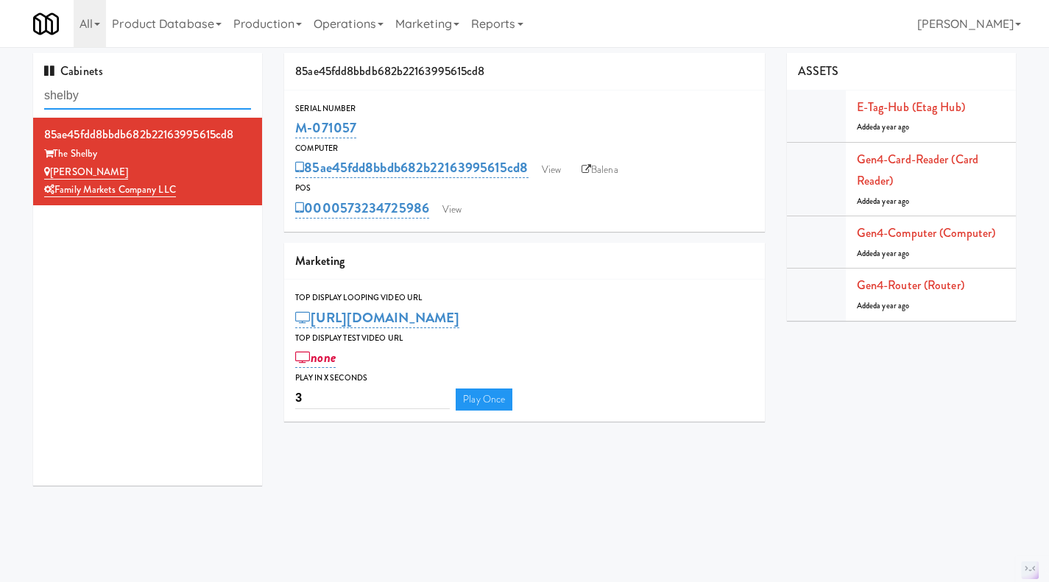
click at [97, 96] on input "shelby" at bounding box center [147, 95] width 207 height 27
click at [68, 95] on input "shelby" at bounding box center [147, 95] width 207 height 27
click at [123, 93] on input "shelby" at bounding box center [147, 95] width 207 height 27
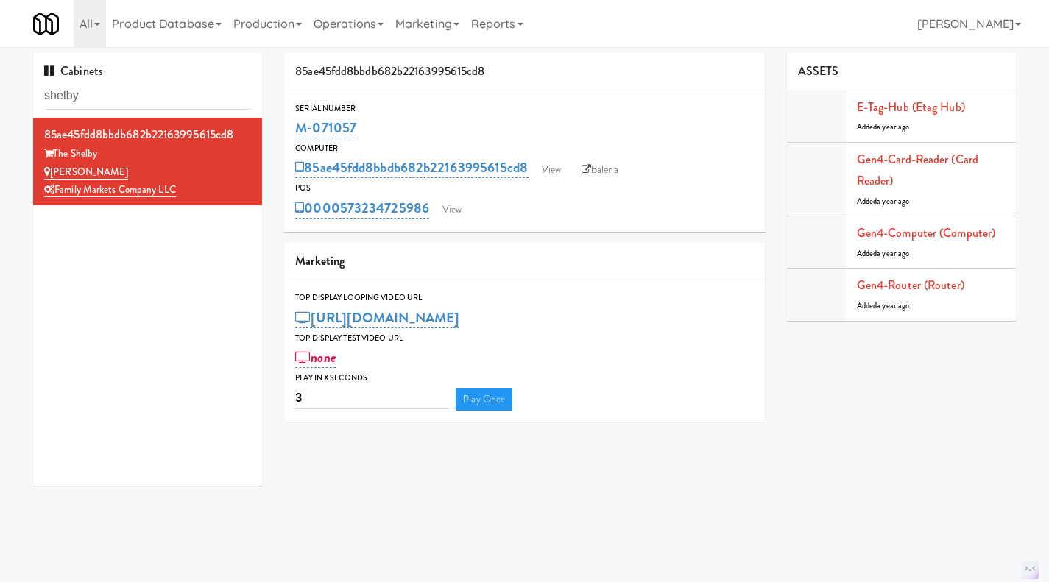
click at [534, 482] on div "Cabinets shelby 85ae45fdd8bbdb682b22163995615cd8 The [PERSON_NAME] Combo Family…" at bounding box center [524, 275] width 1005 height 444
click at [554, 171] on link "View" at bounding box center [551, 170] width 34 height 22
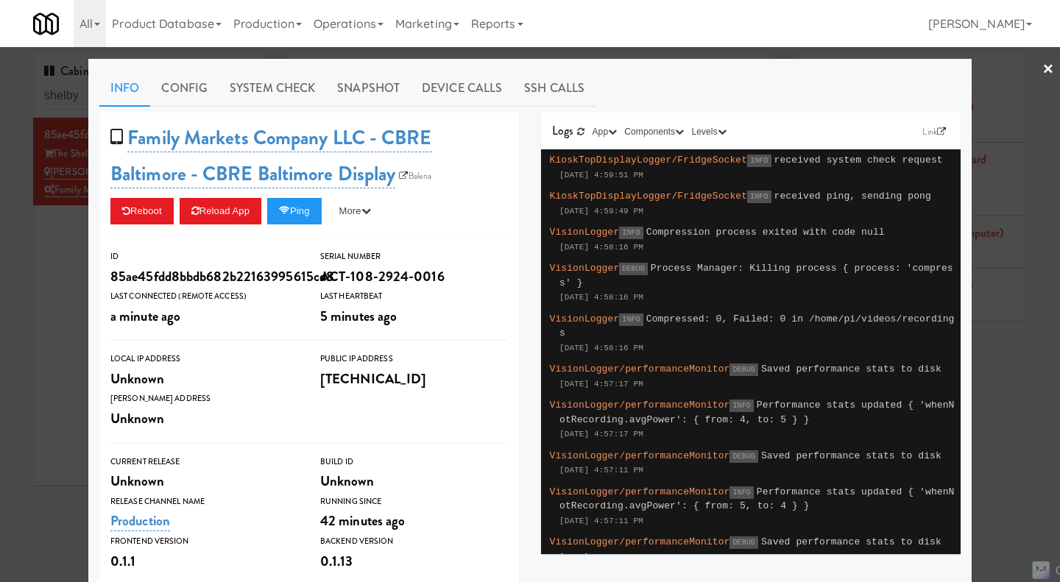
click at [737, 57] on div at bounding box center [530, 291] width 1060 height 582
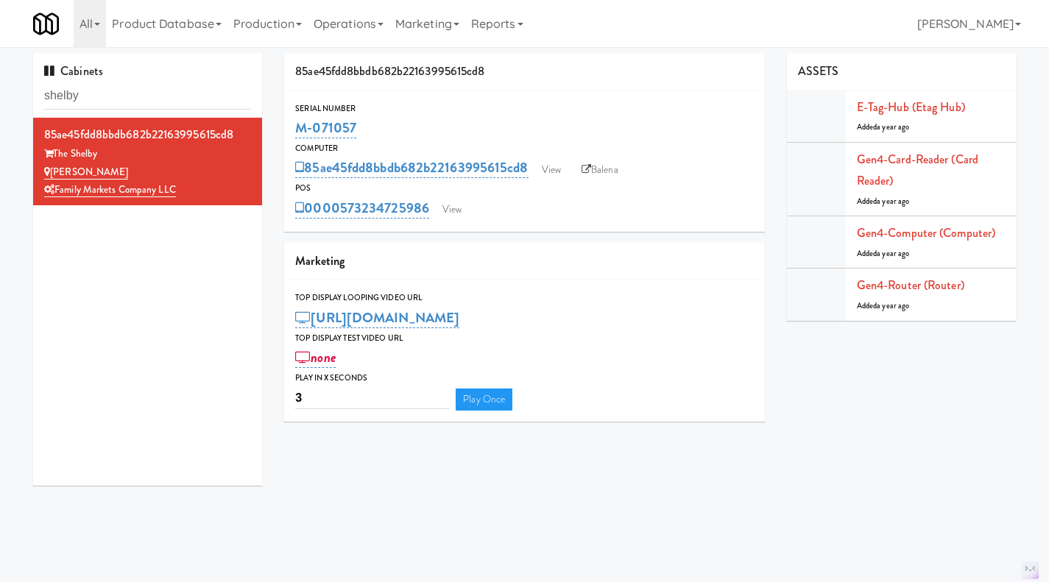
drag, startPoint x: 375, startPoint y: 130, endPoint x: 297, endPoint y: 134, distance: 78.1
click at [297, 134] on div "M-071057" at bounding box center [524, 128] width 459 height 25
click at [455, 213] on link "View" at bounding box center [452, 210] width 34 height 22
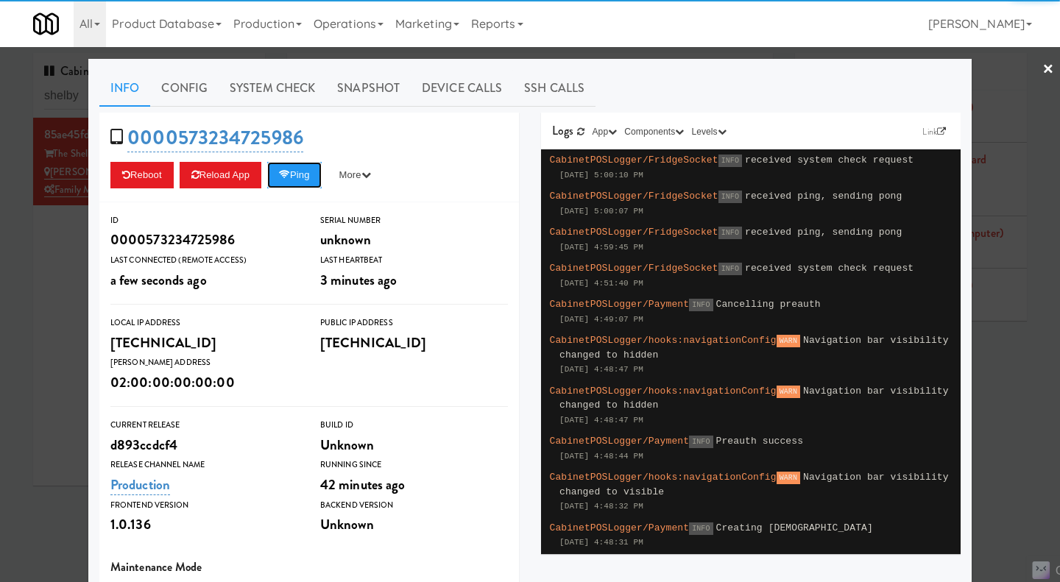
click at [294, 164] on button "Ping" at bounding box center [294, 175] width 54 height 26
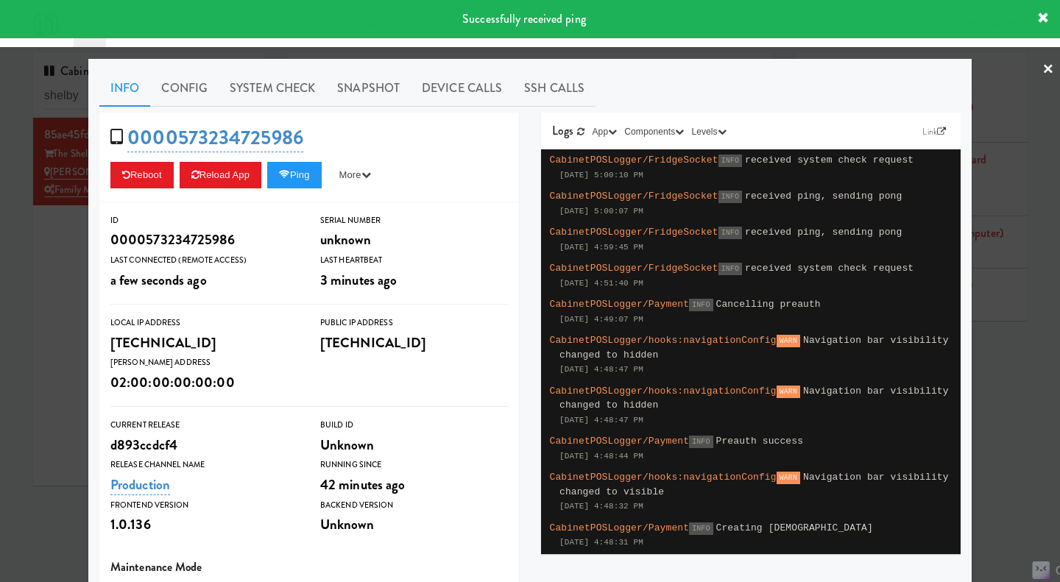
click at [268, 91] on link "System Check" at bounding box center [272, 88] width 107 height 37
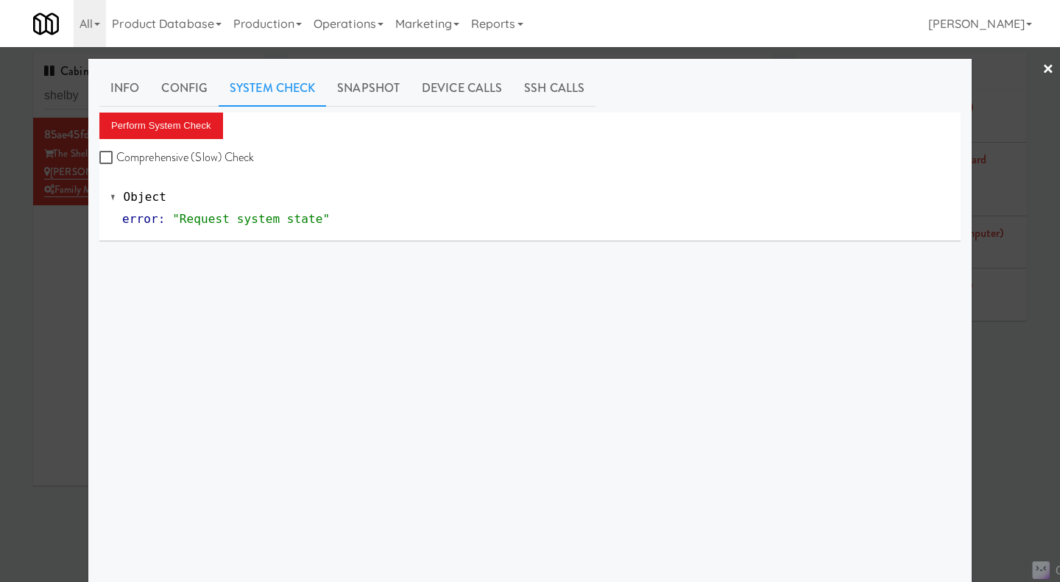
click at [32, 297] on div at bounding box center [530, 291] width 1060 height 582
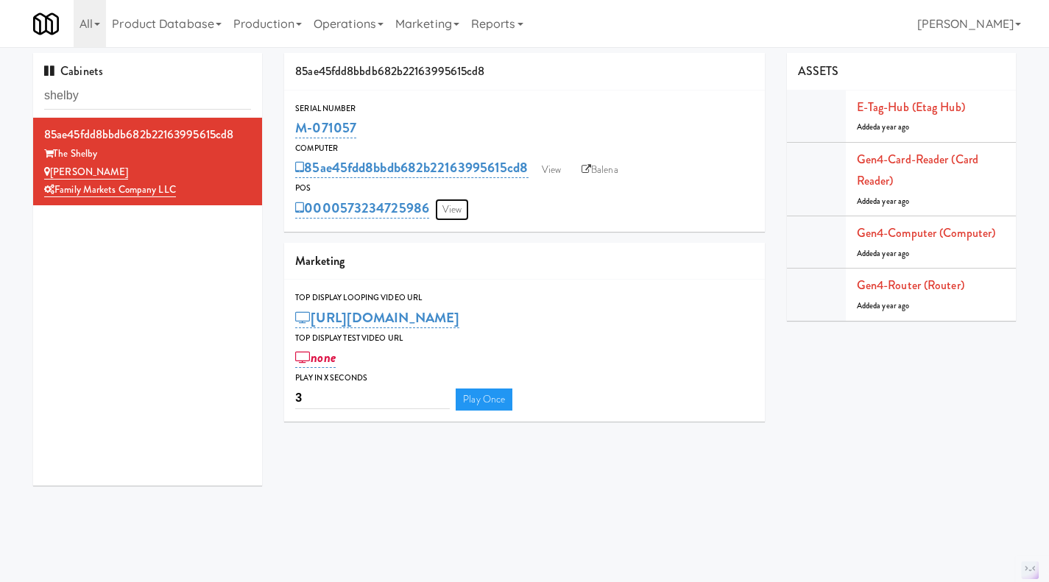
click at [453, 203] on link "View" at bounding box center [452, 210] width 34 height 22
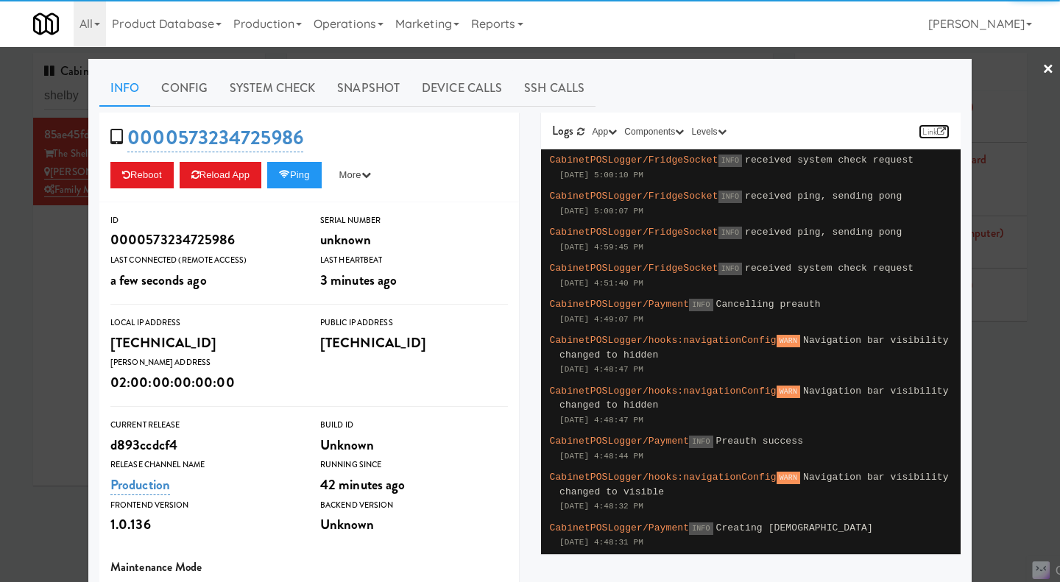
click at [937, 130] on icon at bounding box center [941, 131] width 9 height 9
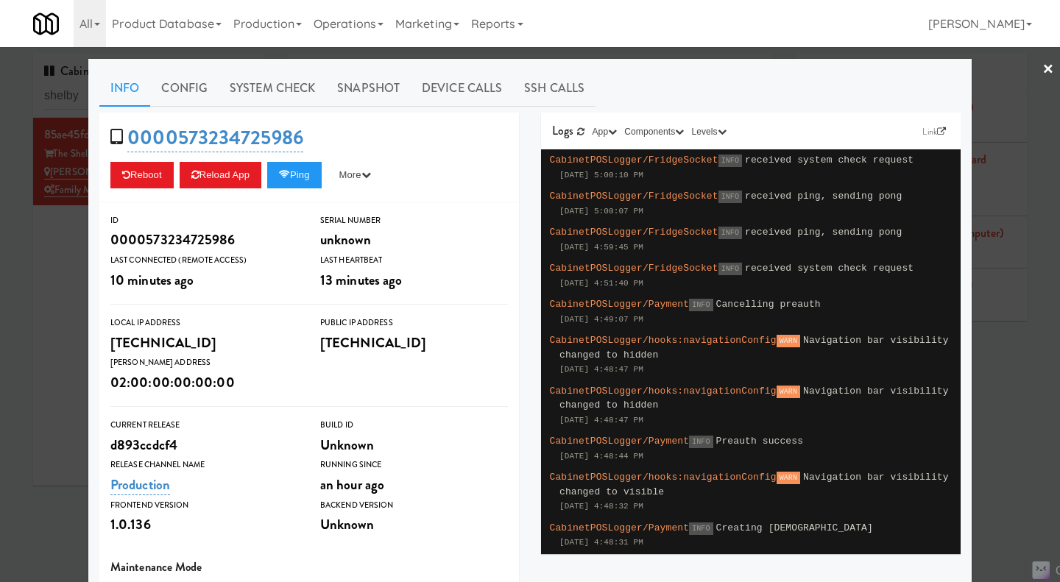
click at [32, 300] on div at bounding box center [530, 291] width 1060 height 582
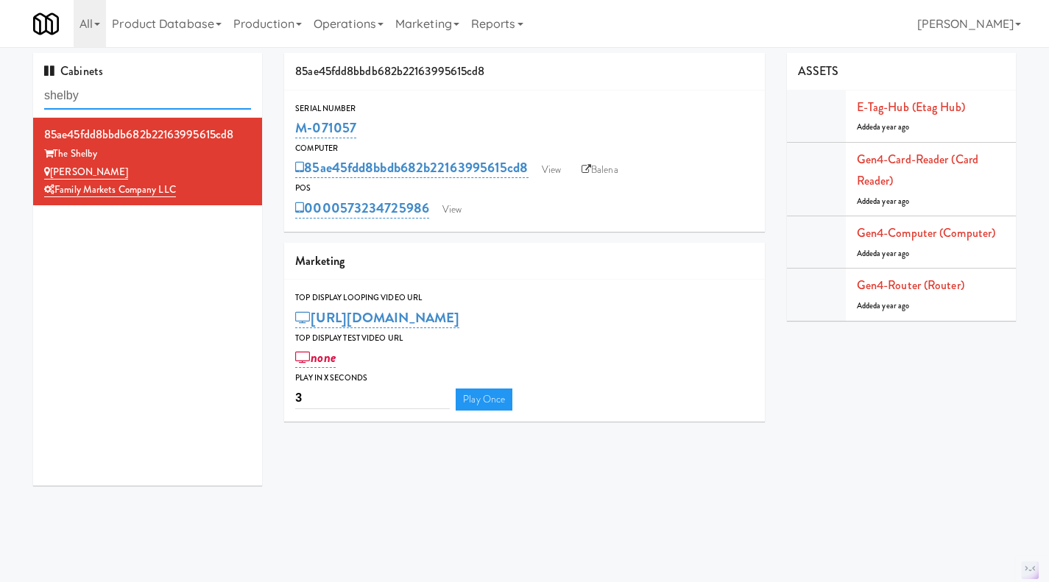
click at [114, 93] on input "shelby" at bounding box center [147, 95] width 207 height 27
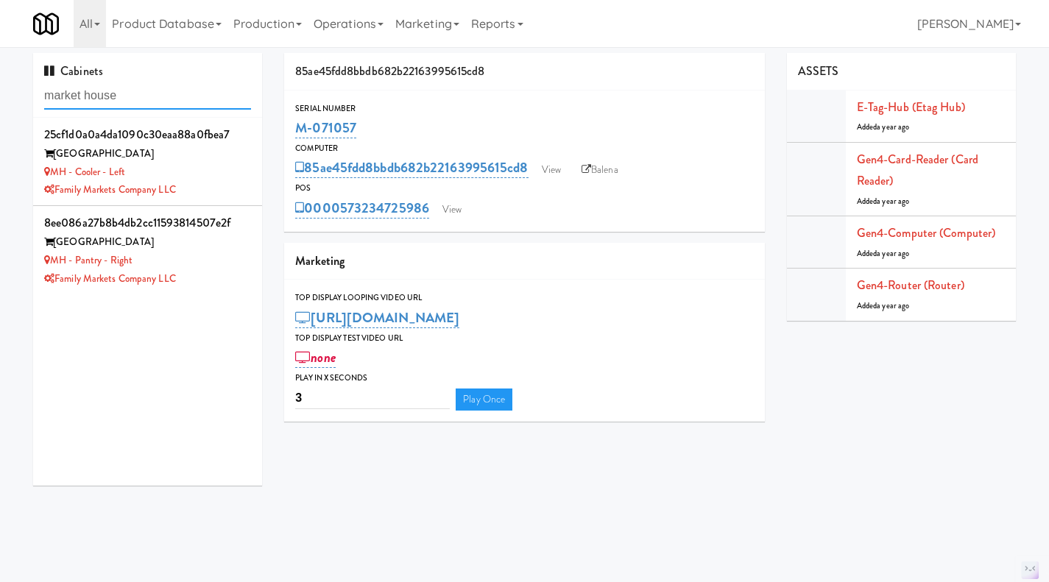
click at [95, 97] on input "market house" at bounding box center [147, 95] width 207 height 27
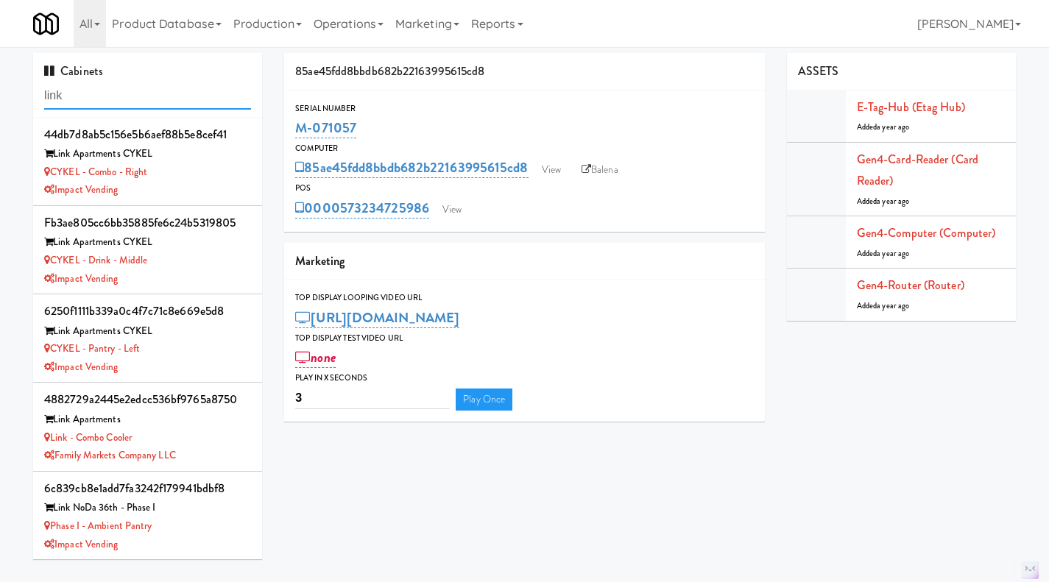
type input "link"
